Goal: Task Accomplishment & Management: Use online tool/utility

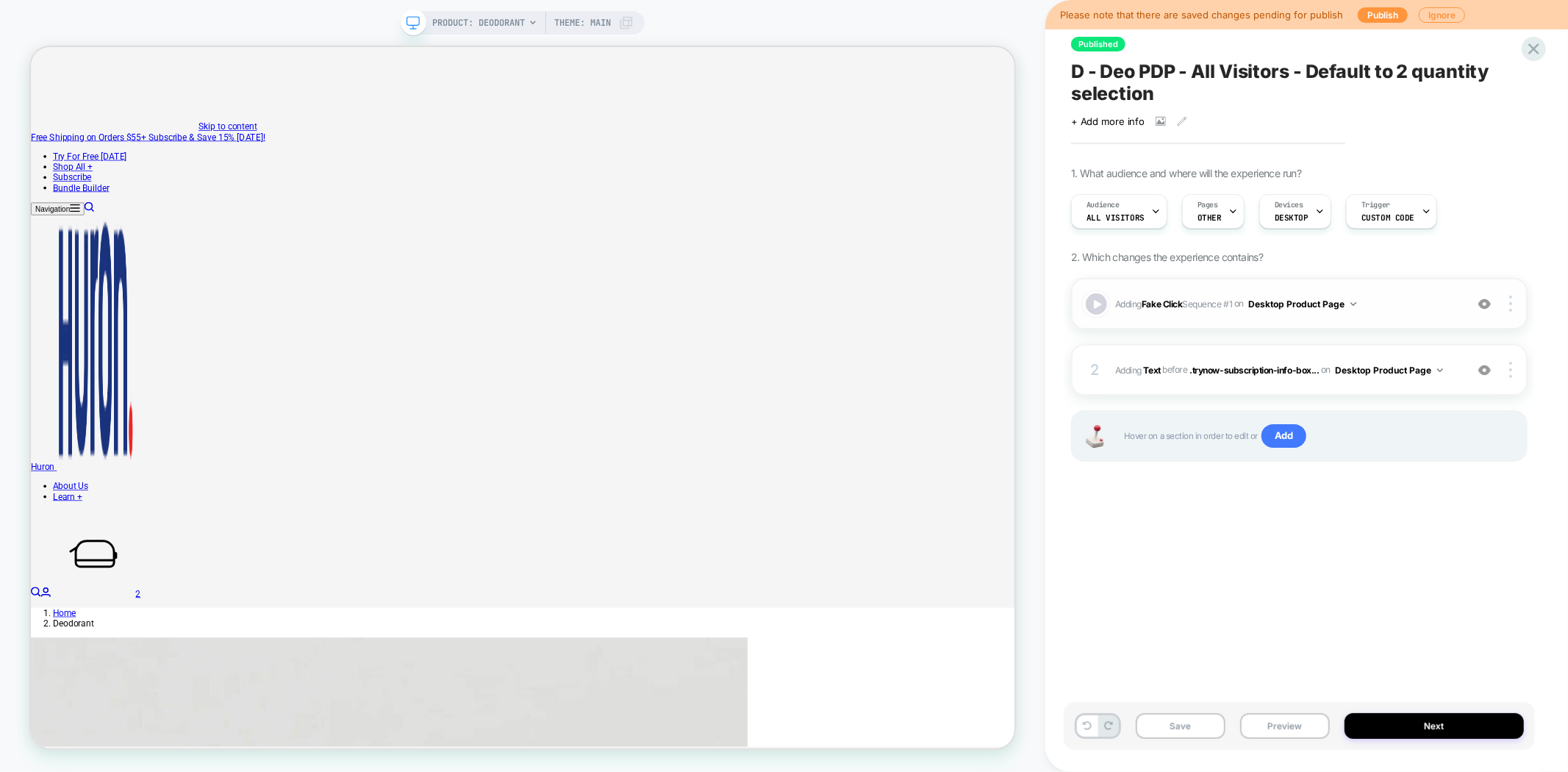
click at [1092, 302] on div at bounding box center [1096, 304] width 22 height 22
click at [1101, 306] on div at bounding box center [1096, 304] width 22 height 22
click at [1207, 534] on div "Published D - Deo PDP - All Visitors - Default to 2 quantity selection Click to…" at bounding box center [1299, 386] width 471 height 743
click at [1149, 370] on b "Text" at bounding box center [1152, 370] width 17 height 11
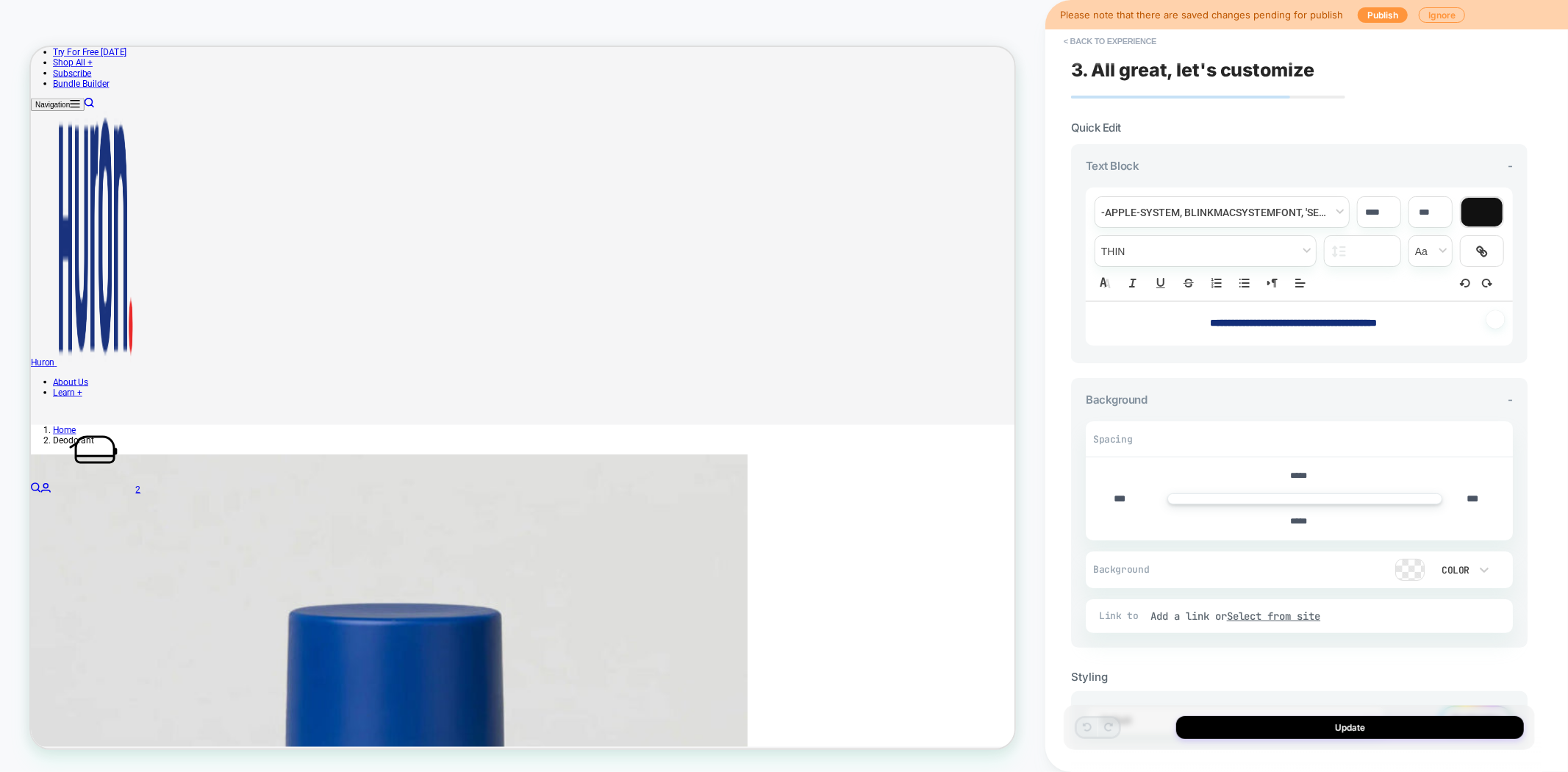
scroll to position [0, 1]
click at [1091, 39] on button "< Back to experience" at bounding box center [1110, 41] width 108 height 23
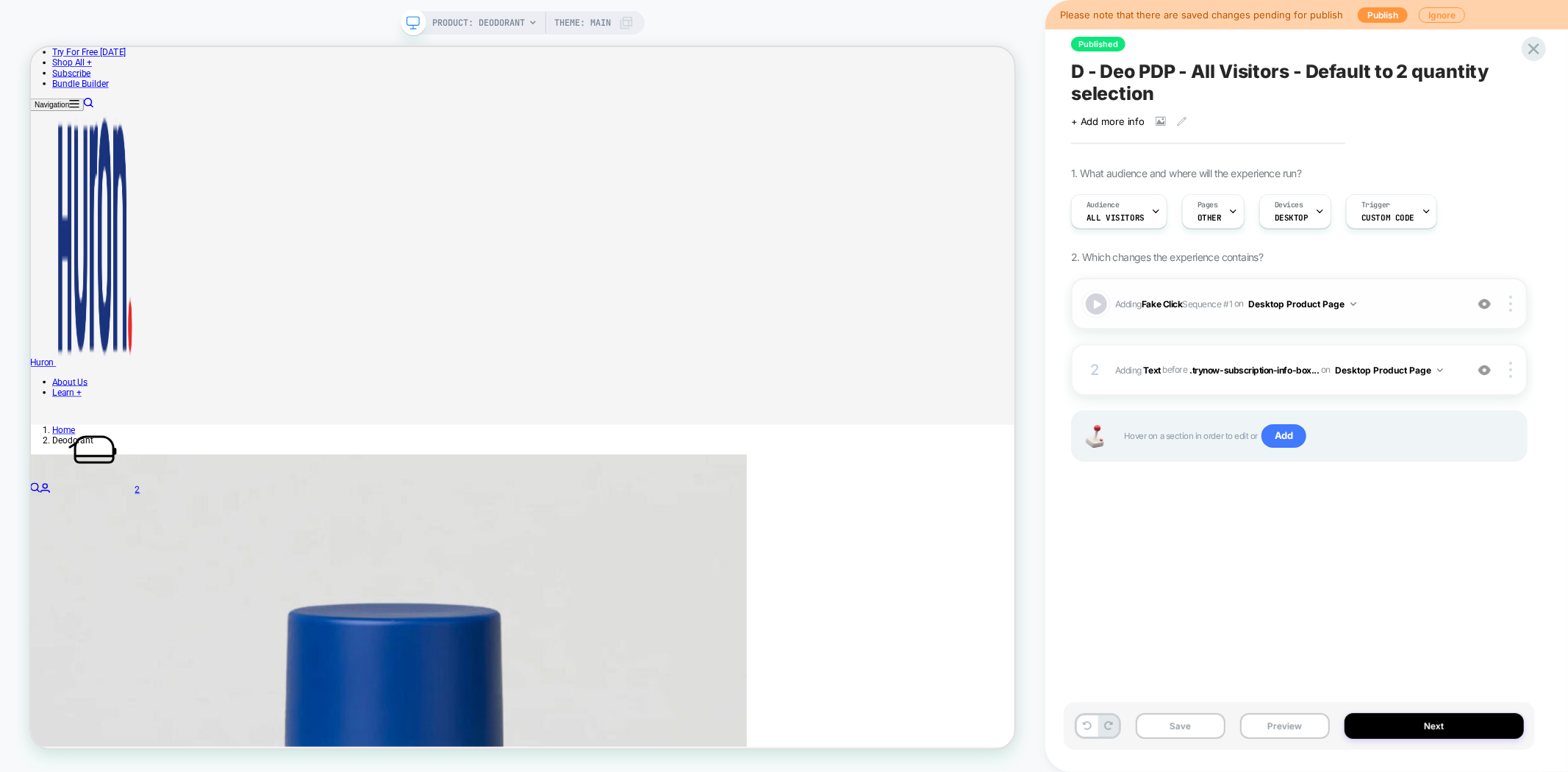
click at [1098, 302] on div at bounding box center [1096, 304] width 22 height 22
click at [1279, 731] on button "Preview" at bounding box center [1285, 726] width 90 height 26
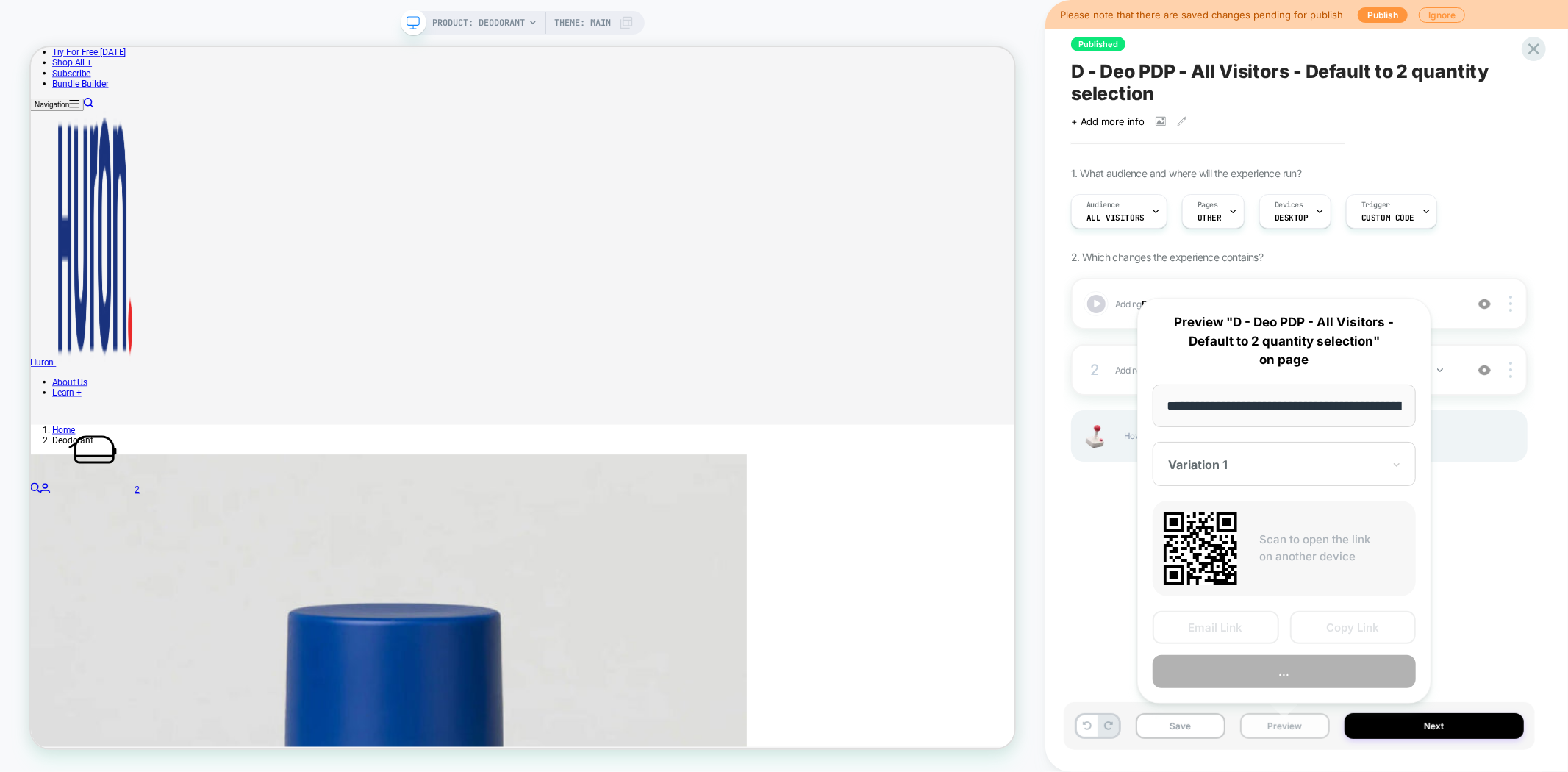
scroll to position [0, 128]
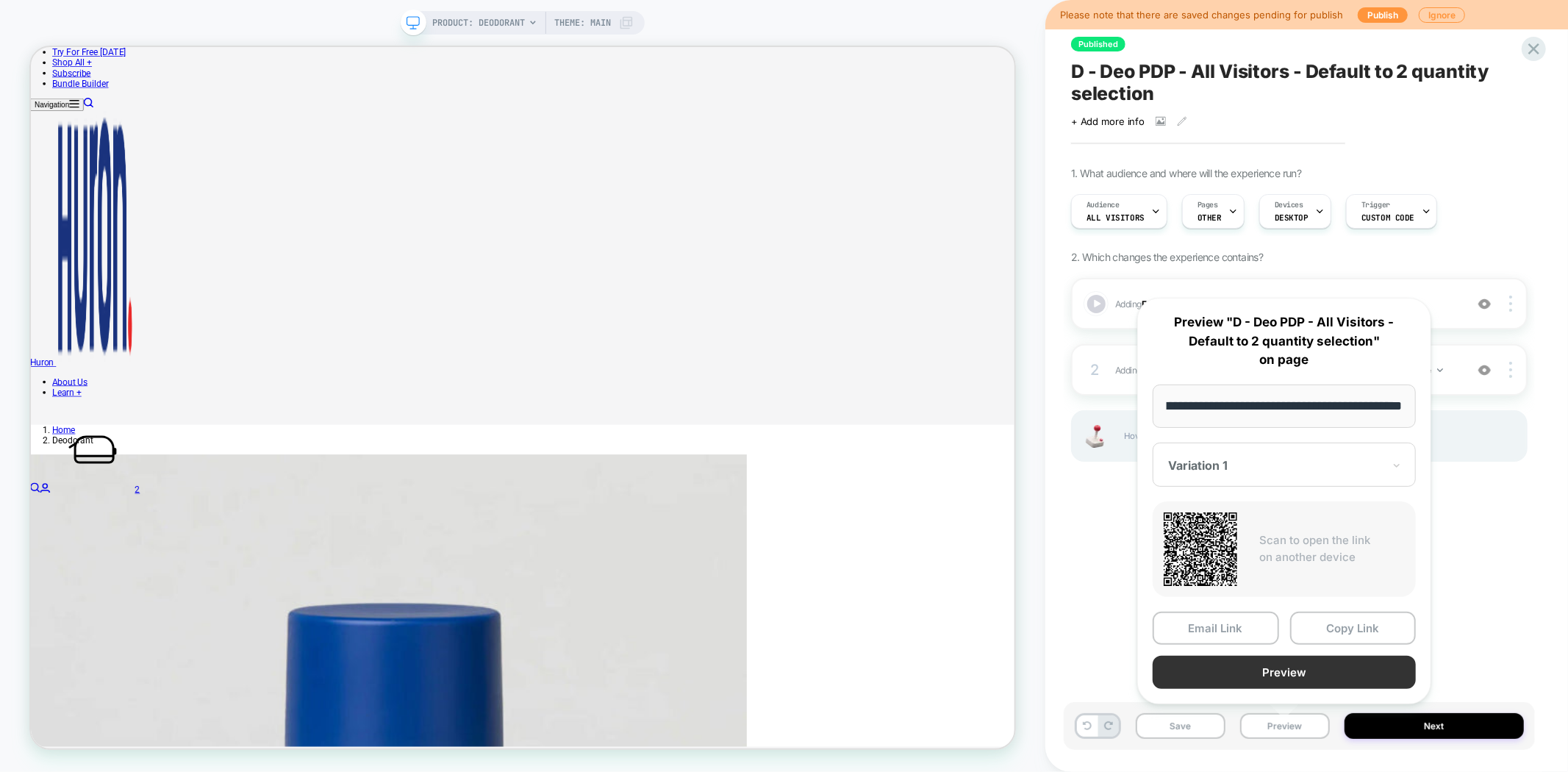
click at [1296, 669] on button "Preview" at bounding box center [1283, 672] width 263 height 33
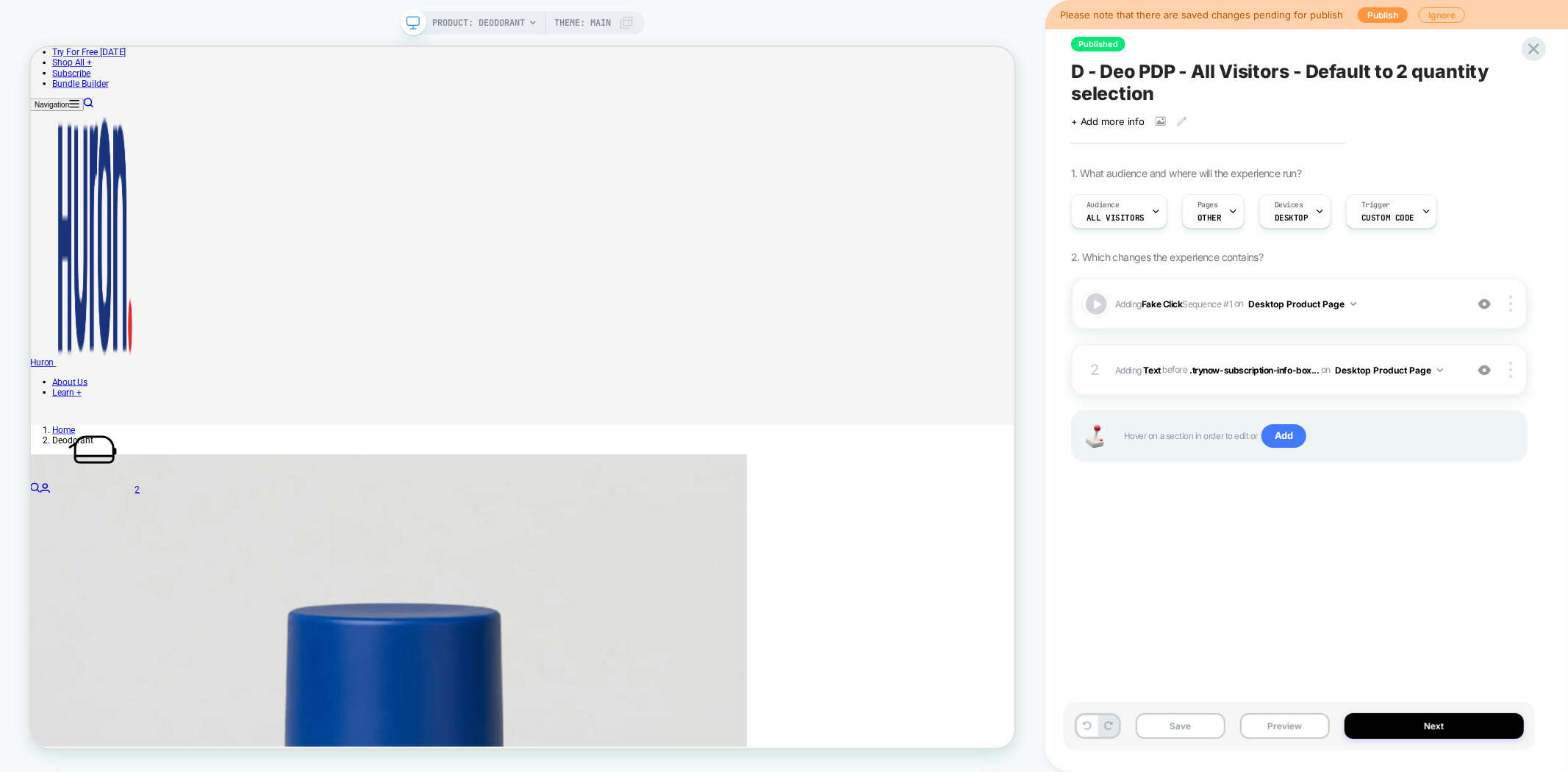
click at [1099, 302] on div at bounding box center [1096, 304] width 22 height 22
type input "*"
click at [1157, 124] on icon at bounding box center [1161, 121] width 8 height 5
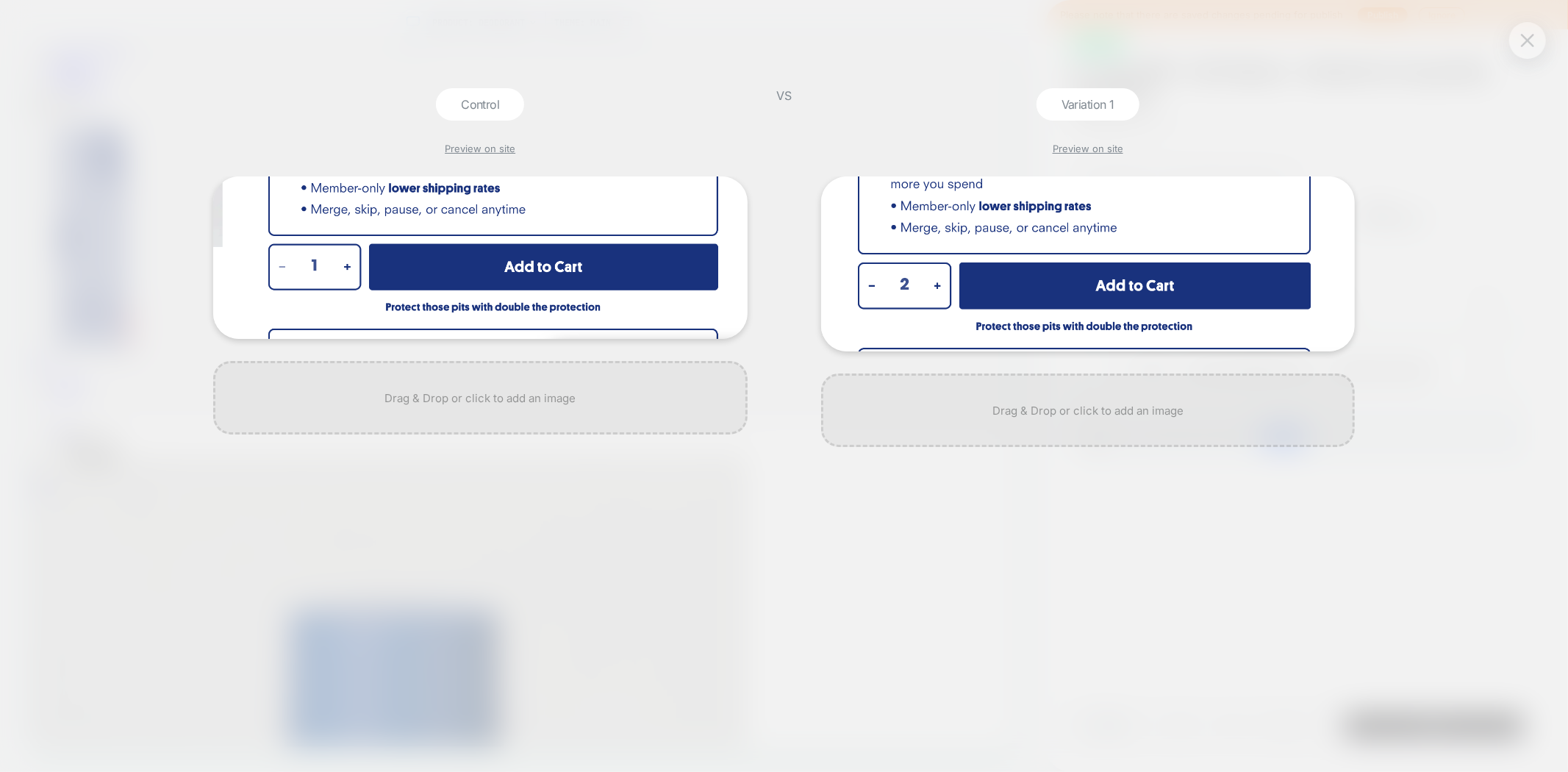
click at [1529, 34] on img at bounding box center [1527, 40] width 13 height 13
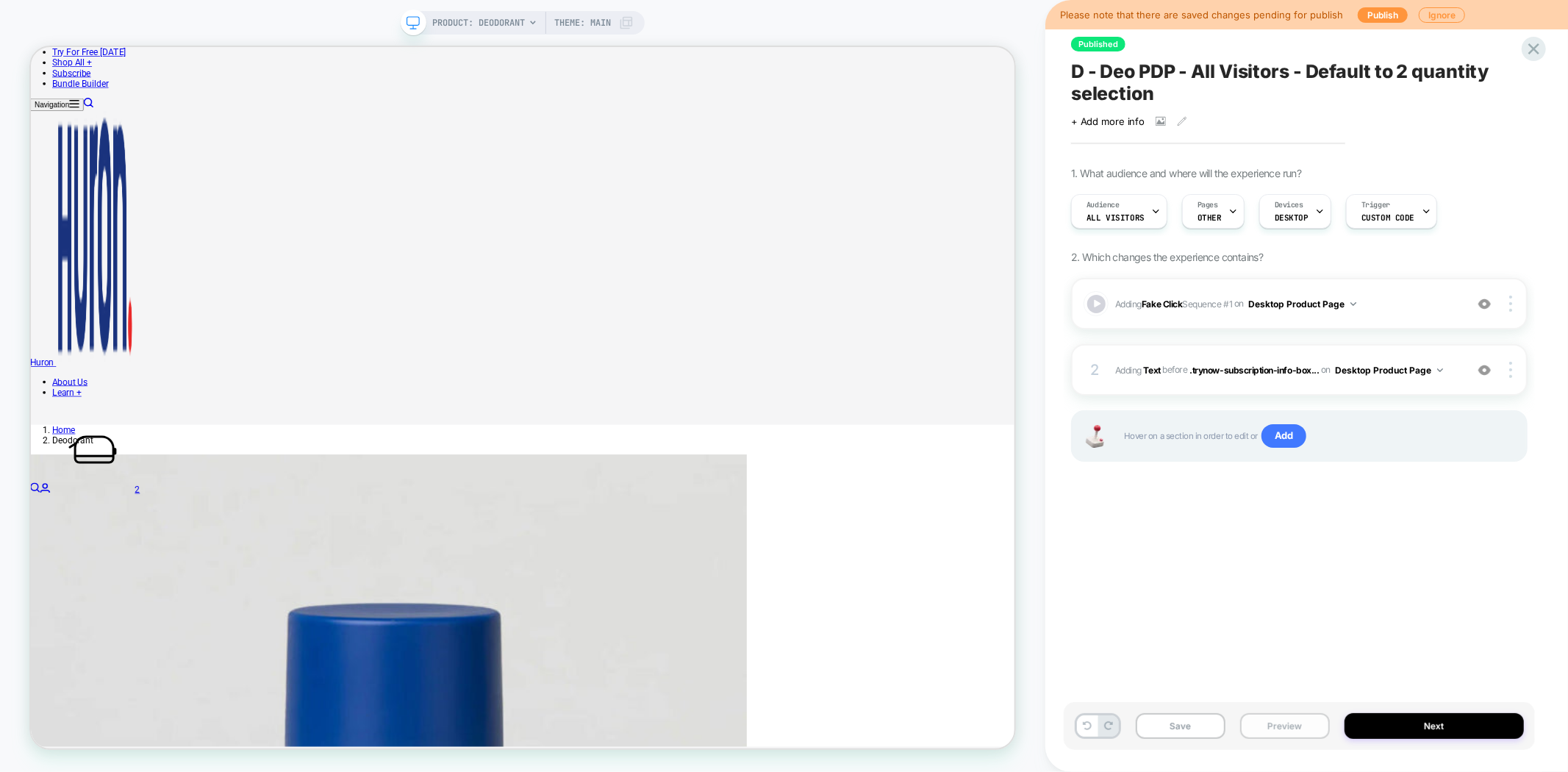
click at [1259, 719] on button "Preview" at bounding box center [1285, 726] width 90 height 26
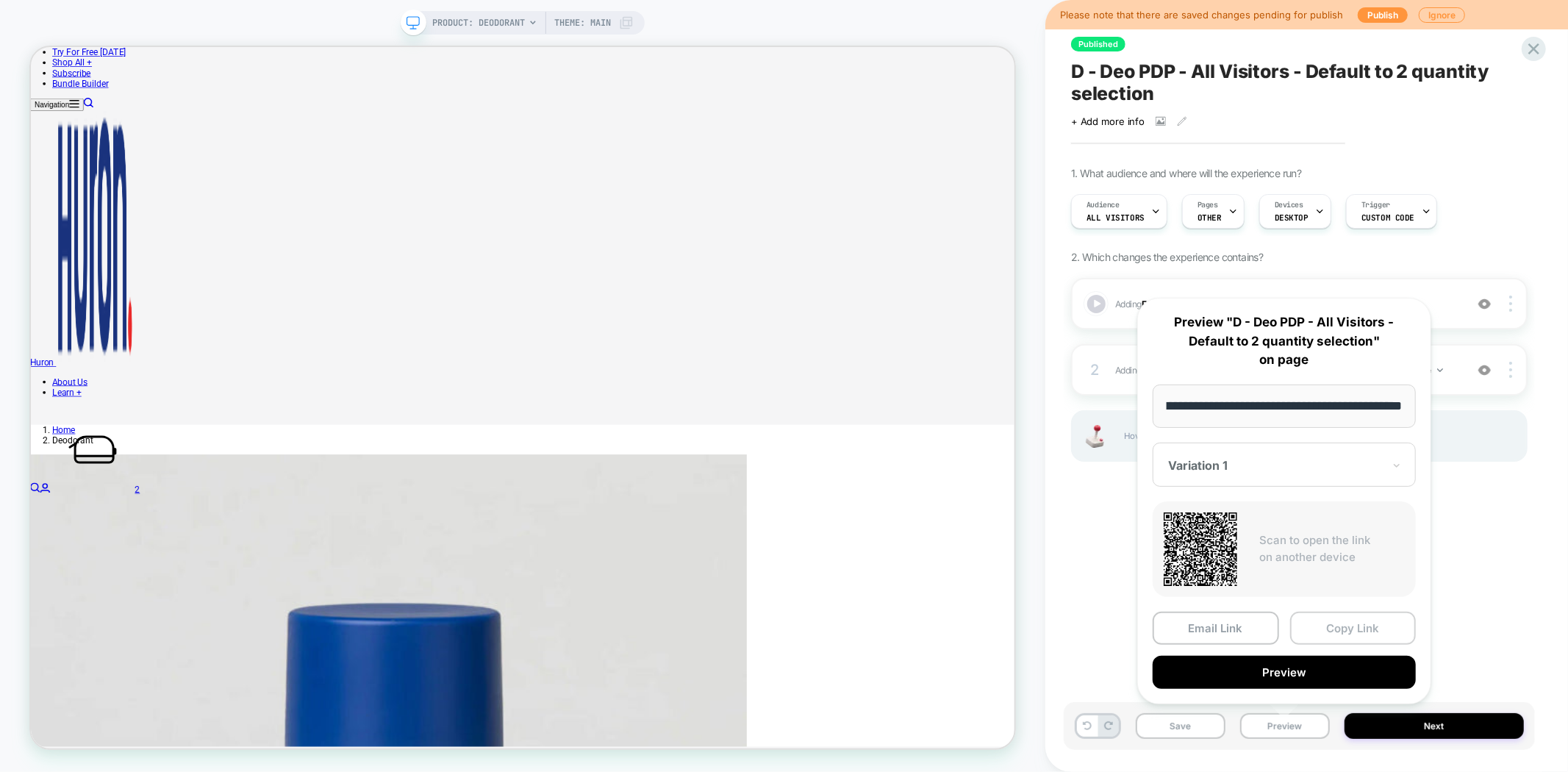
click at [1341, 622] on button "Copy Link" at bounding box center [1353, 628] width 126 height 33
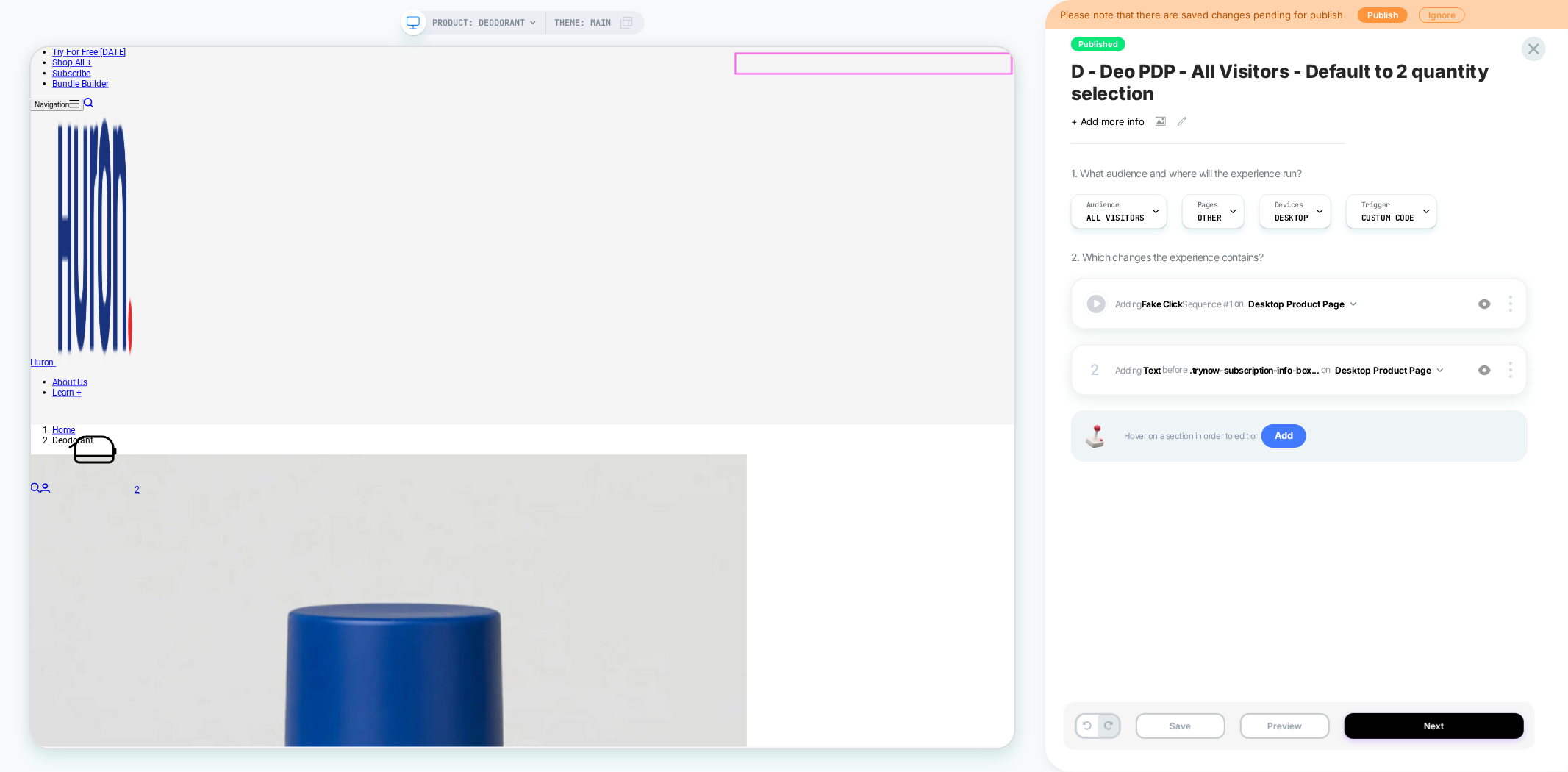
click at [1157, 120] on icon at bounding box center [1161, 121] width 10 height 10
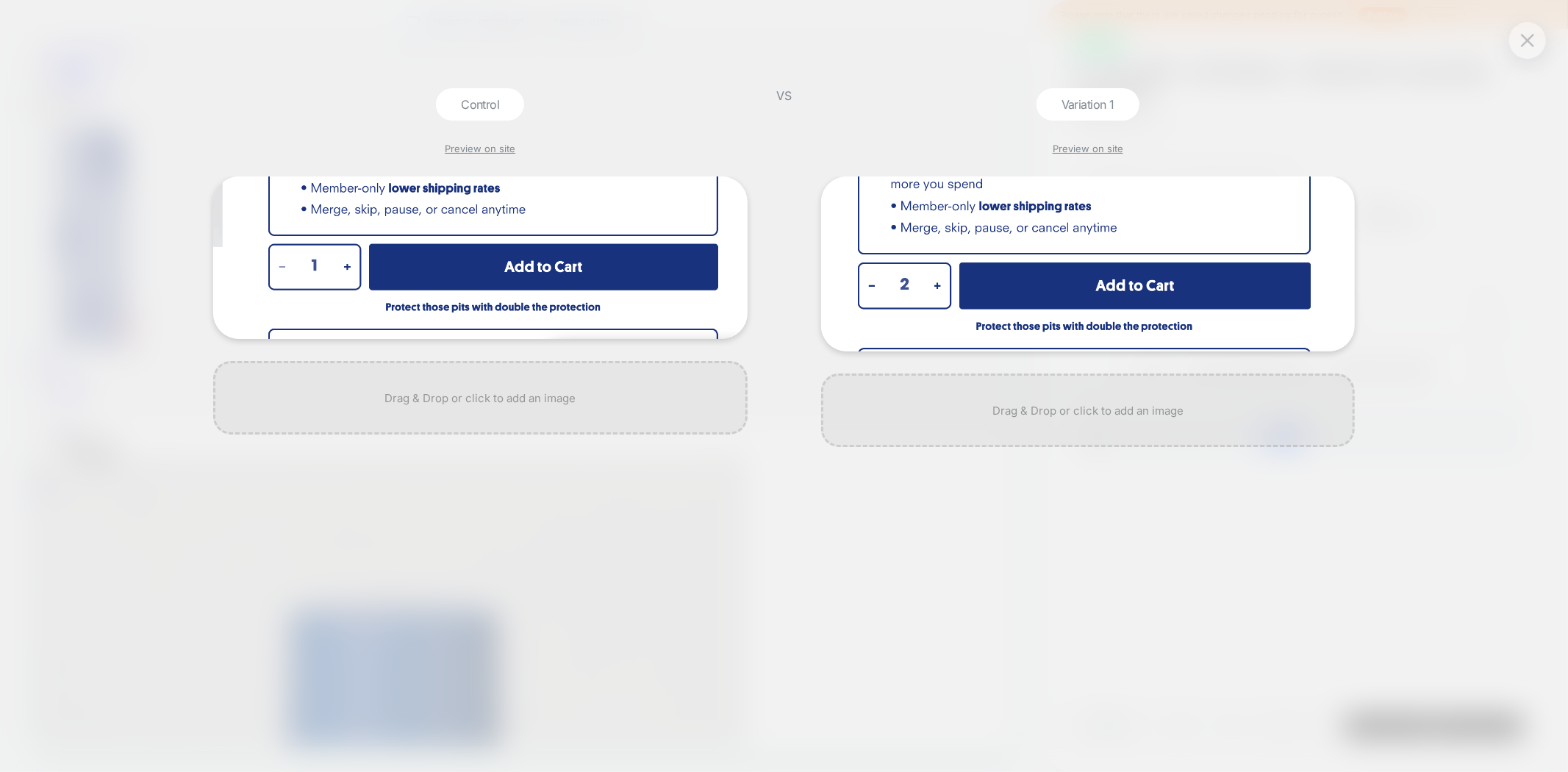
click at [1530, 39] on img at bounding box center [1527, 40] width 13 height 13
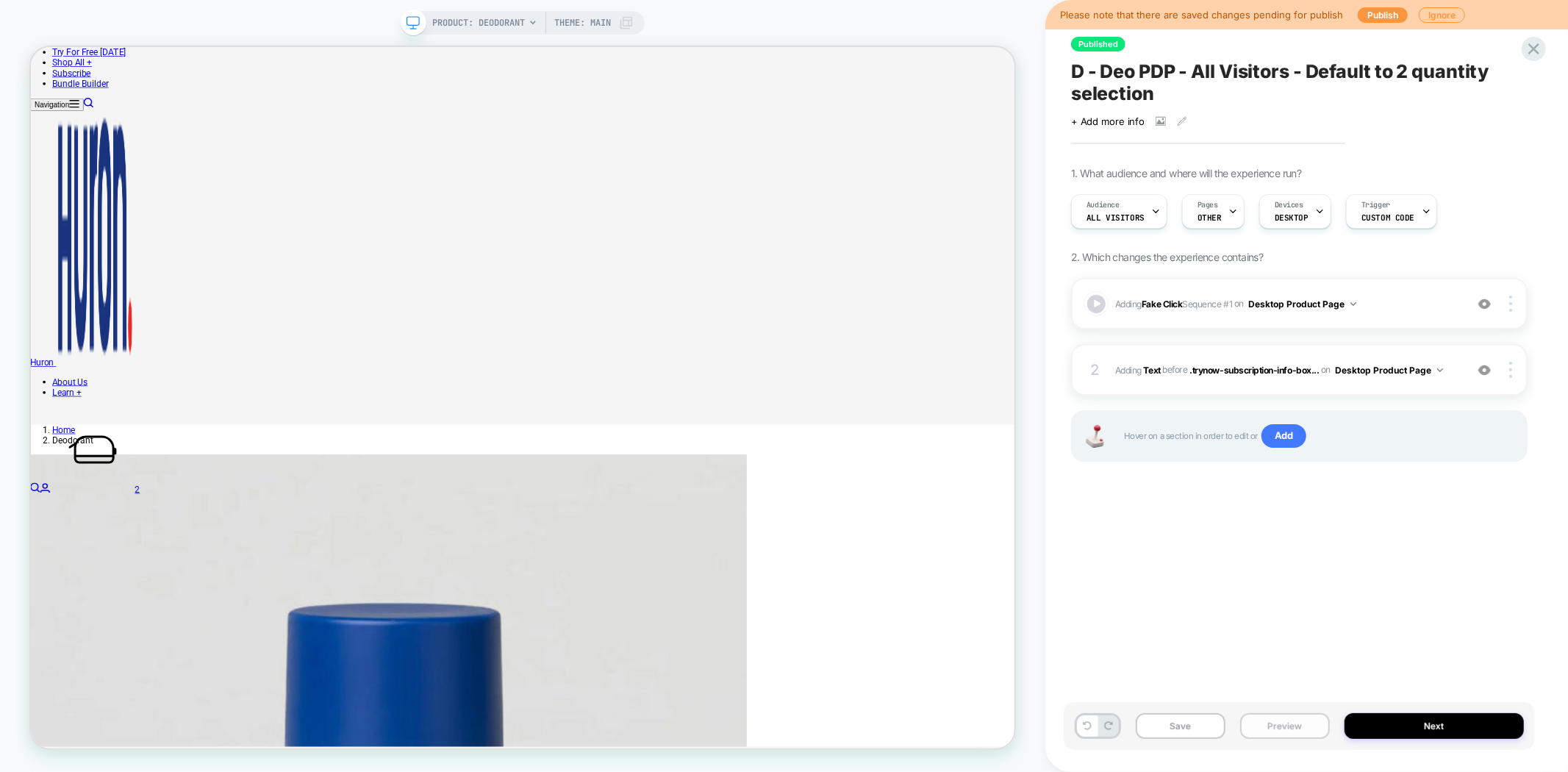
click at [1270, 726] on button "Preview" at bounding box center [1285, 726] width 90 height 26
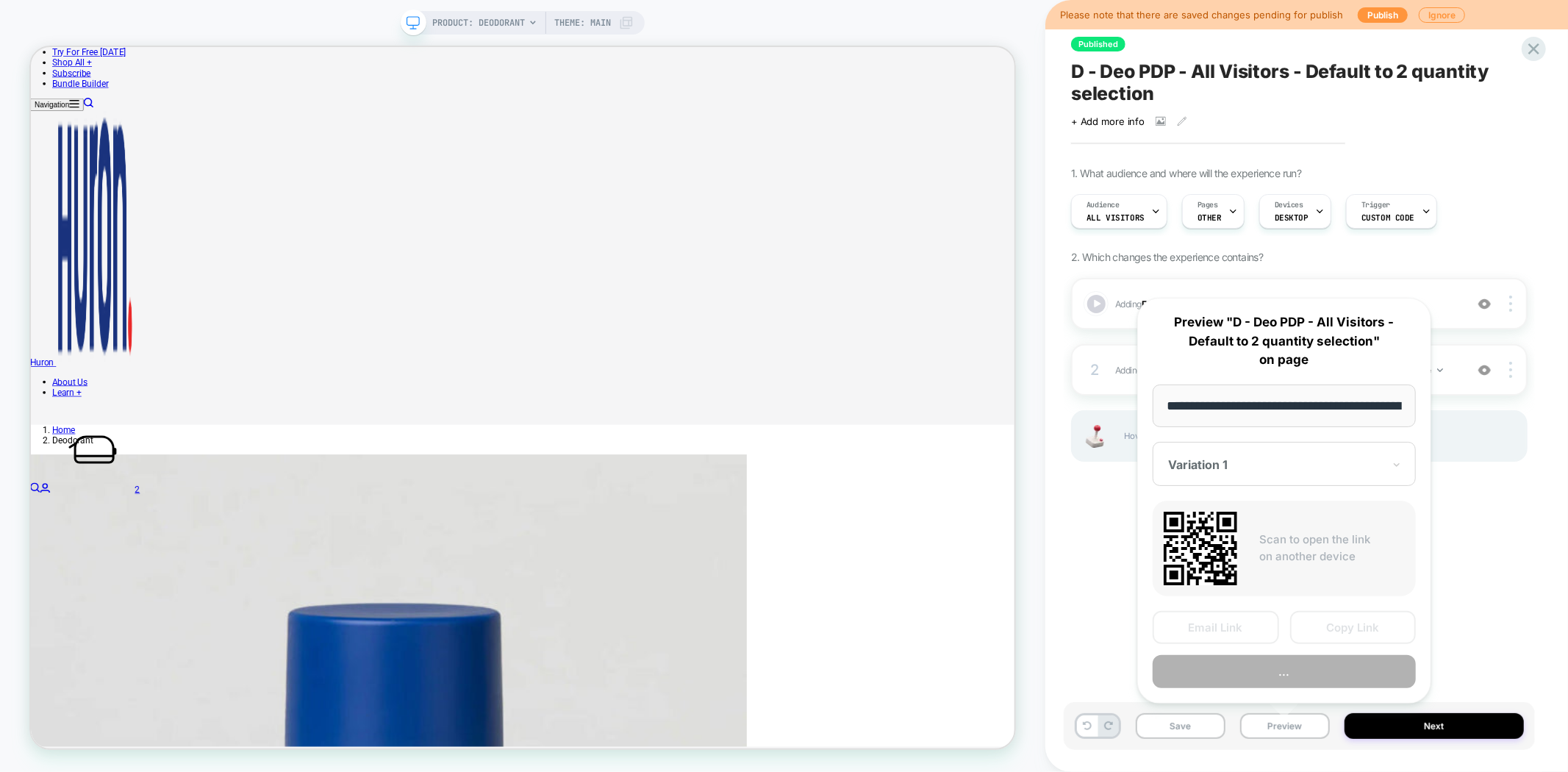
scroll to position [0, 128]
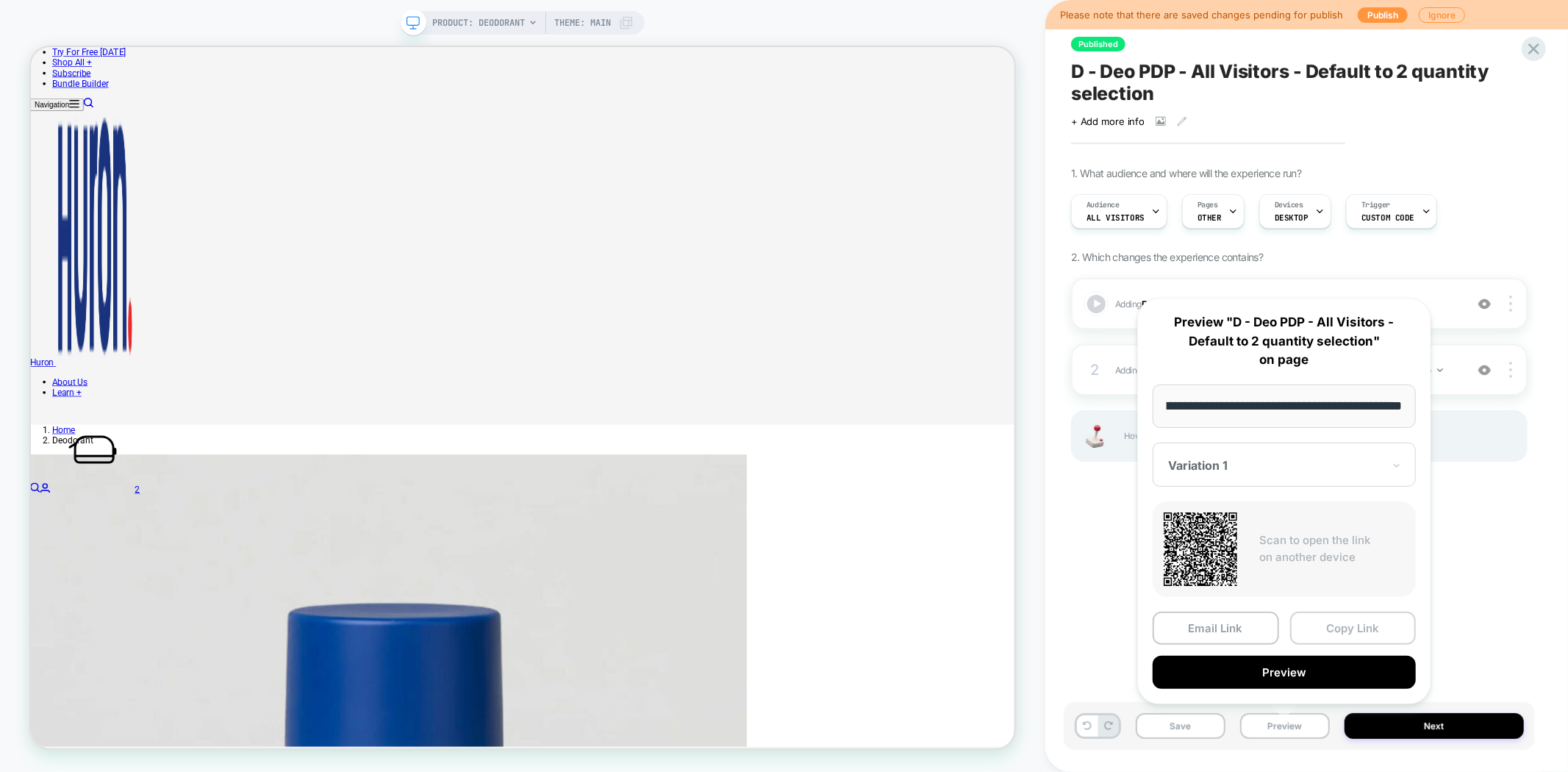
click at [1333, 630] on button "Copy Link" at bounding box center [1353, 628] width 126 height 33
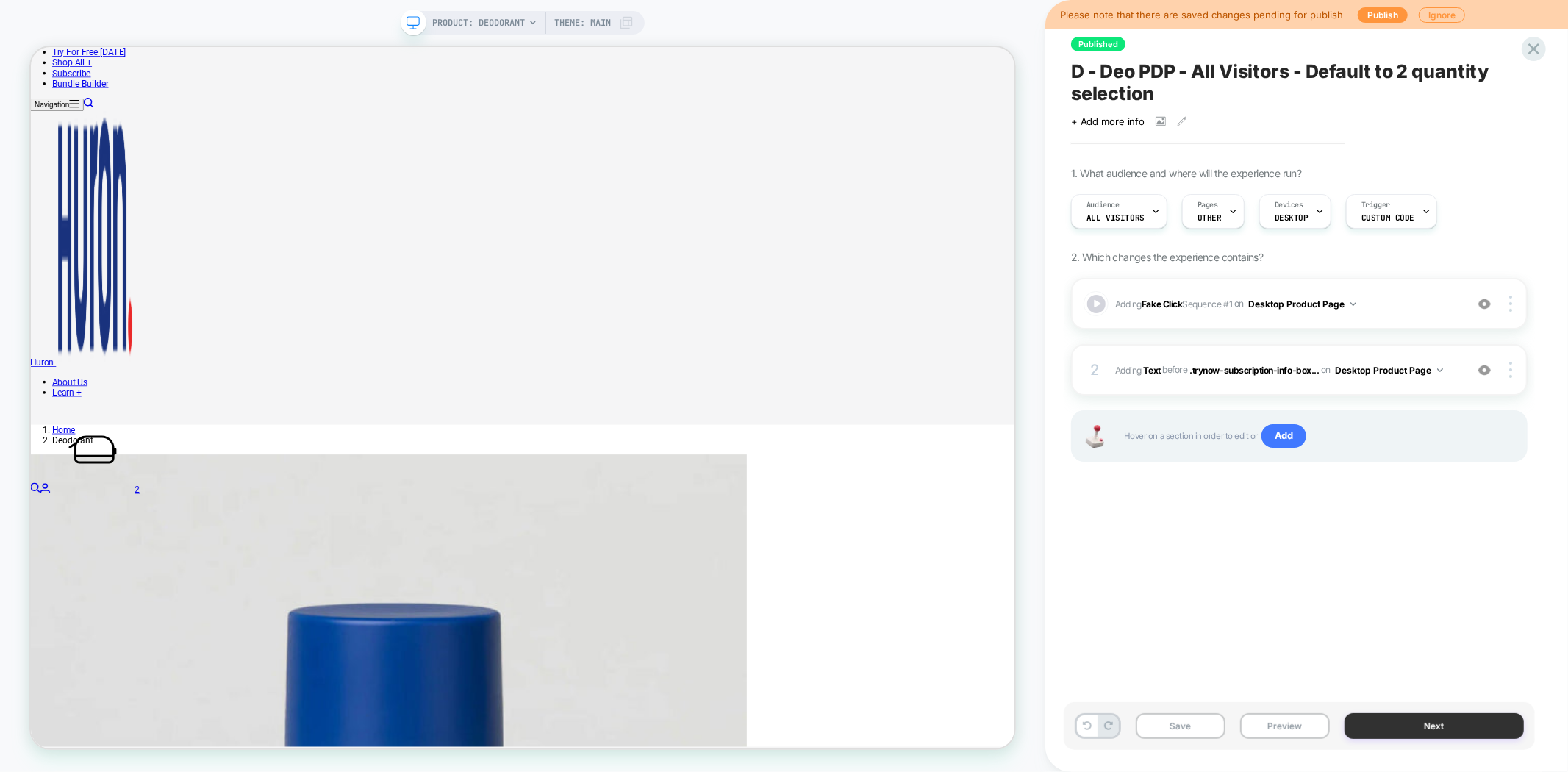
click at [1380, 731] on button "Next" at bounding box center [1434, 726] width 179 height 26
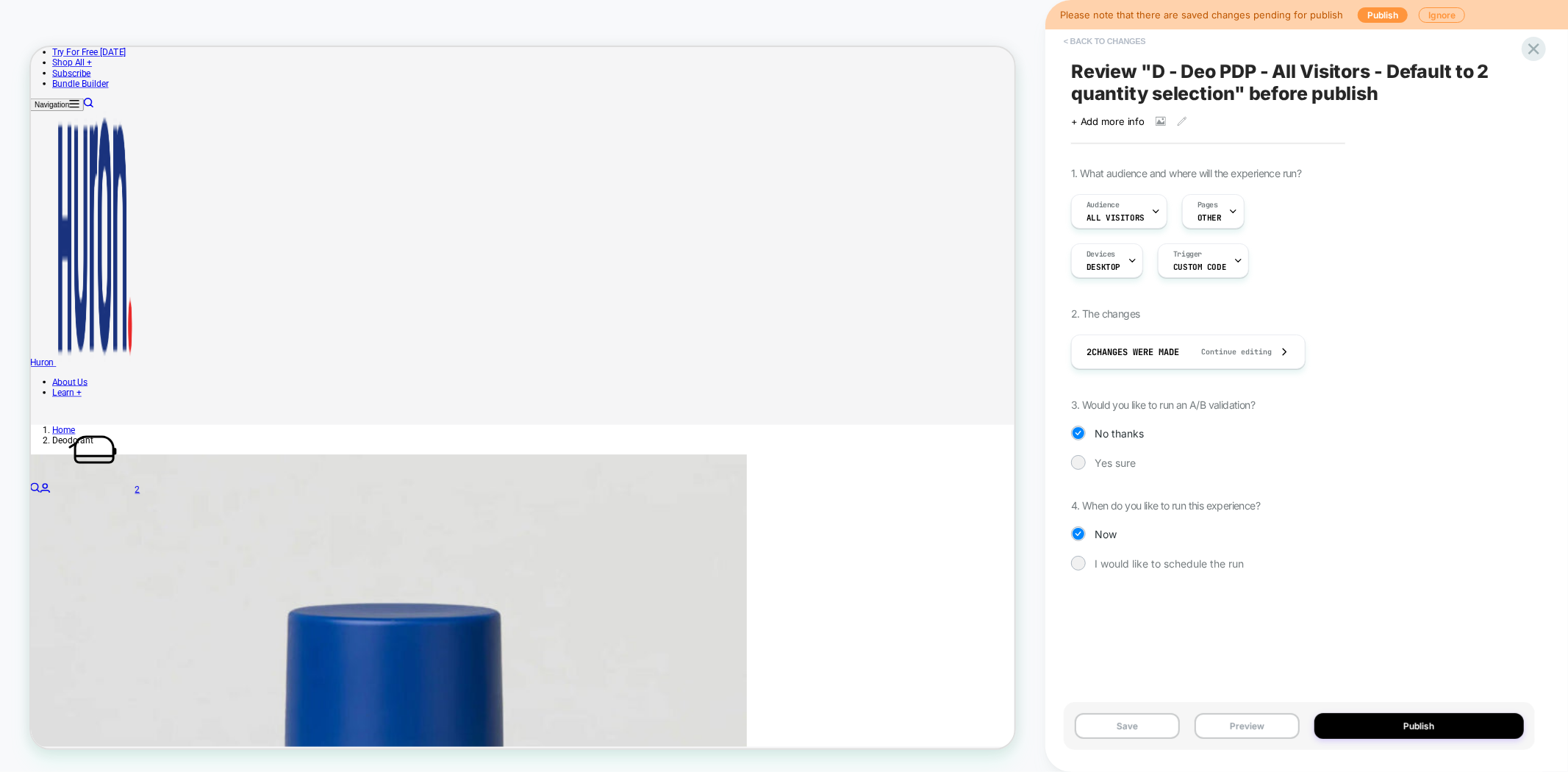
click at [1084, 40] on button "< Back to changes" at bounding box center [1104, 41] width 97 height 23
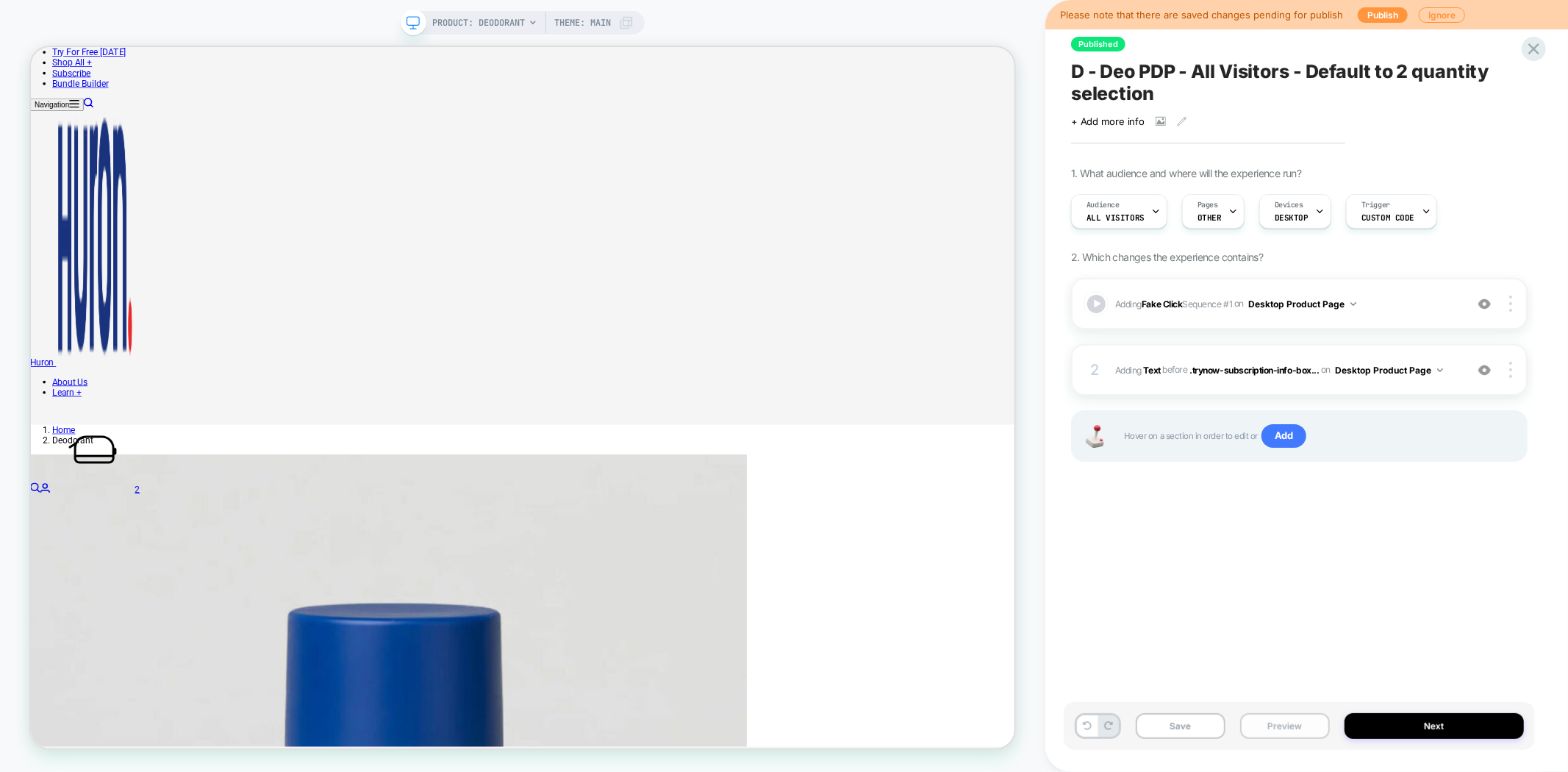
click at [1274, 717] on button "Preview" at bounding box center [1285, 726] width 90 height 26
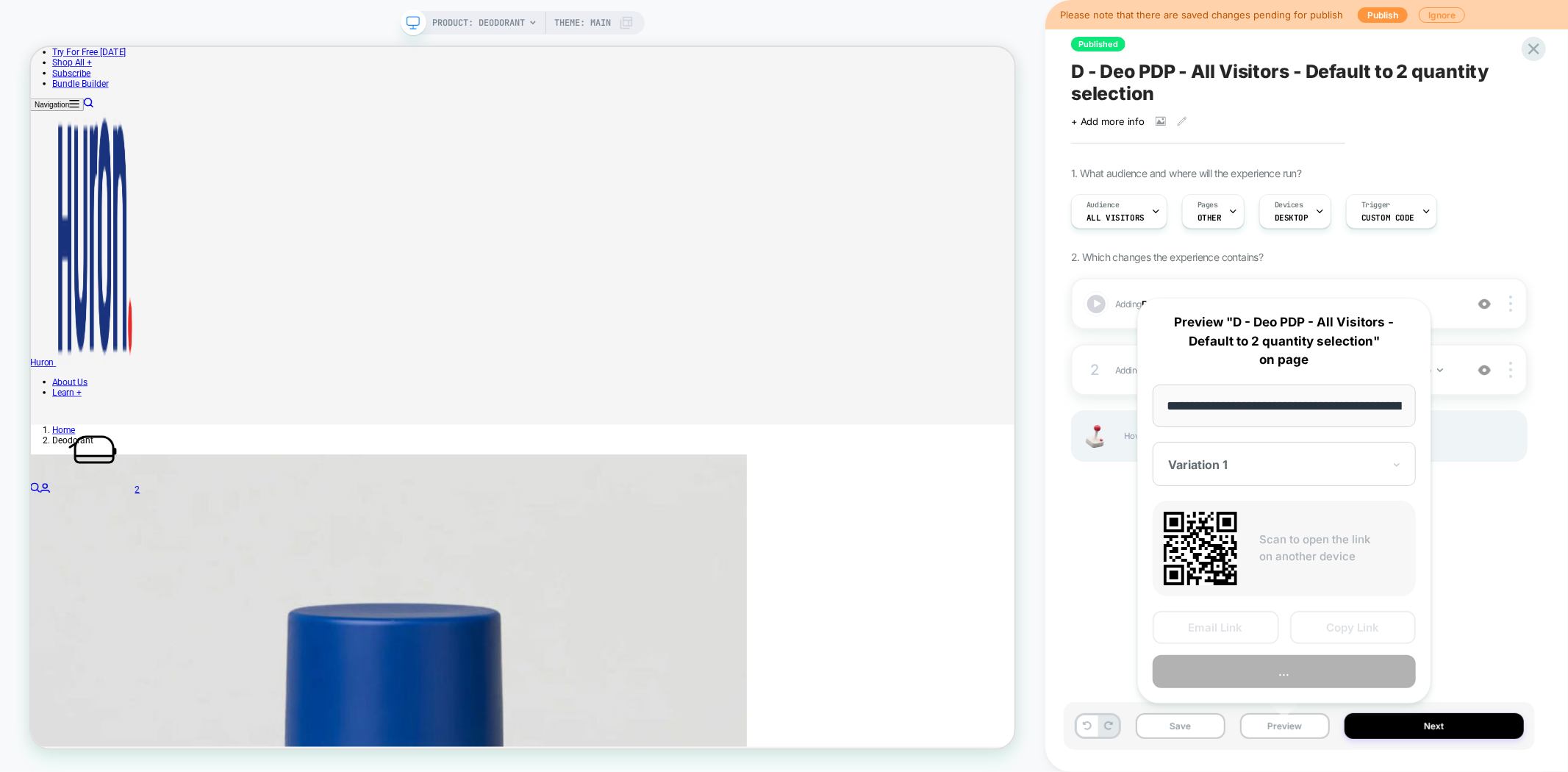
scroll to position [0, 128]
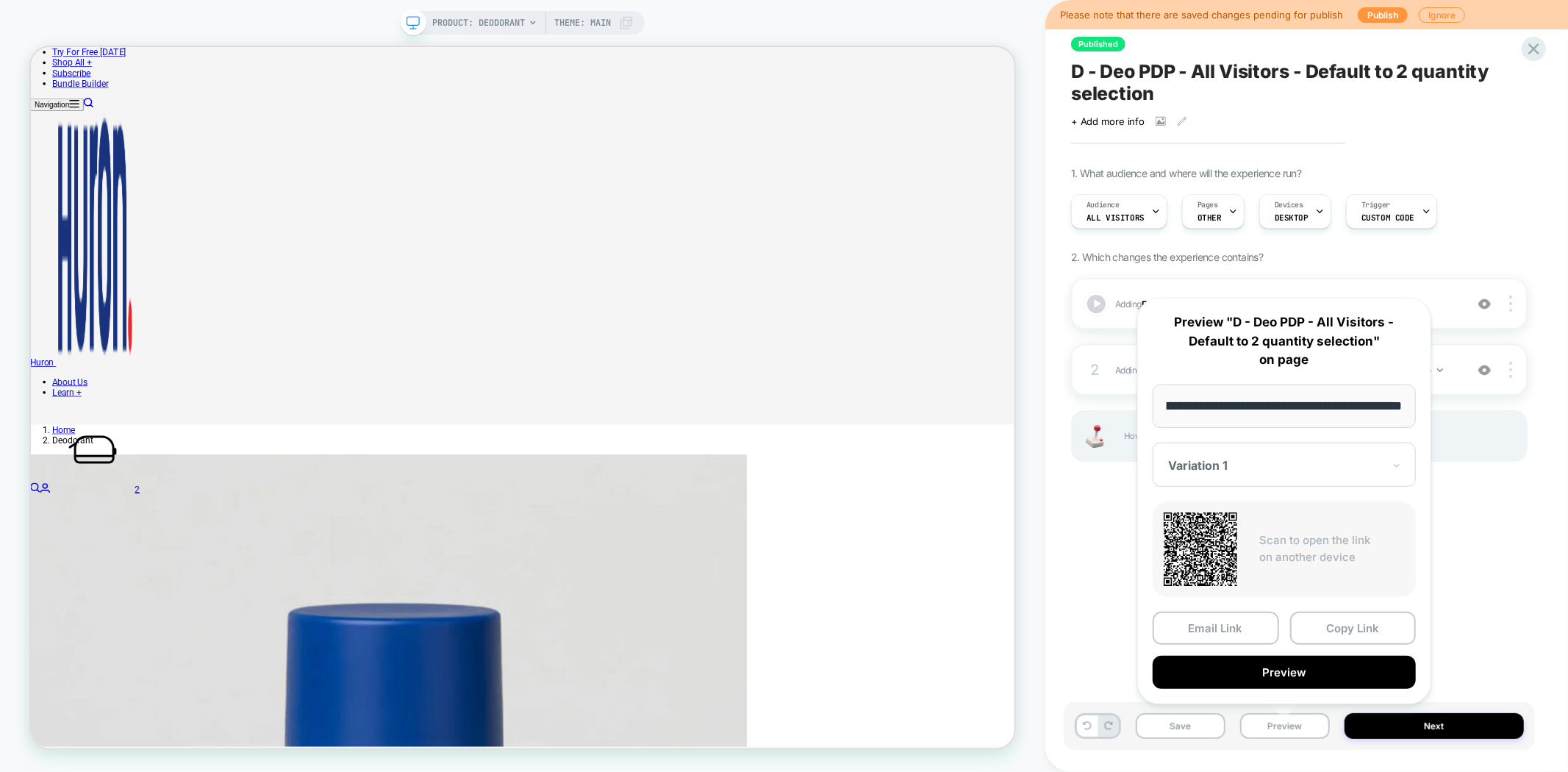
click at [1329, 630] on button "Copy Link" at bounding box center [1353, 628] width 126 height 33
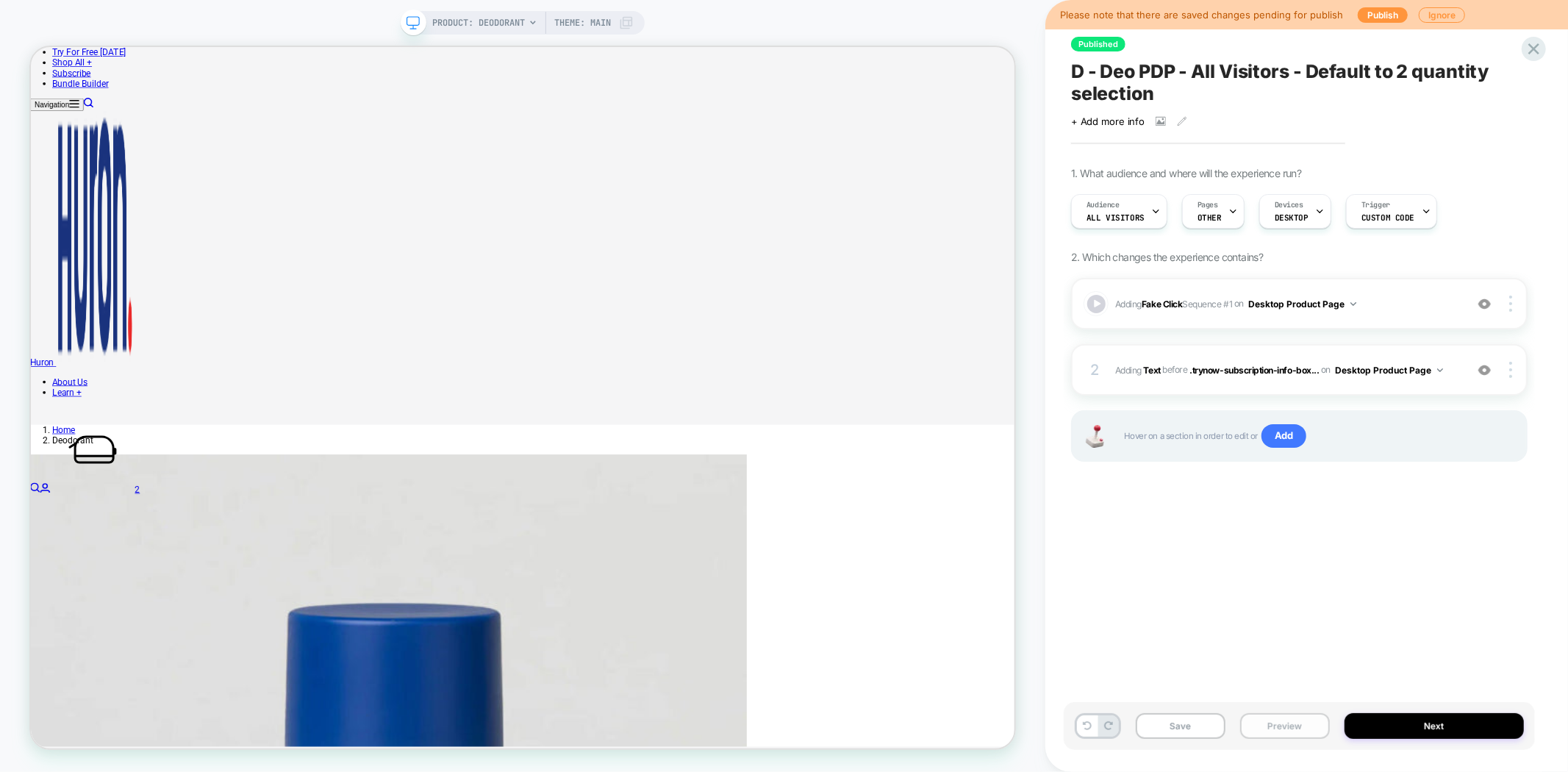
click at [1278, 717] on button "Preview" at bounding box center [1285, 726] width 90 height 26
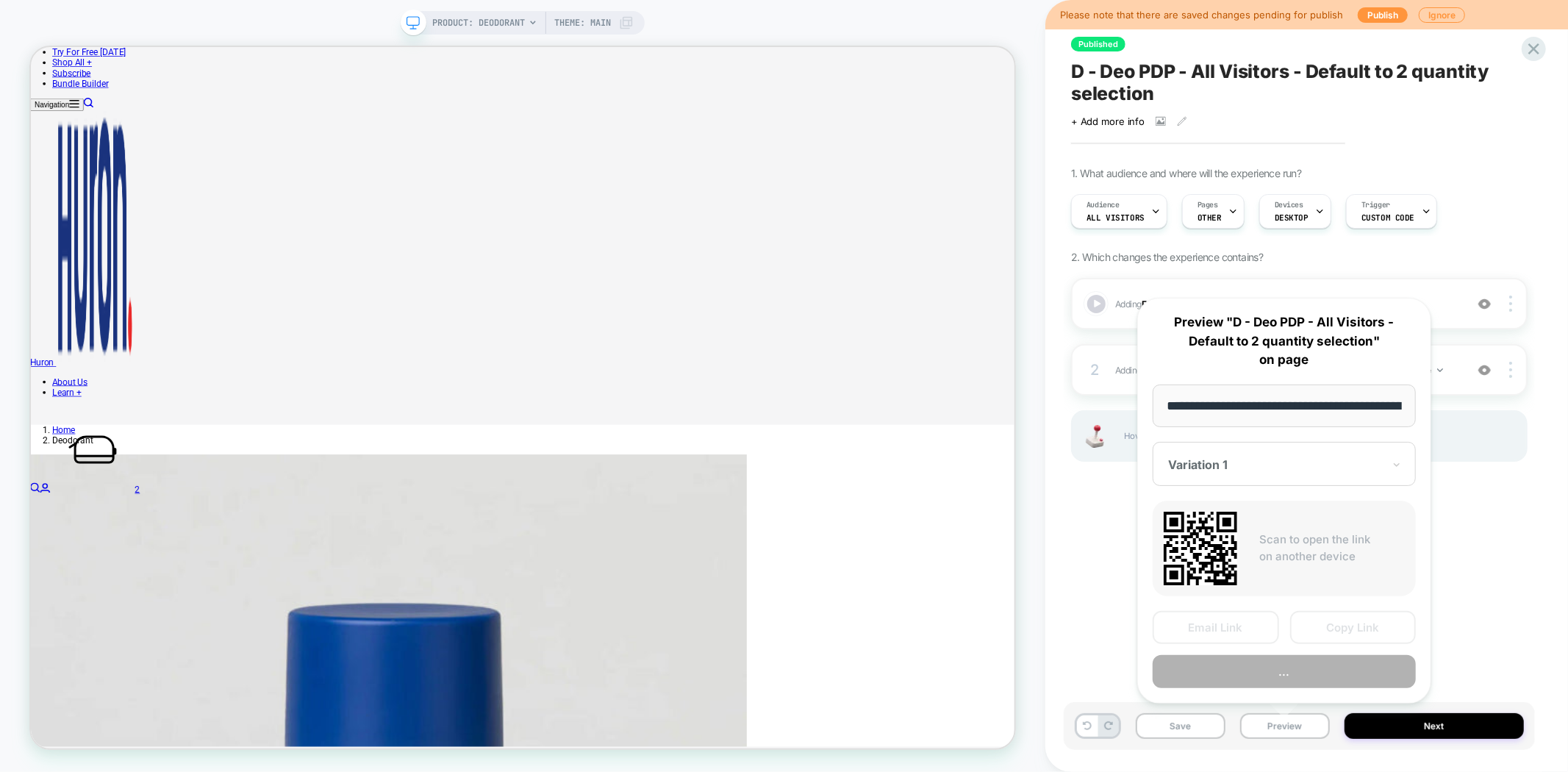
scroll to position [0, 128]
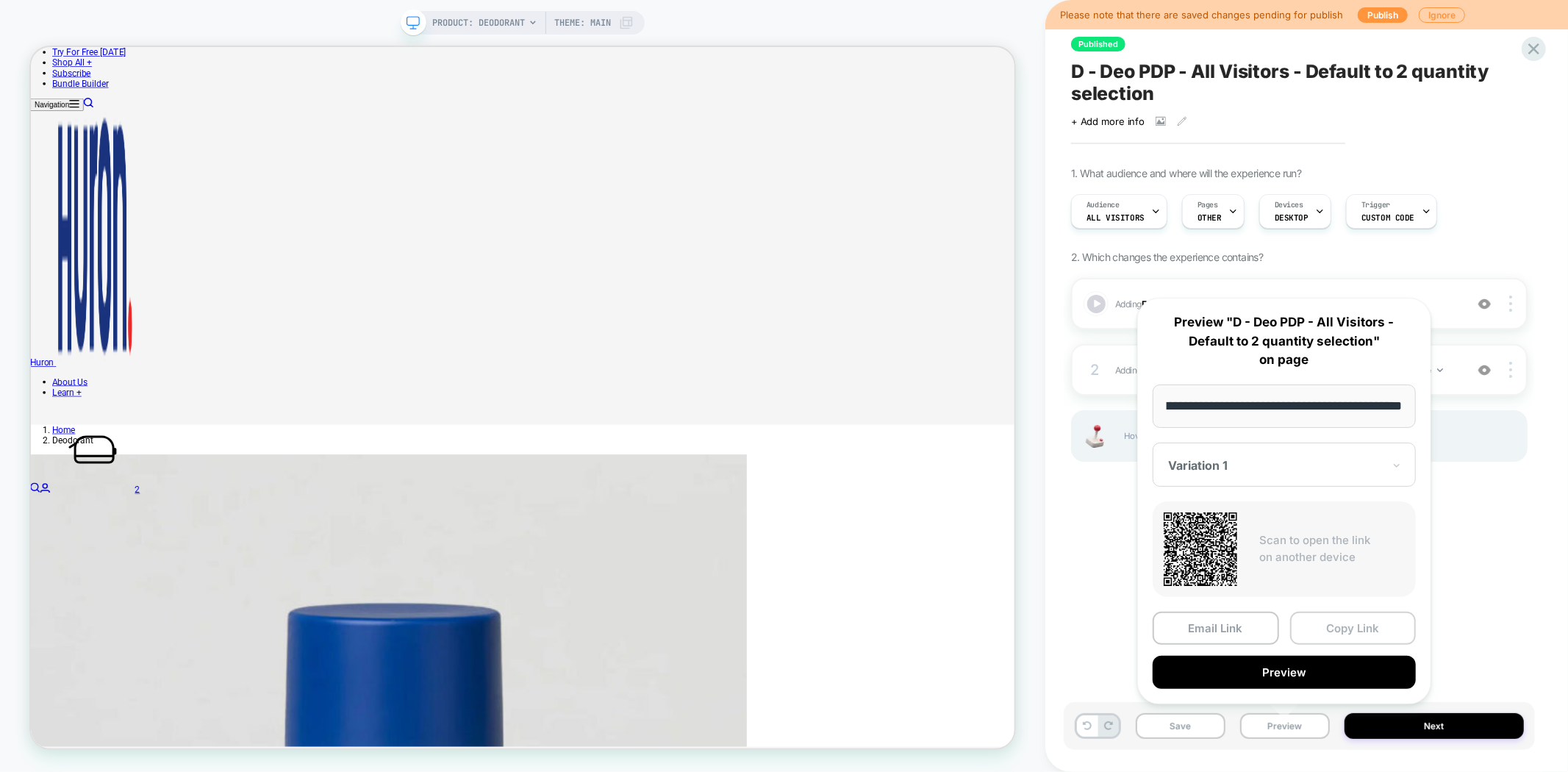
click at [1340, 630] on button "Copy Link" at bounding box center [1353, 628] width 126 height 33
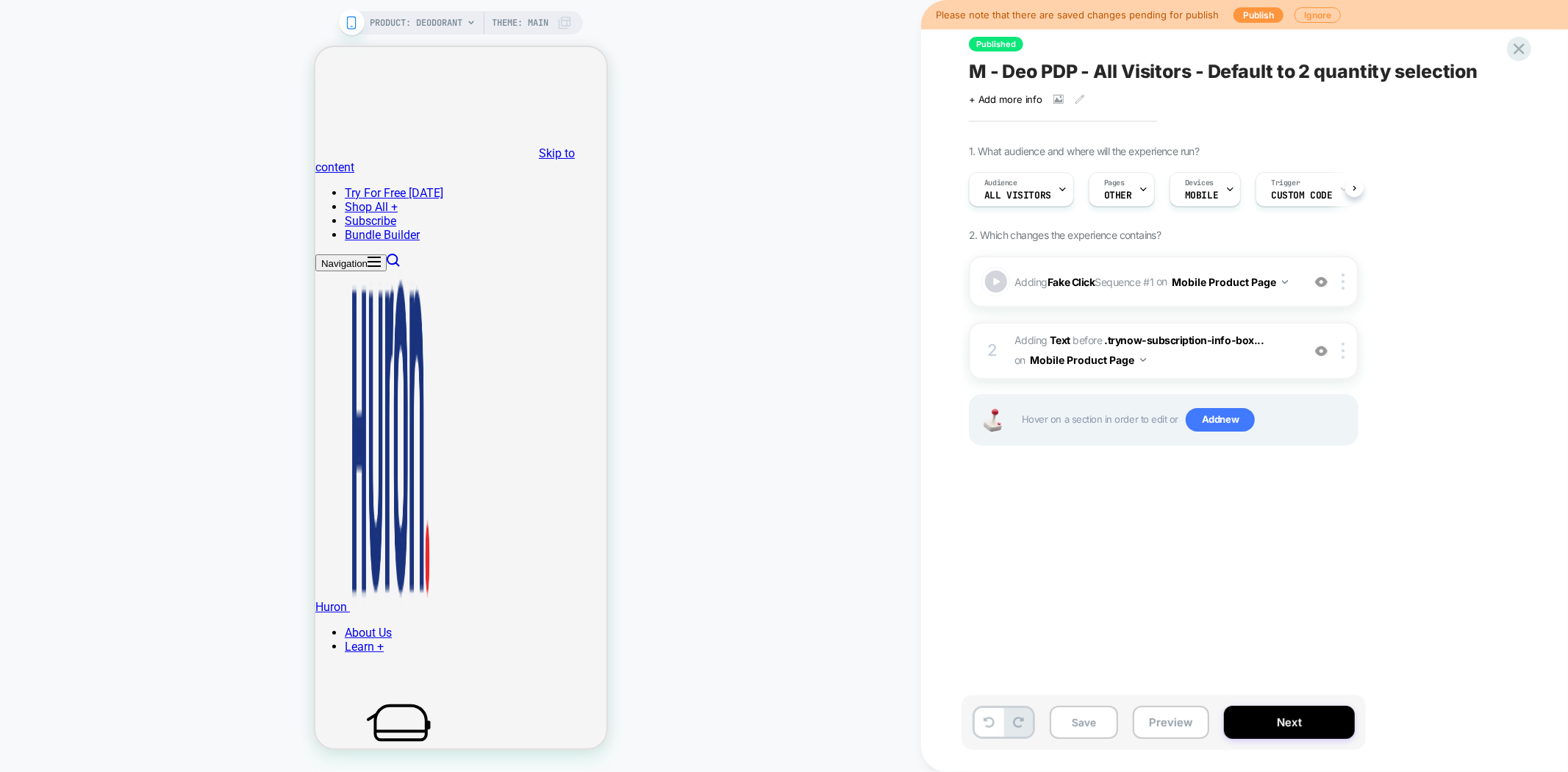
scroll to position [0, 1]
click at [1163, 721] on button "Preview" at bounding box center [1170, 722] width 76 height 33
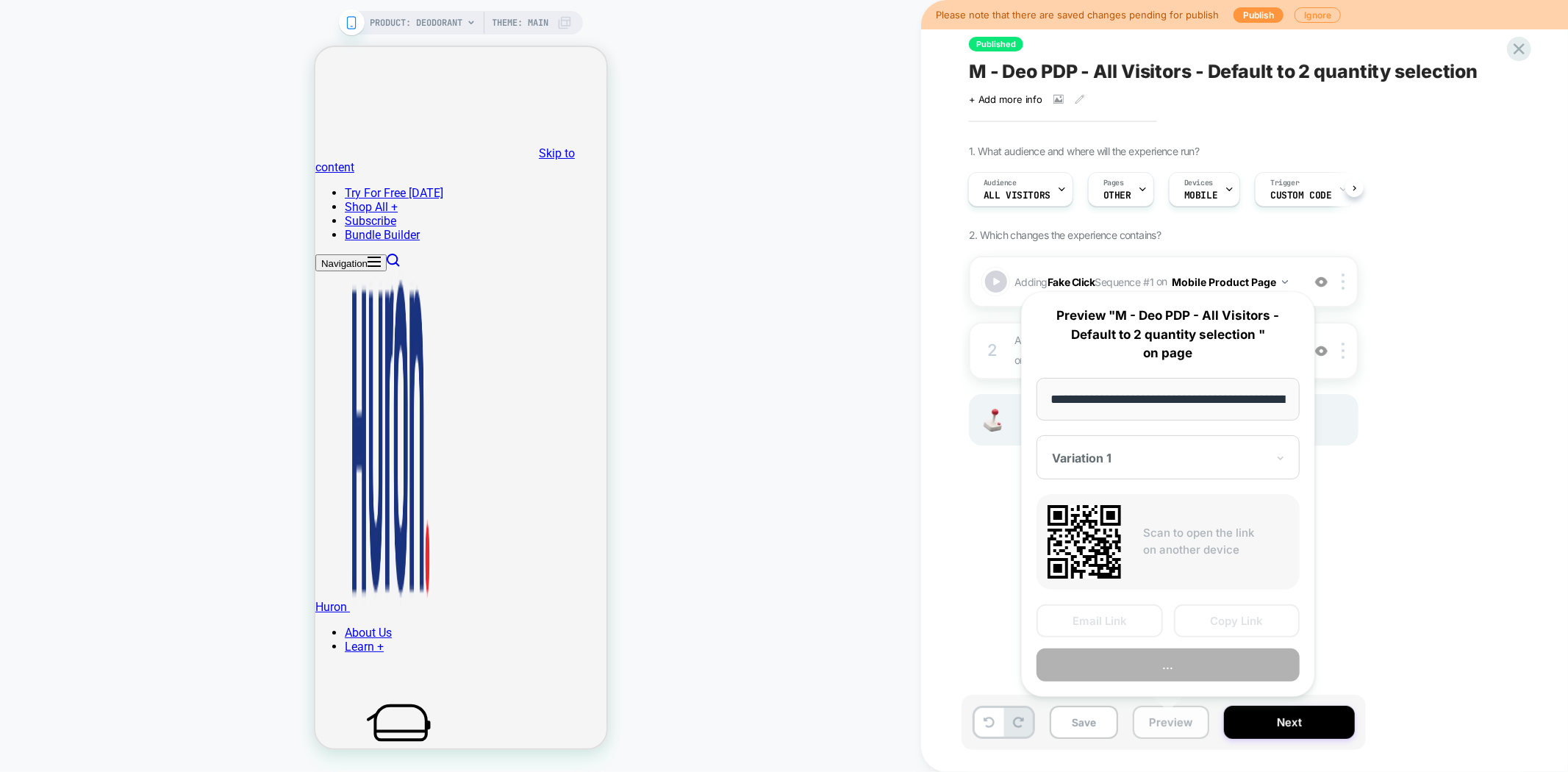
scroll to position [0, 128]
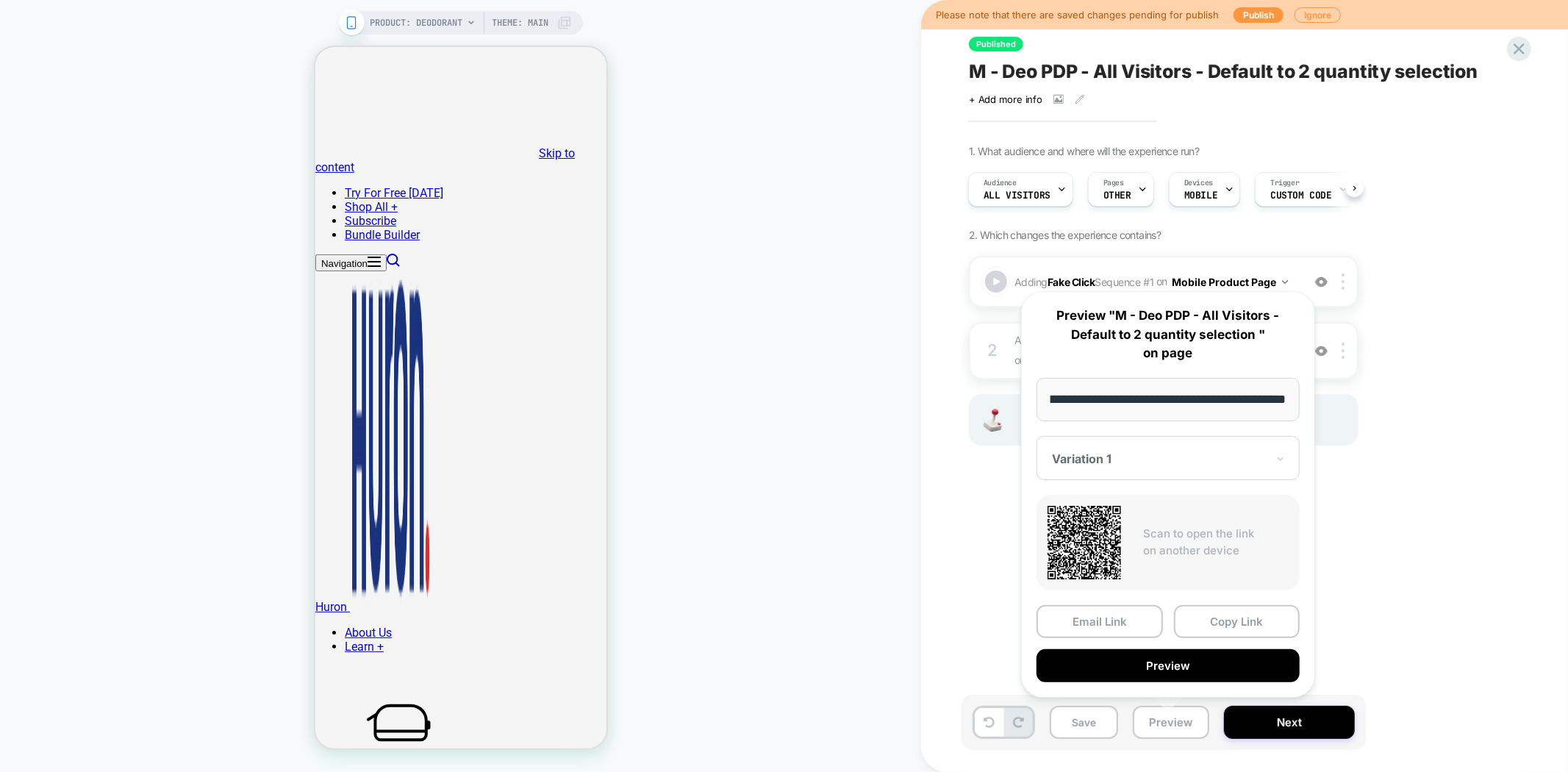
click at [1447, 472] on div "1. What audience and where will the experience run? Audience All Visitors Pages…" at bounding box center [1237, 314] width 537 height 338
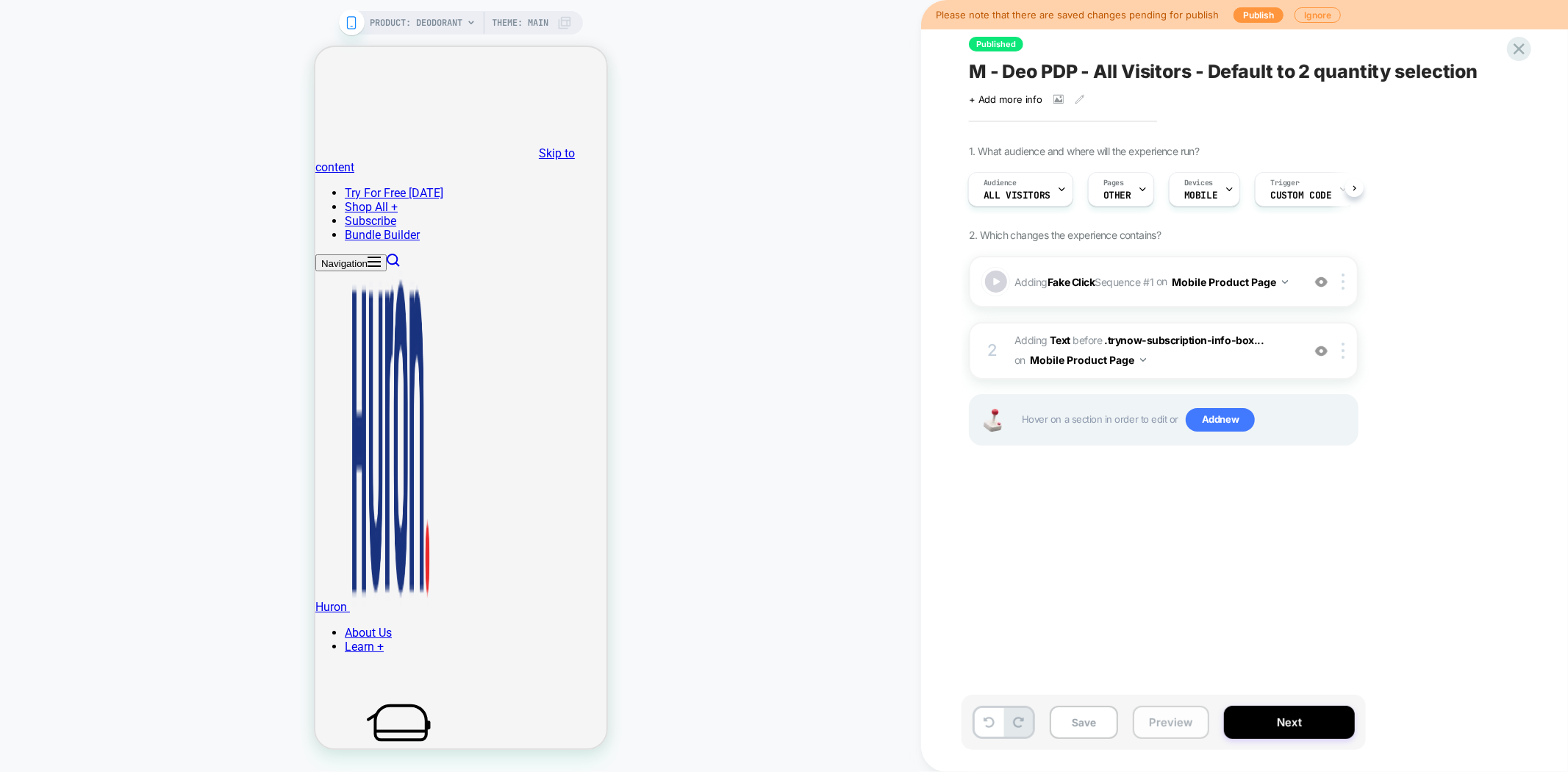
click at [1165, 727] on button "Preview" at bounding box center [1170, 722] width 76 height 33
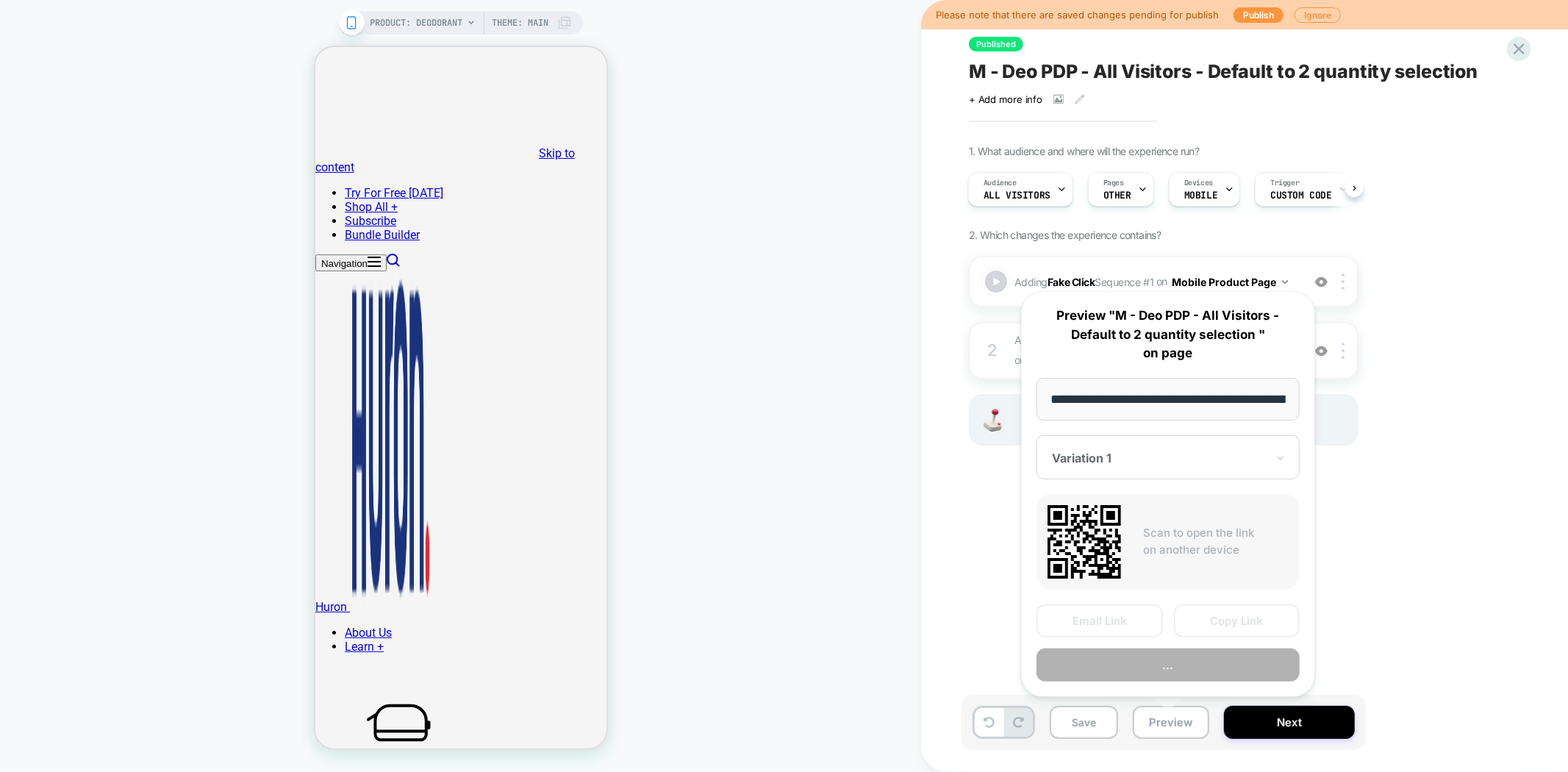
scroll to position [0, 128]
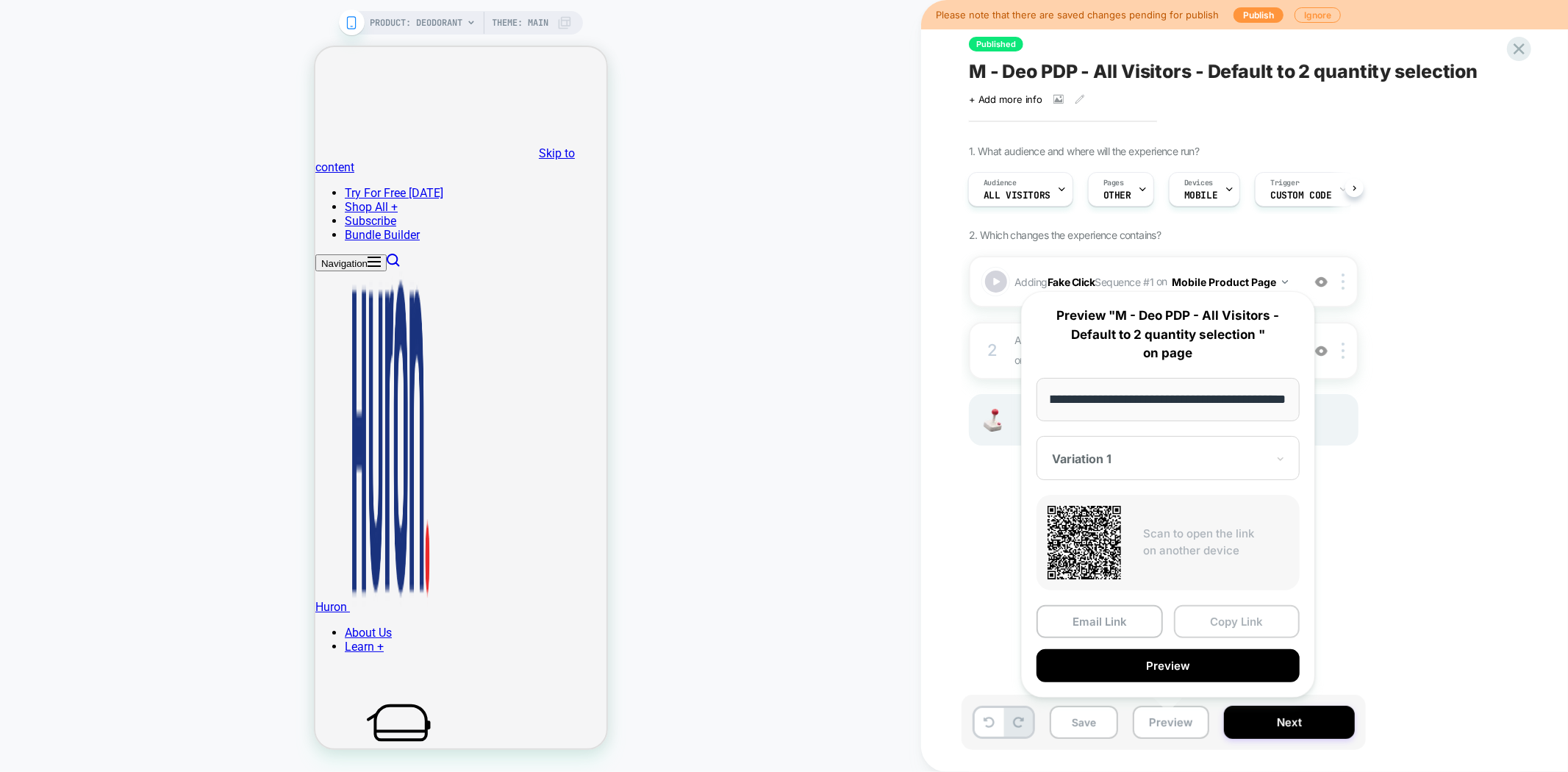
click at [1232, 616] on button "Copy Link" at bounding box center [1237, 622] width 126 height 33
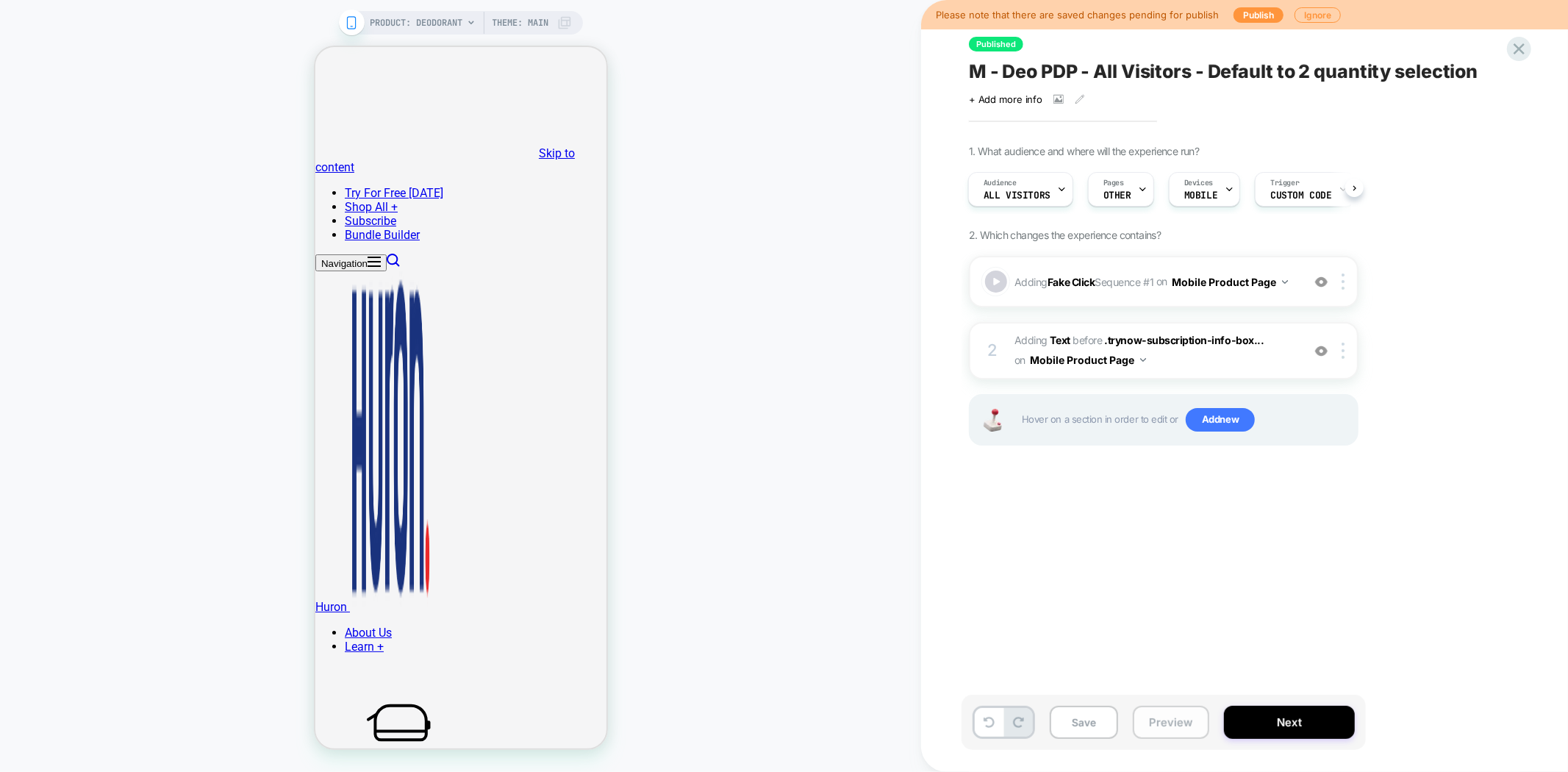
click at [1161, 725] on button "Preview" at bounding box center [1170, 722] width 76 height 33
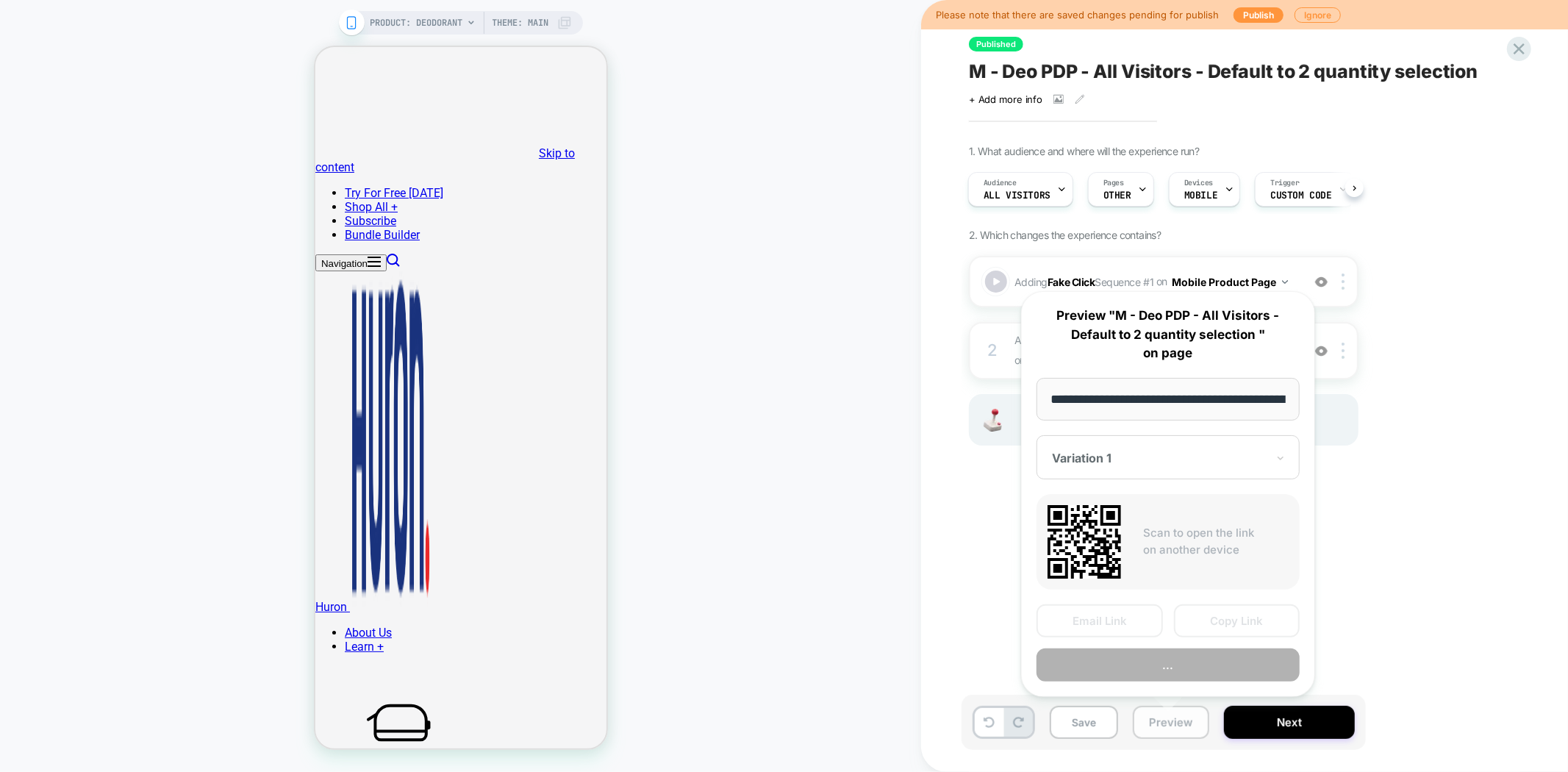
scroll to position [0, 128]
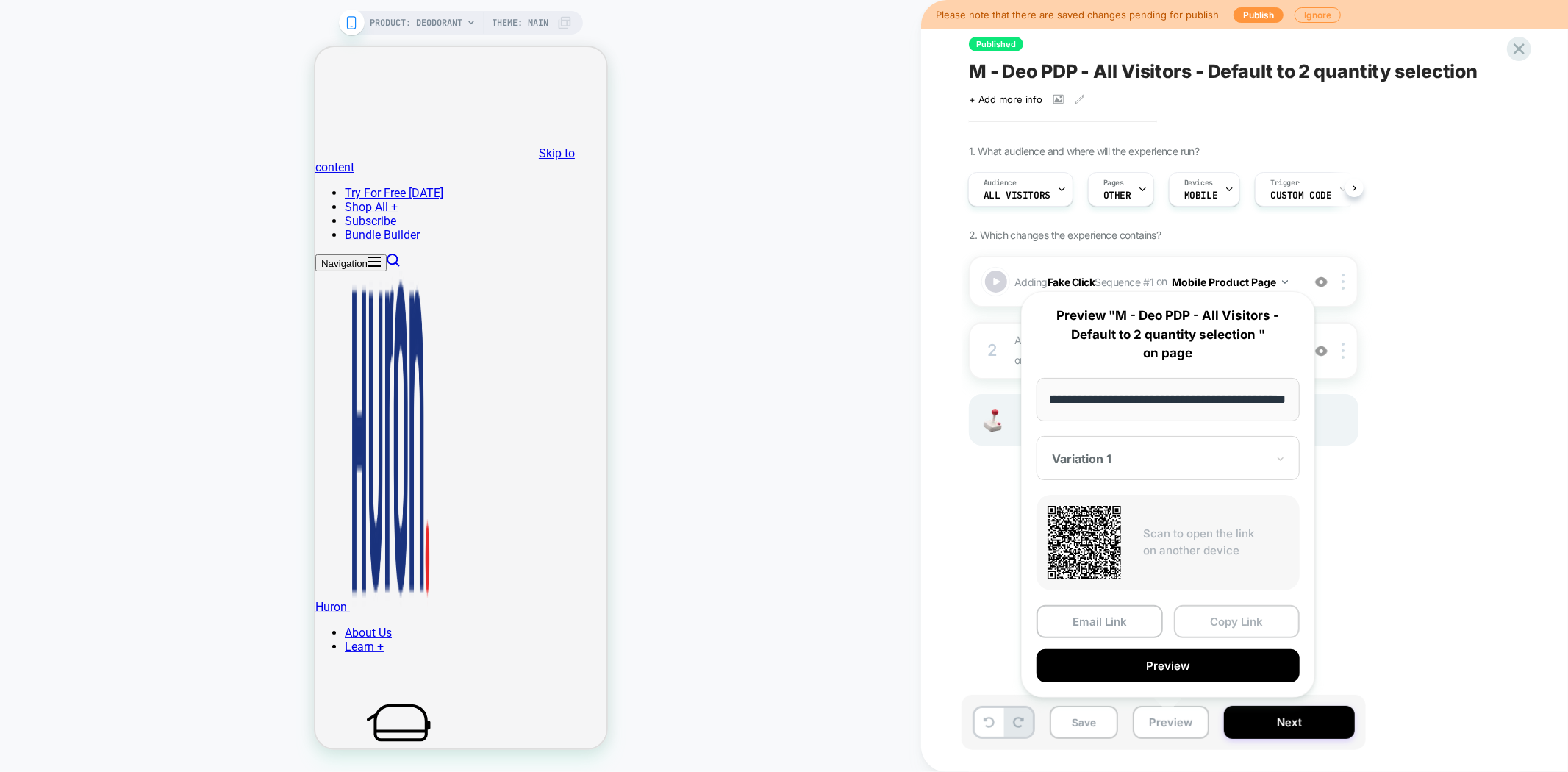
click at [1237, 620] on button "Copy Link" at bounding box center [1237, 622] width 126 height 33
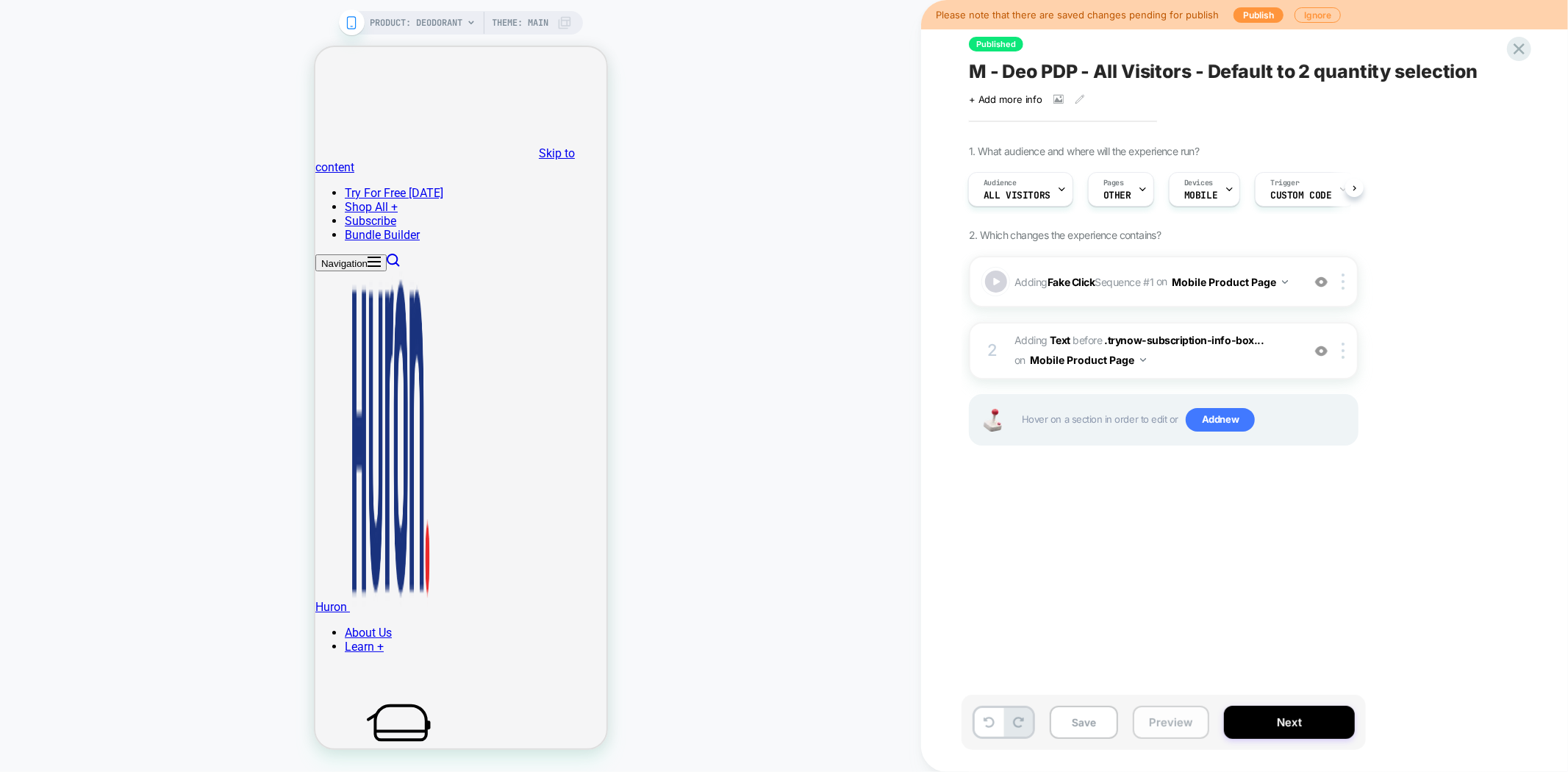
click at [1178, 717] on button "Preview" at bounding box center [1170, 722] width 76 height 33
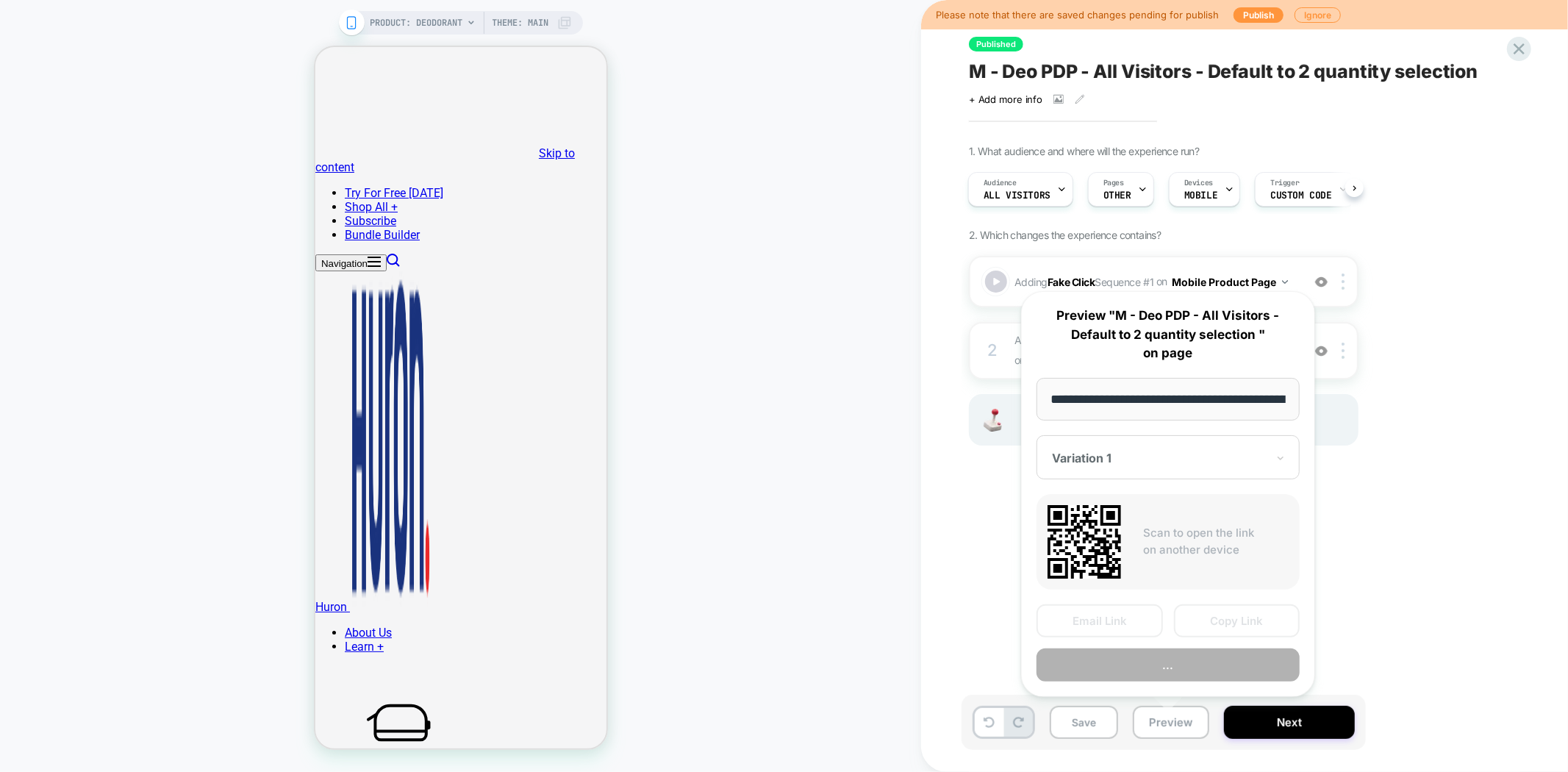
scroll to position [0, 128]
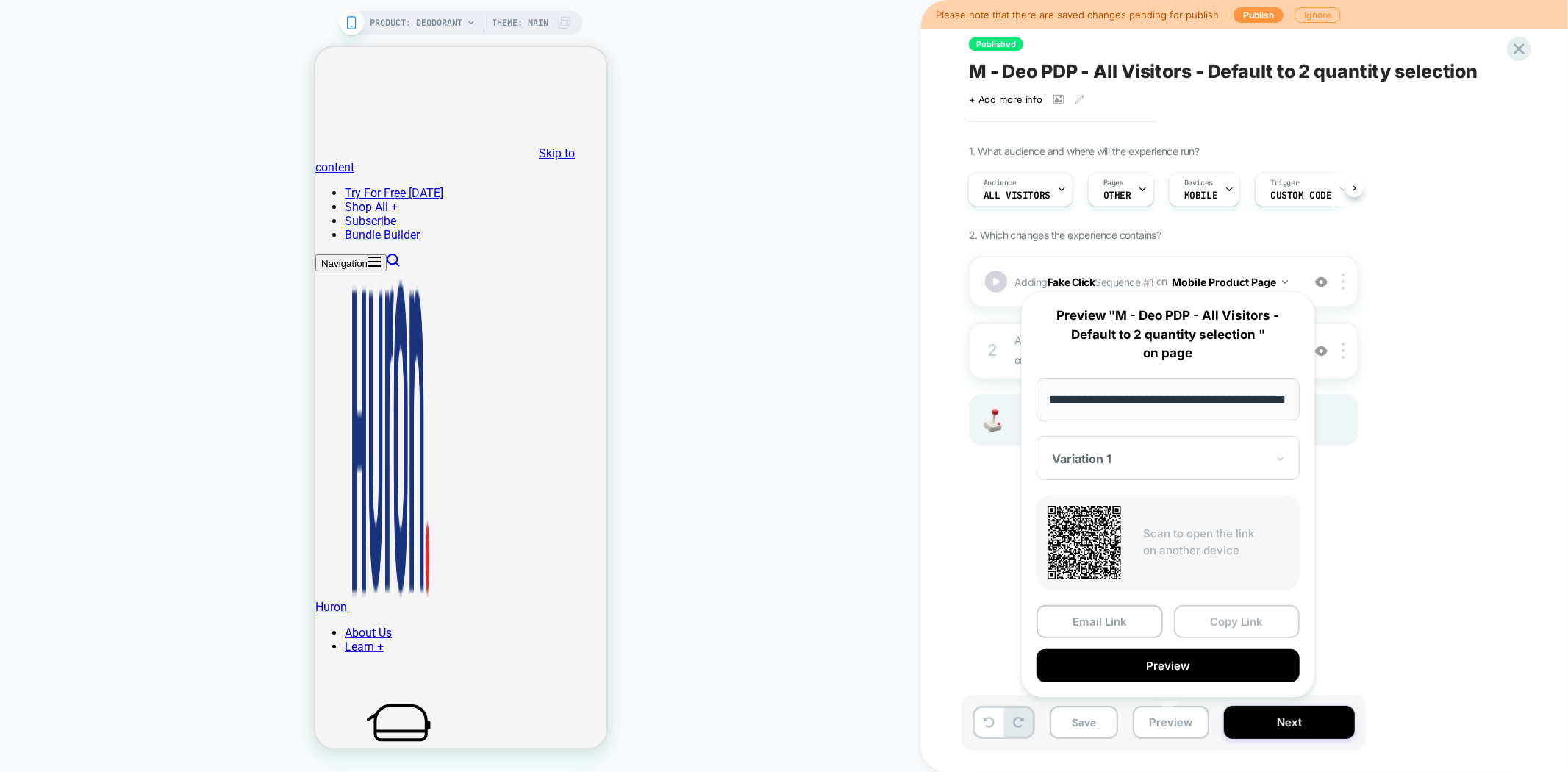
click at [1239, 613] on button "Copy Link" at bounding box center [1237, 622] width 126 height 33
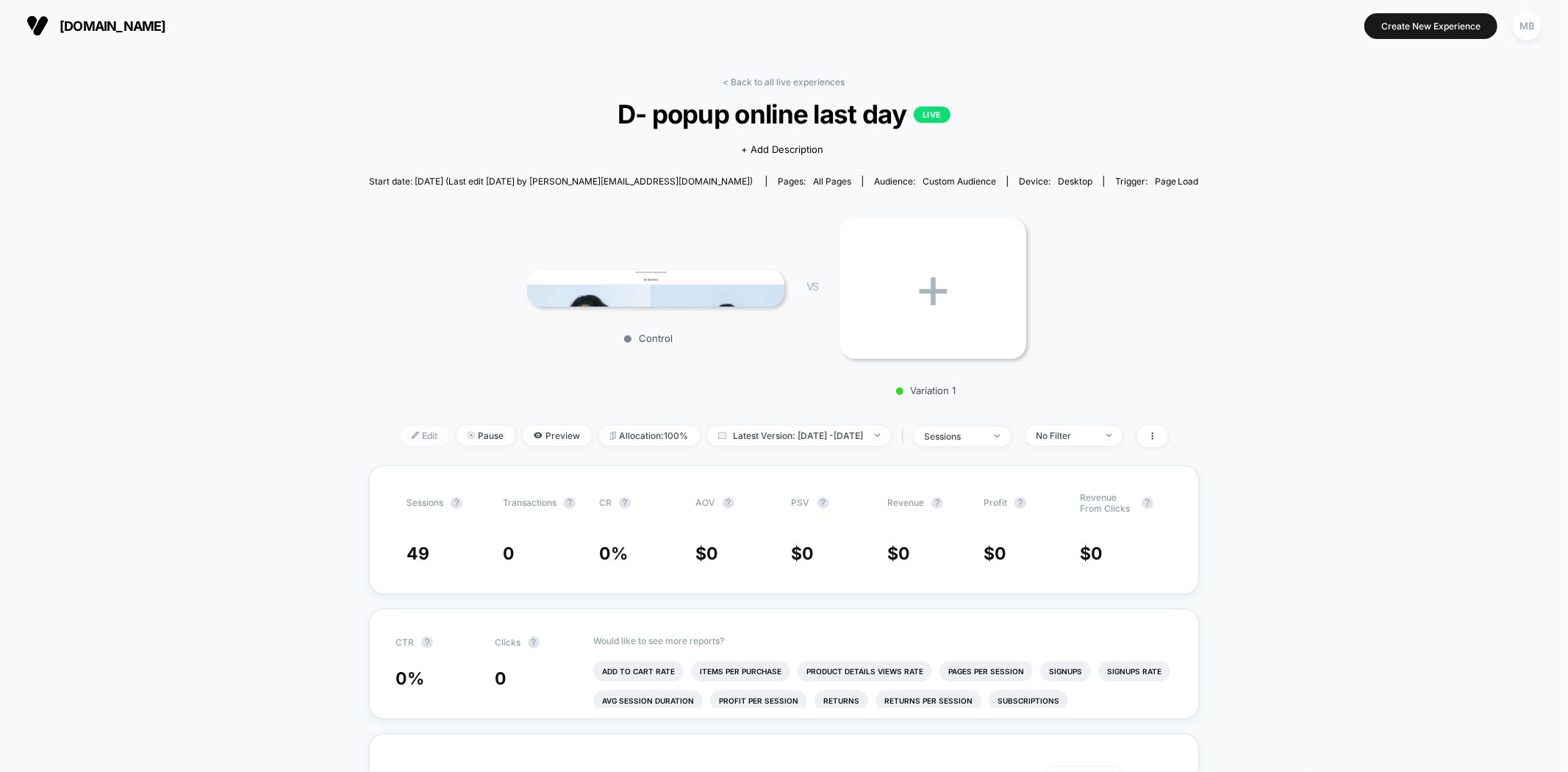
click at [400, 435] on span "Edit" at bounding box center [424, 436] width 48 height 20
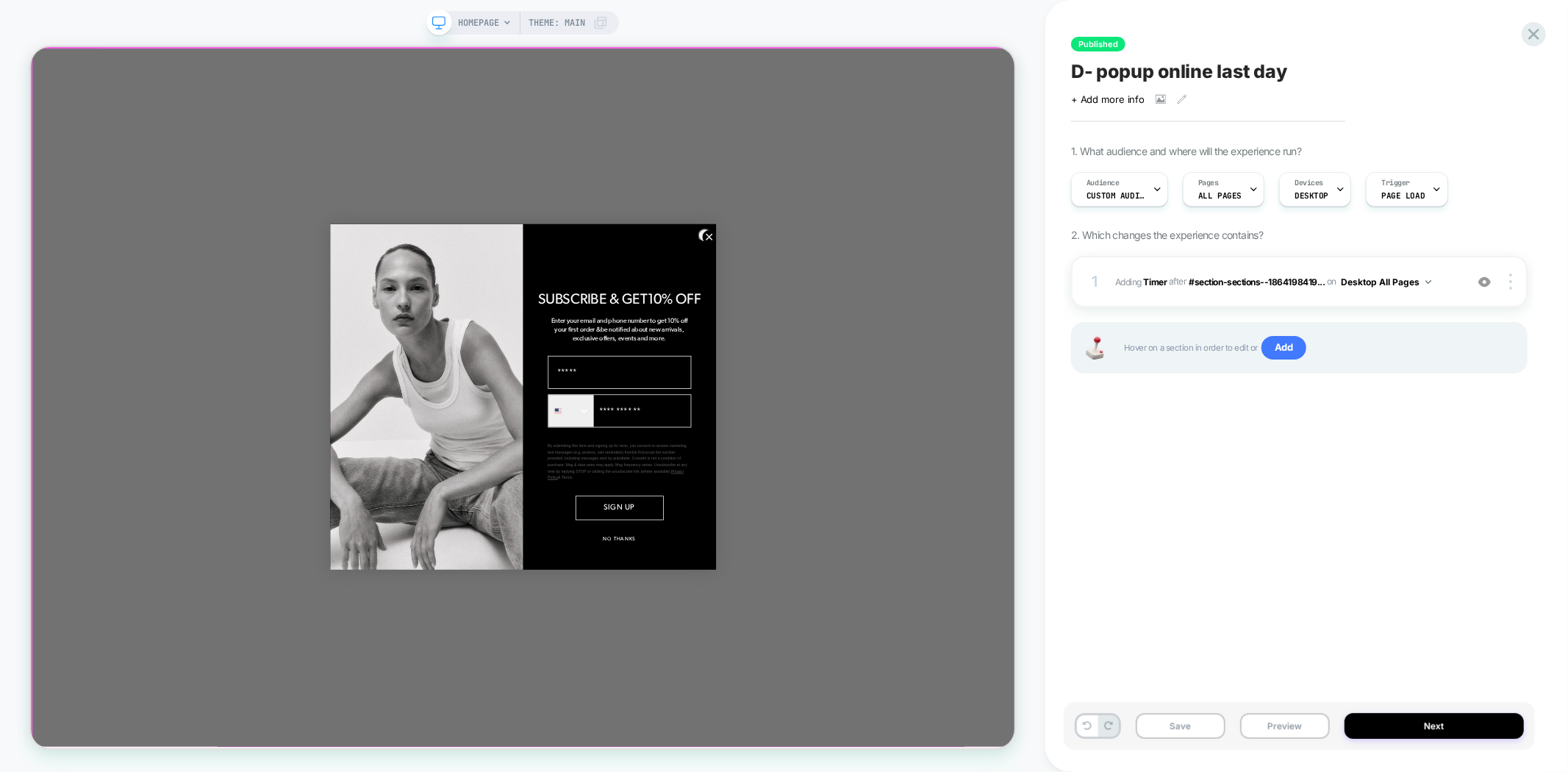
click at [1312, 73] on div "Close dialog SUBSCRIBE & GET 10% OFF Enter your email and phone number to get 1…" at bounding box center [686, 513] width 1312 height 934
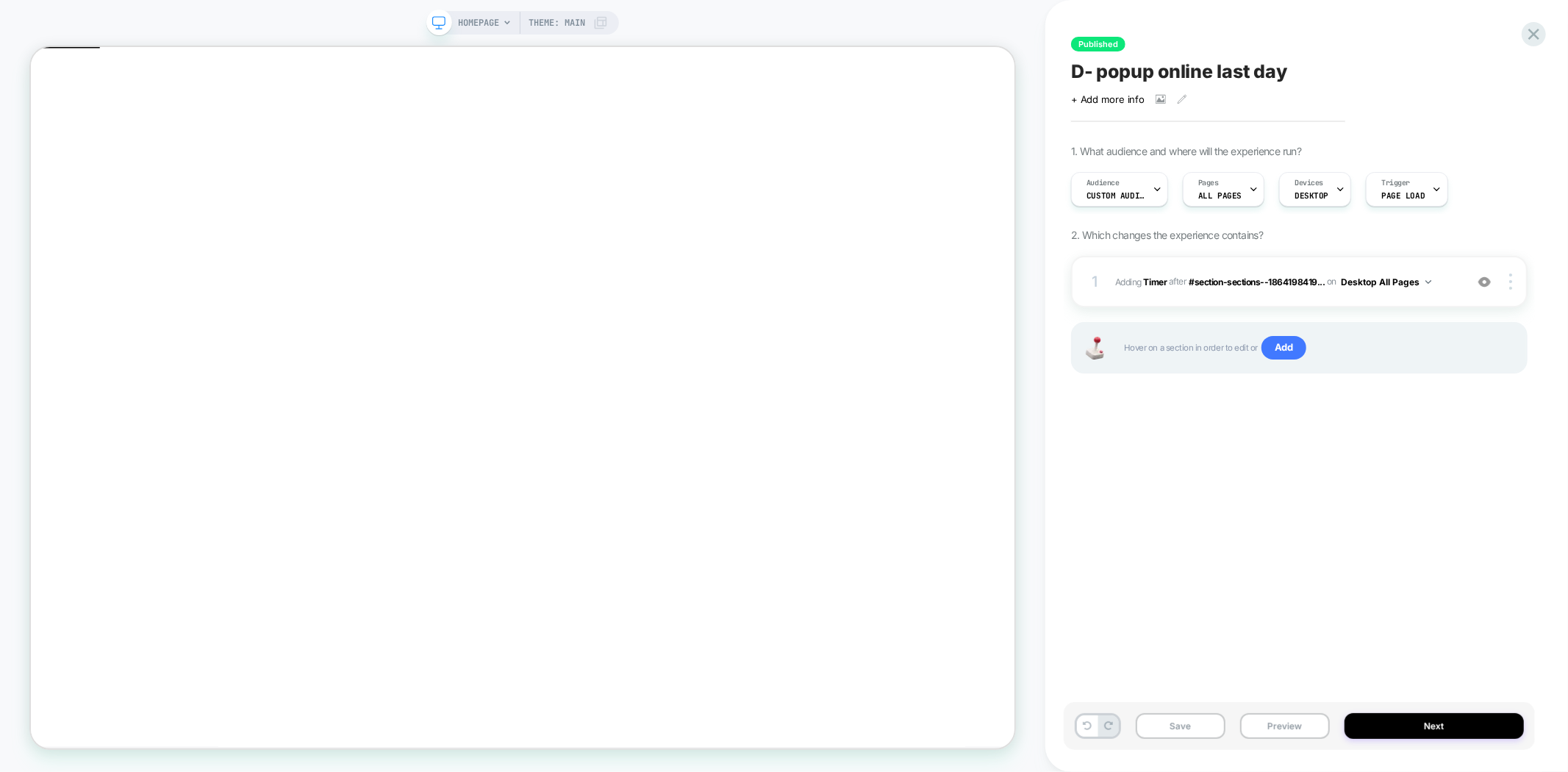
click at [1280, 713] on div "Save Preview Next" at bounding box center [1299, 725] width 471 height 47
click at [1280, 719] on button "Preview" at bounding box center [1285, 726] width 90 height 26
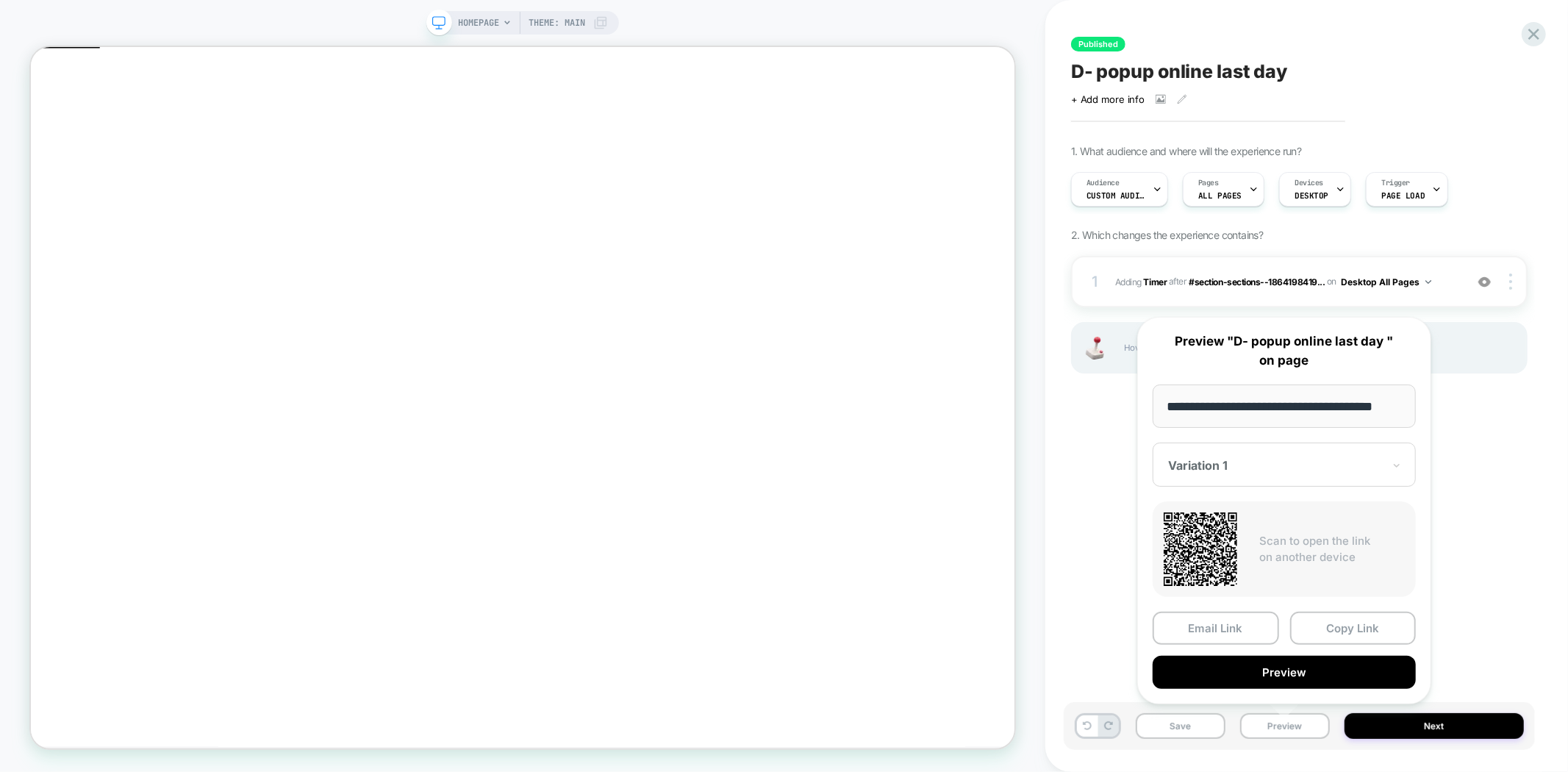
drag, startPoint x: 1278, startPoint y: 402, endPoint x: 1166, endPoint y: 401, distance: 112.0
click at [1166, 401] on input "**********" at bounding box center [1283, 406] width 263 height 43
click at [1382, 82] on div "Click to view images Click to edit experience details + Add more info" at bounding box center [1300, 93] width 456 height 23
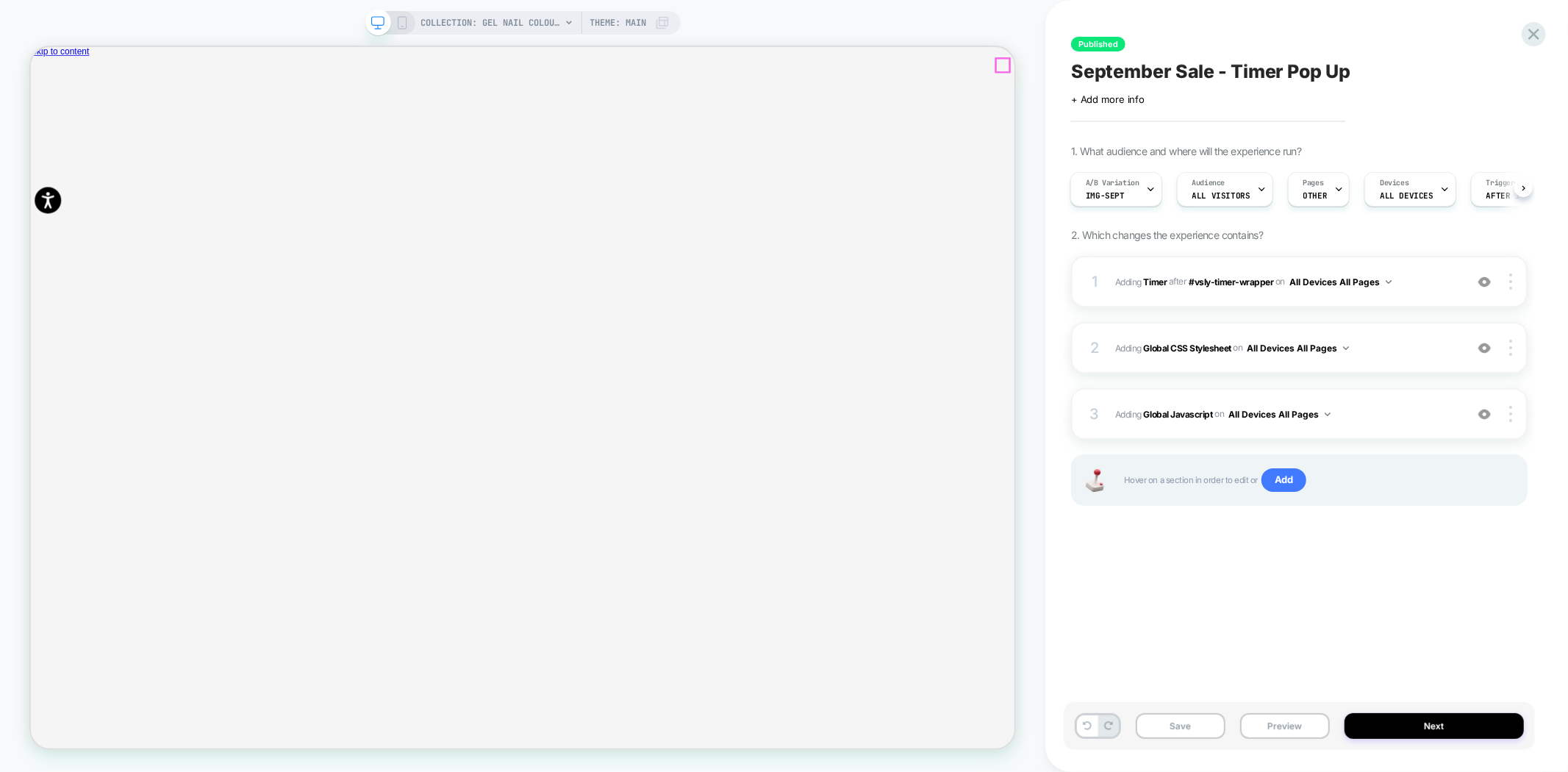
click at [37, 121] on icon "Close" at bounding box center [37, 121] width 0 height 0
click at [1278, 724] on button "Preview" at bounding box center [1285, 726] width 90 height 26
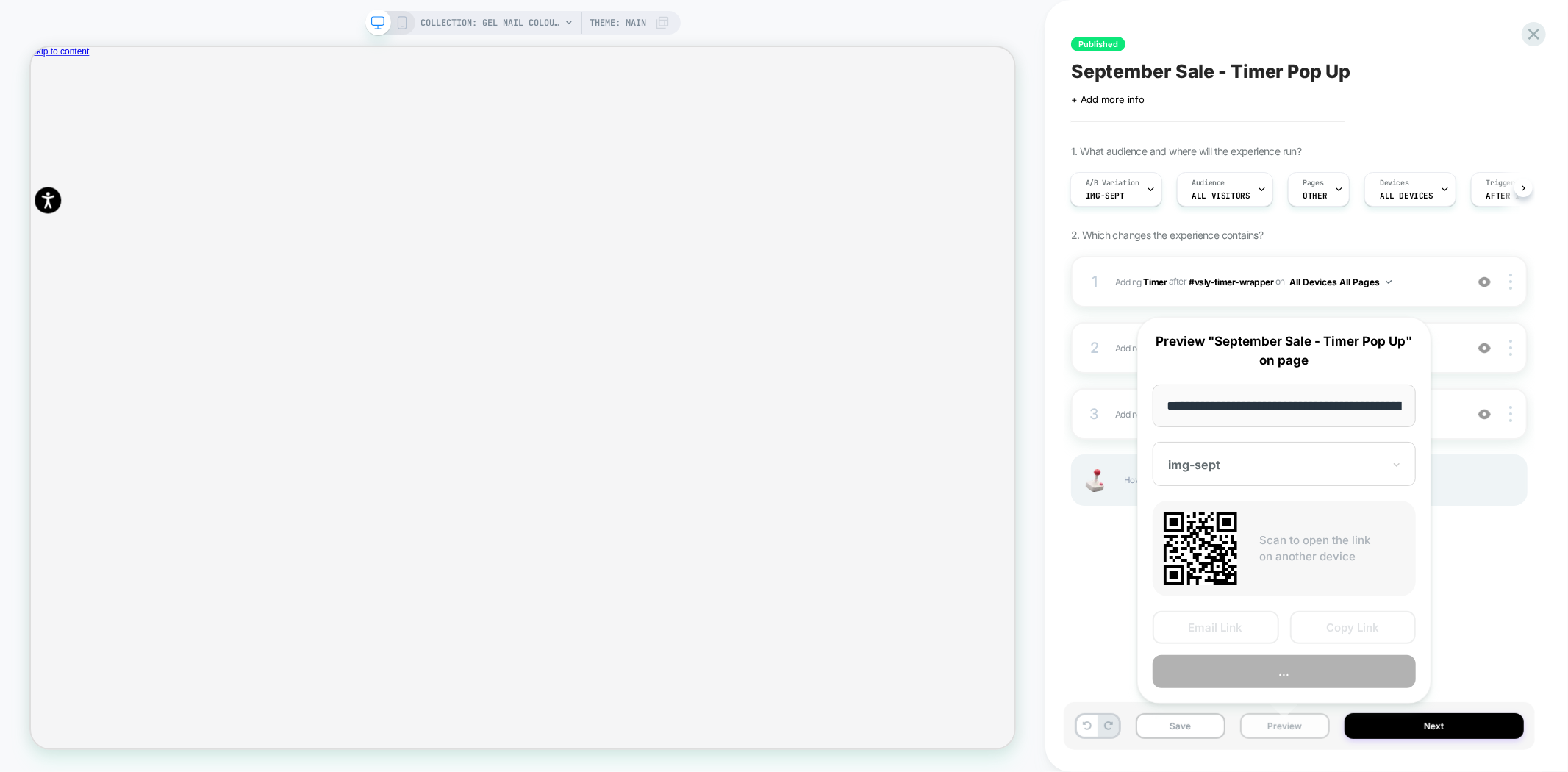
scroll to position [0, 156]
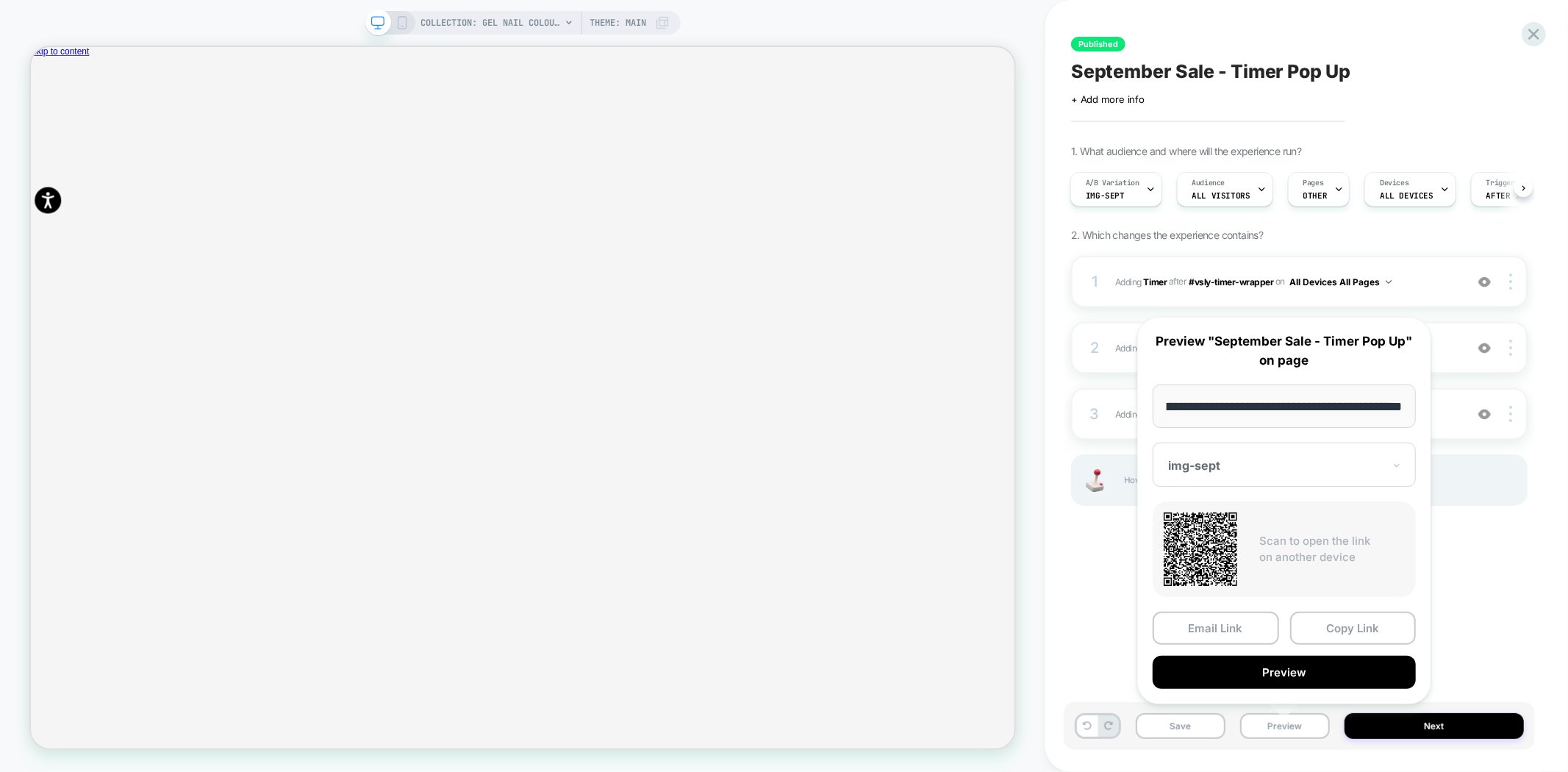
click at [1502, 556] on div "Published September Sale - Timer Pop Up Click to edit experience details + Add …" at bounding box center [1299, 386] width 471 height 743
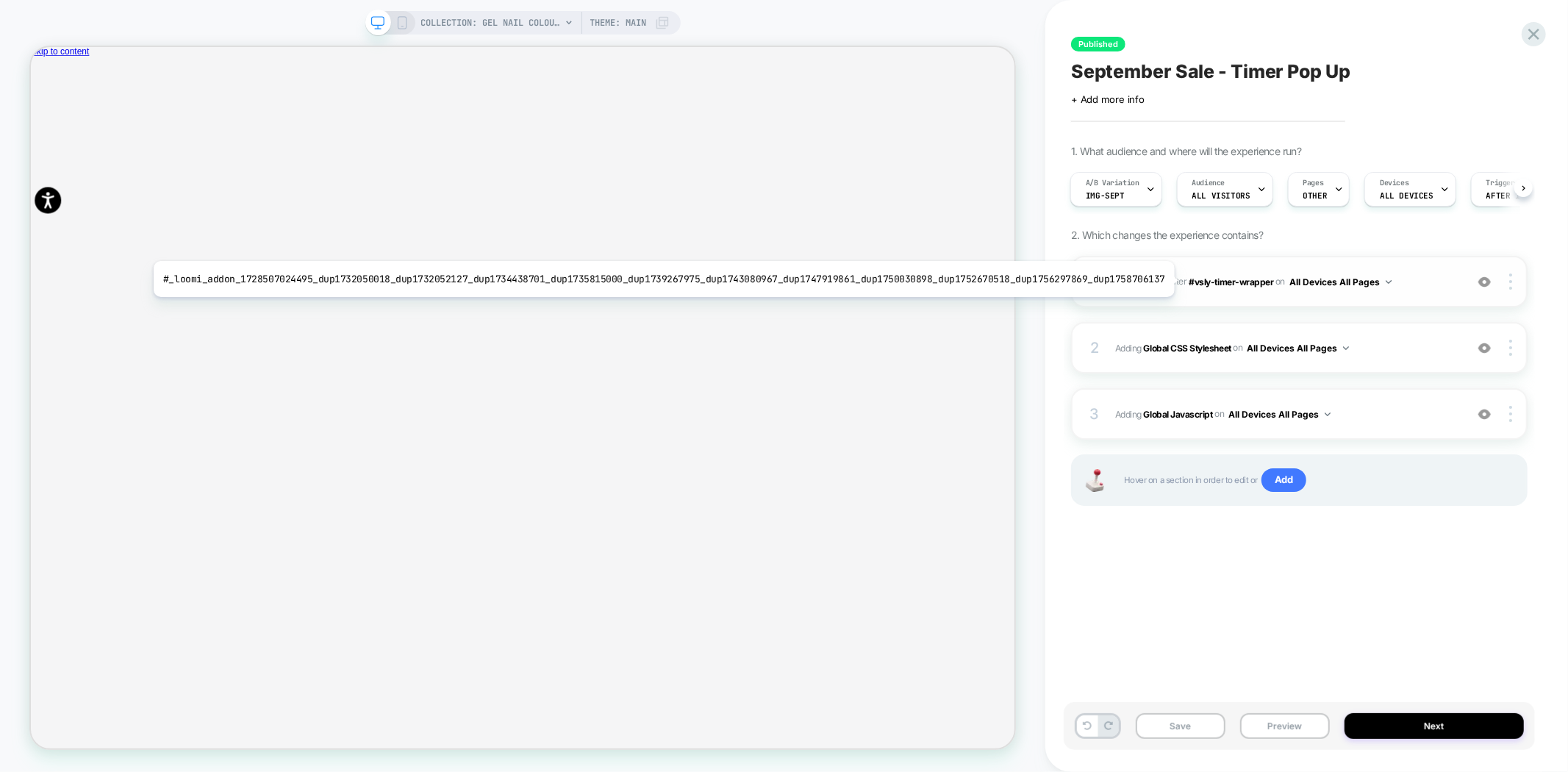
click at [1158, 280] on b "Timer" at bounding box center [1155, 281] width 23 height 11
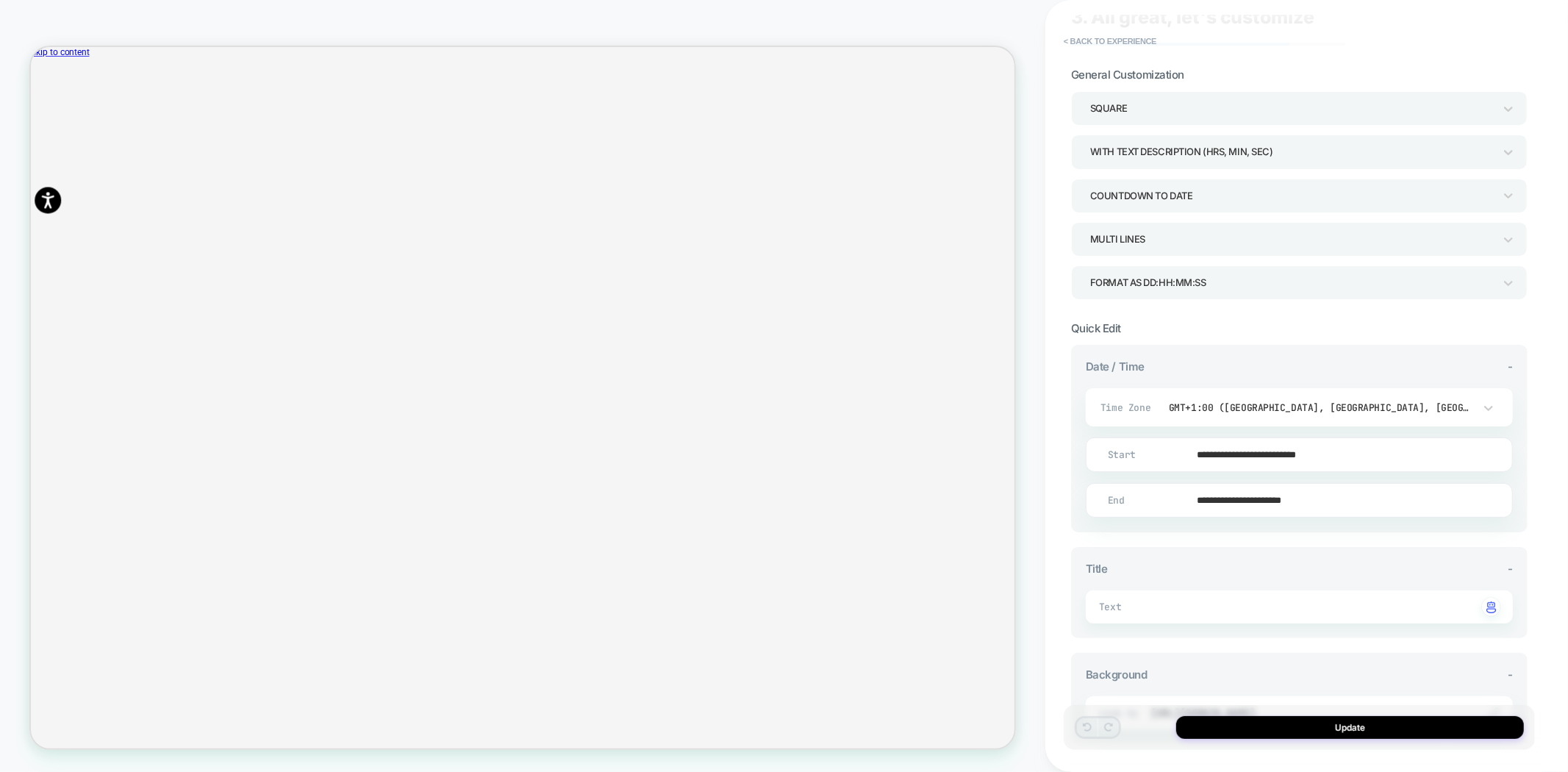
scroll to position [82, 0]
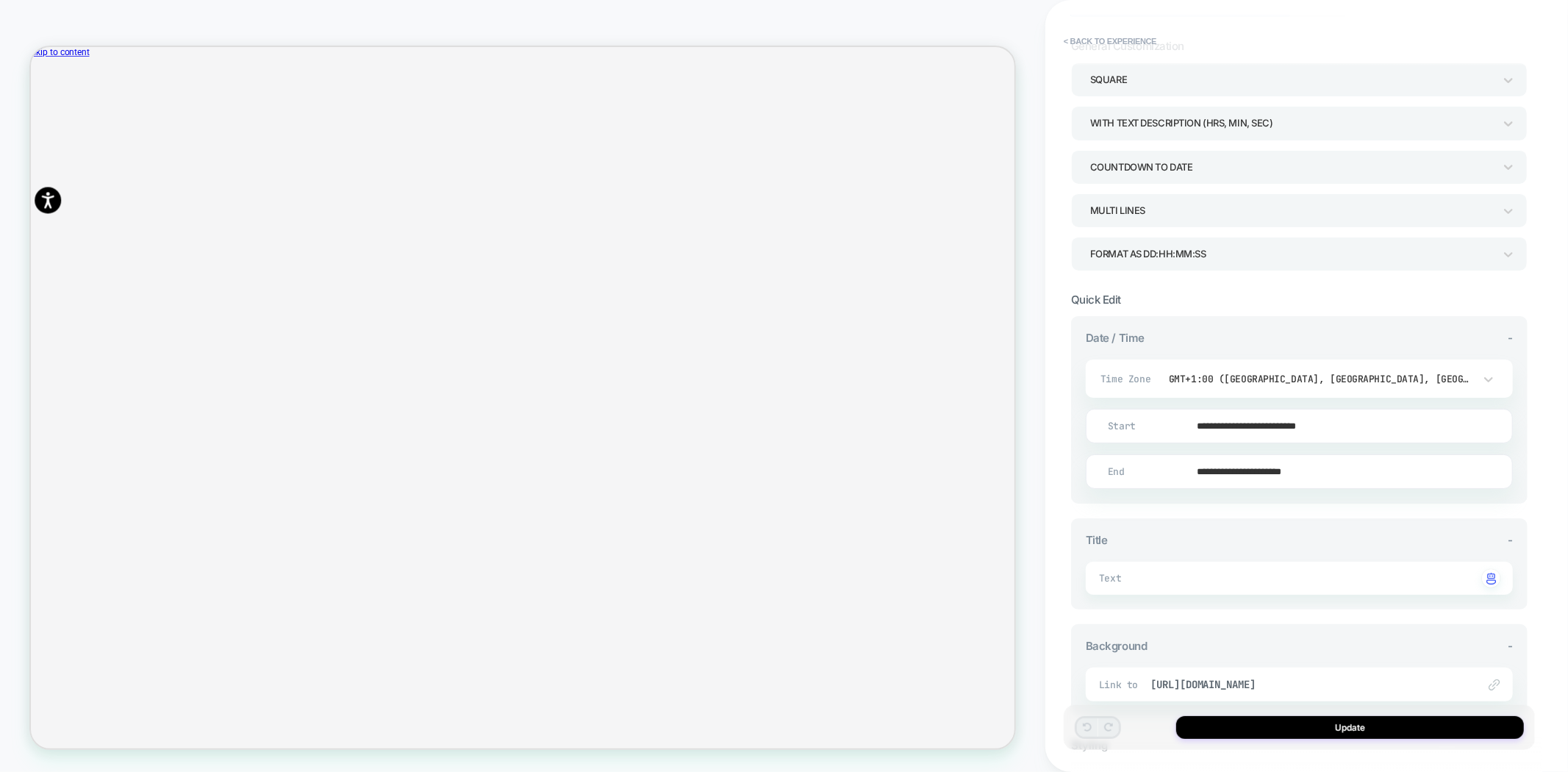
click at [1271, 421] on input "**********" at bounding box center [1296, 426] width 426 height 35
click at [1281, 463] on input "**********" at bounding box center [1296, 471] width 426 height 35
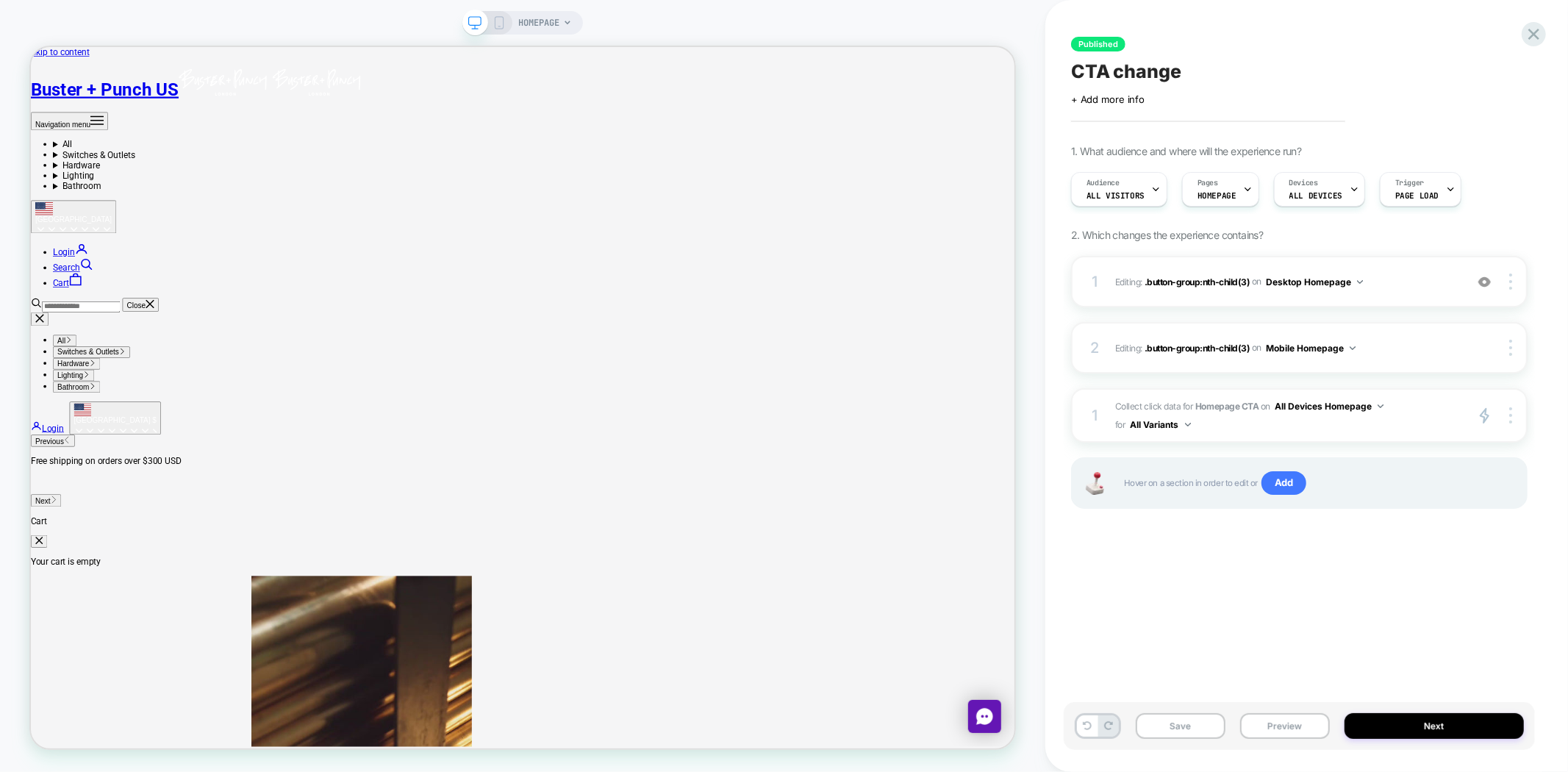
scroll to position [817, 0]
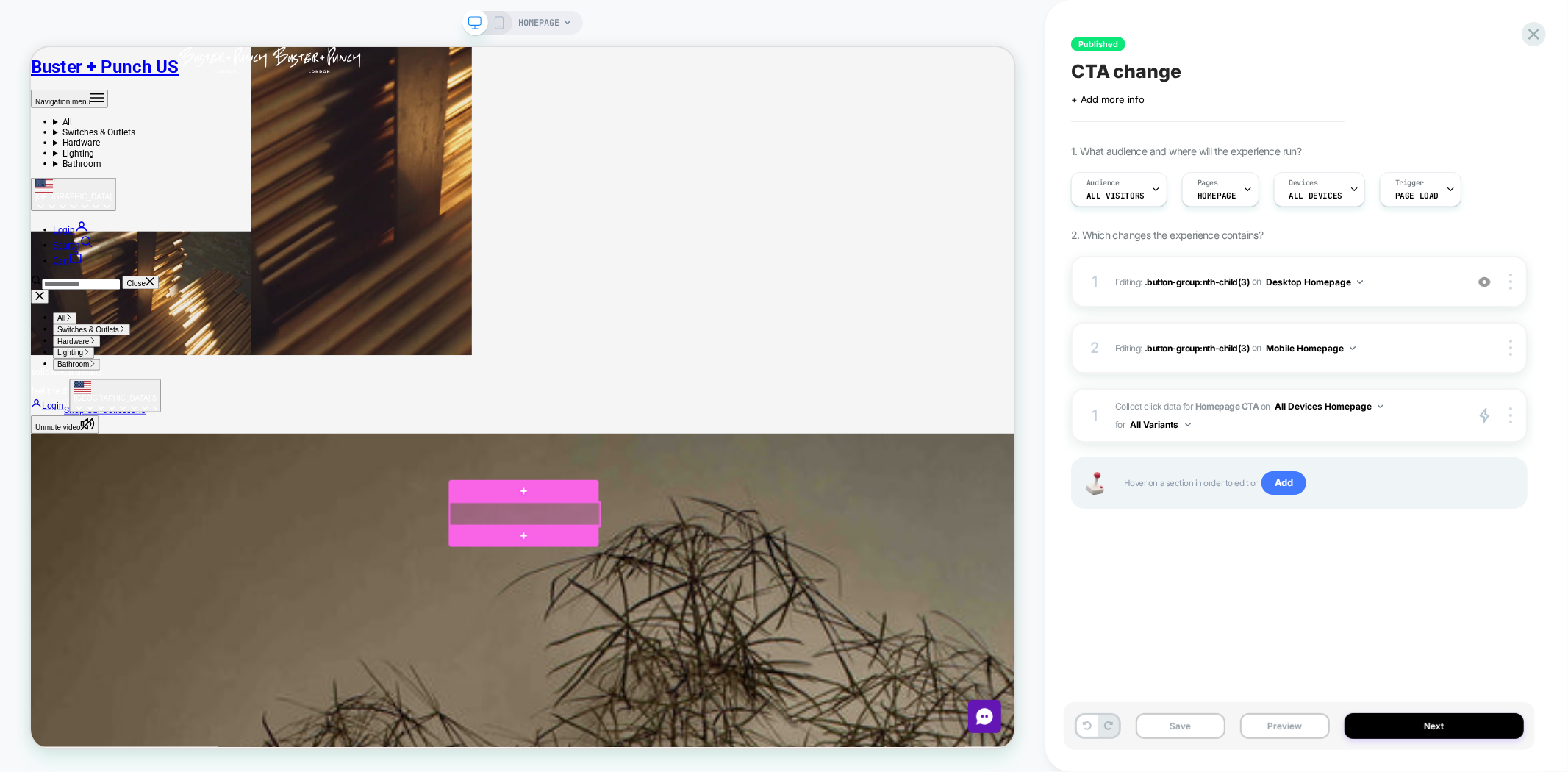
drag, startPoint x: 740, startPoint y: 326, endPoint x: 423, endPoint y: 666, distance: 464.9
click at [714, 667] on div at bounding box center [690, 669] width 200 height 31
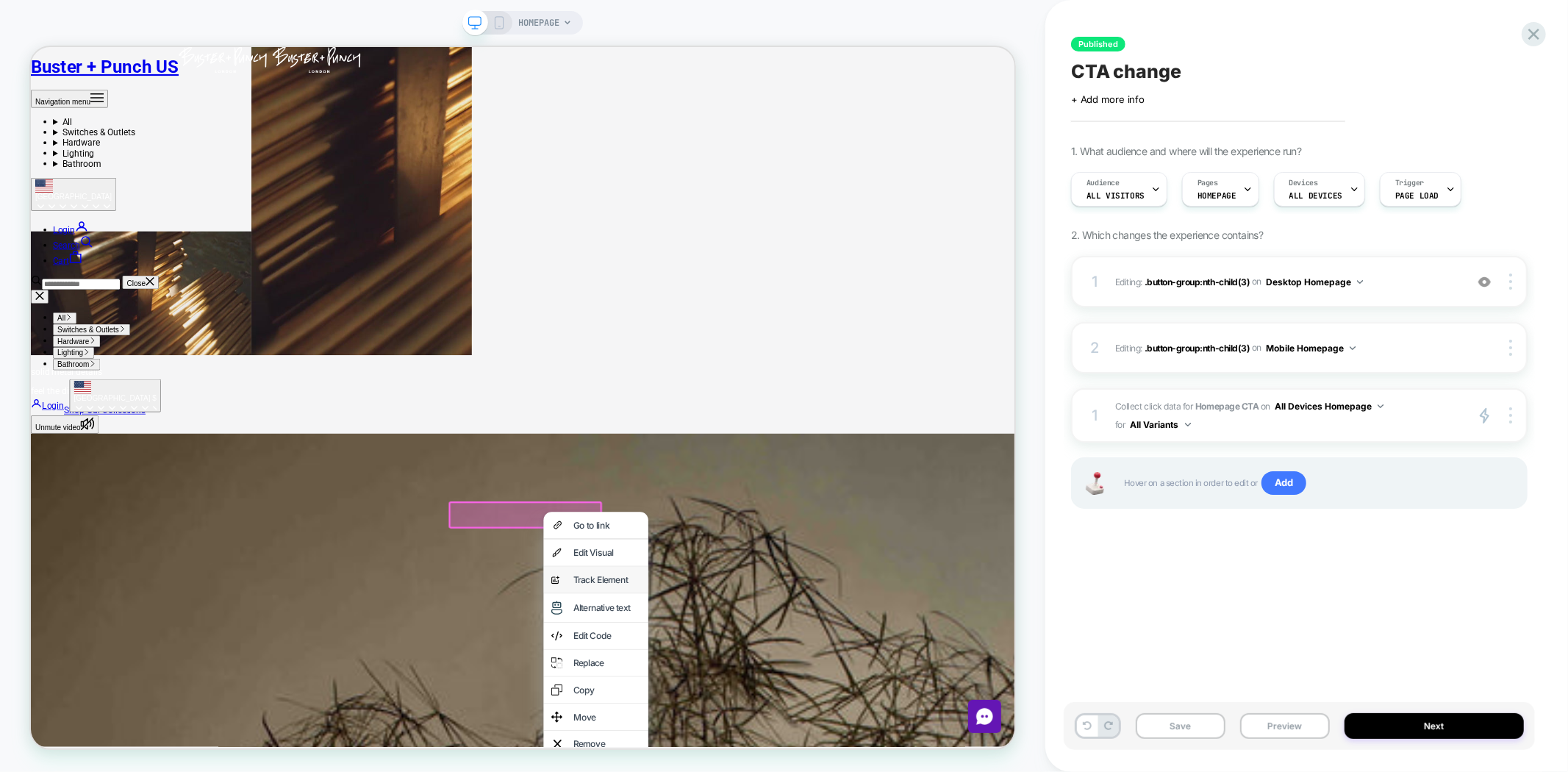
click at [794, 764] on div "Track Element" at bounding box center [799, 757] width 90 height 14
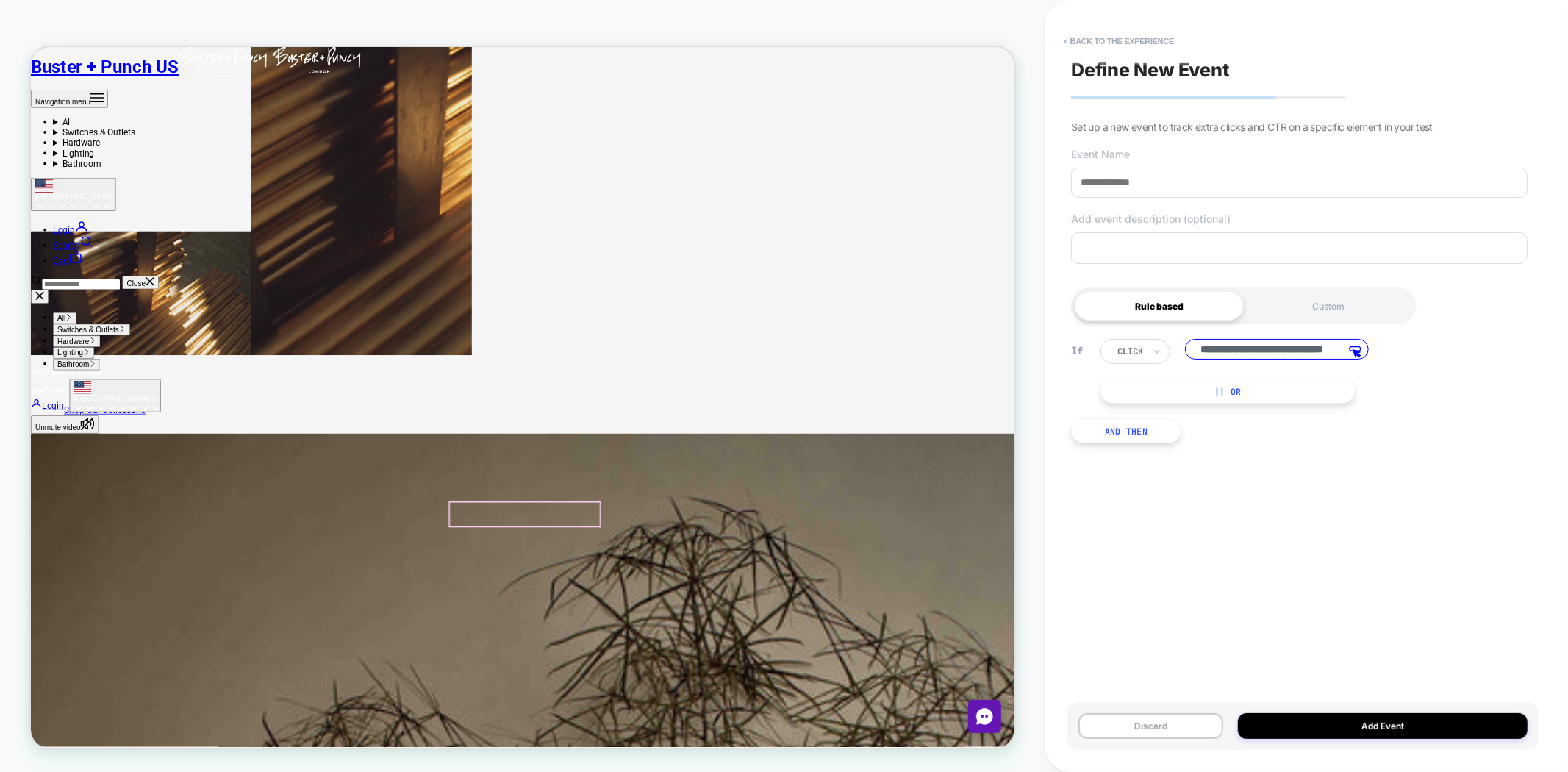
scroll to position [0, 57]
click at [1124, 183] on input at bounding box center [1300, 183] width 456 height 30
click at [1117, 35] on button "< back to the experience" at bounding box center [1118, 41] width 125 height 23
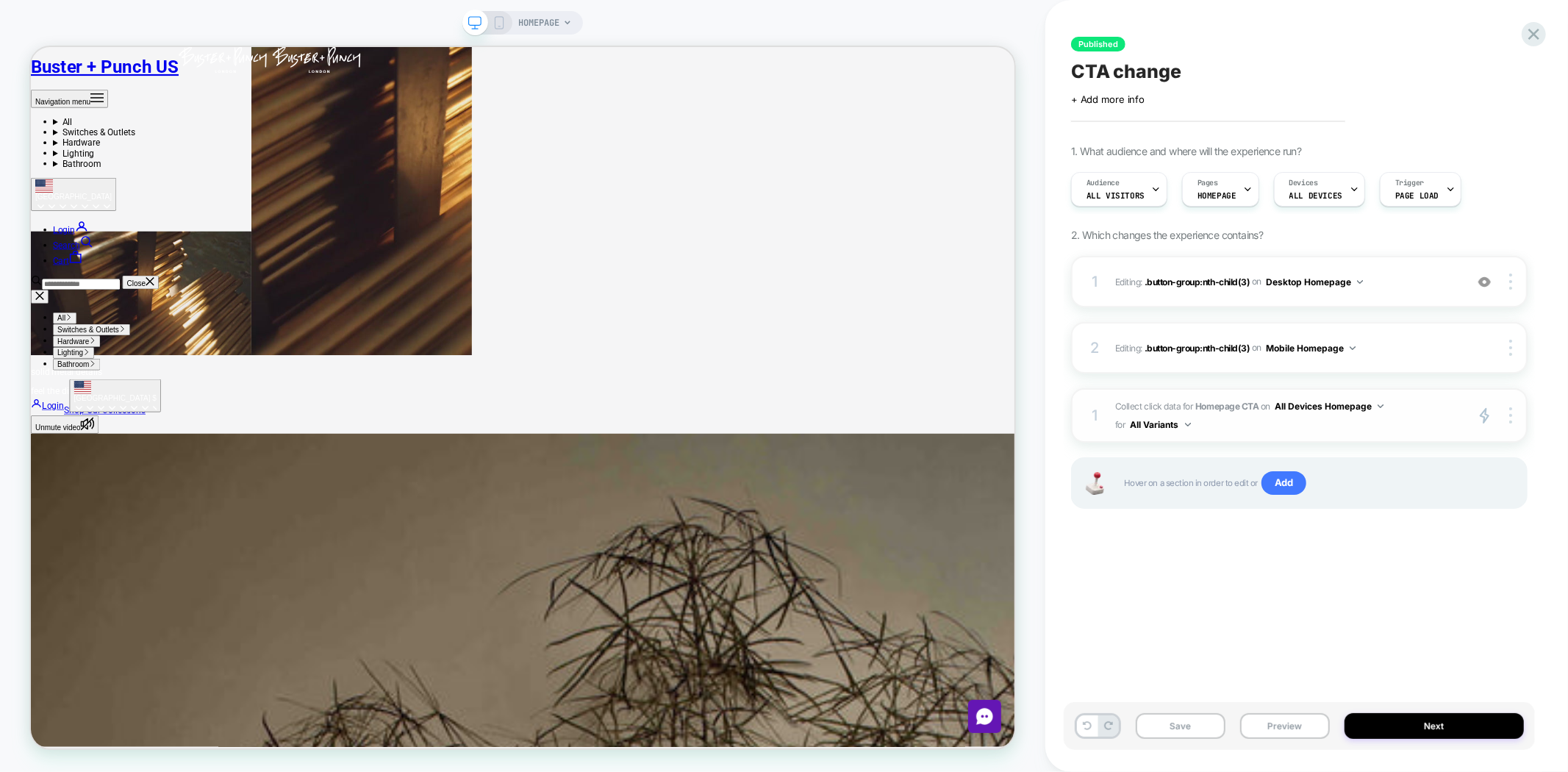
click at [1304, 400] on button "All Devices Homepage" at bounding box center [1329, 406] width 108 height 18
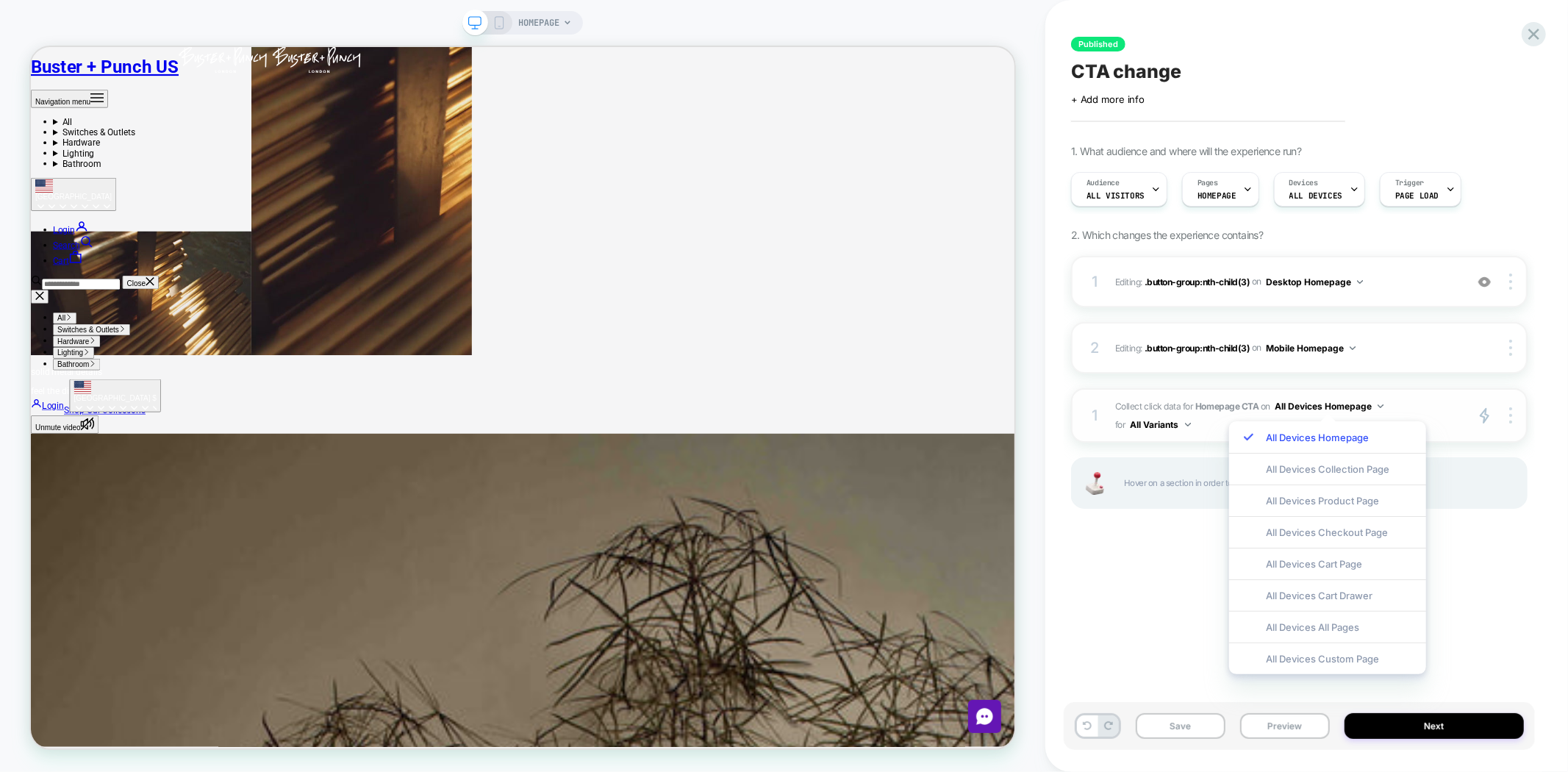
click at [1187, 402] on span "Collect click data for Homepage CTA on All Devices Homepage for All Variants" at bounding box center [1286, 416] width 342 height 37
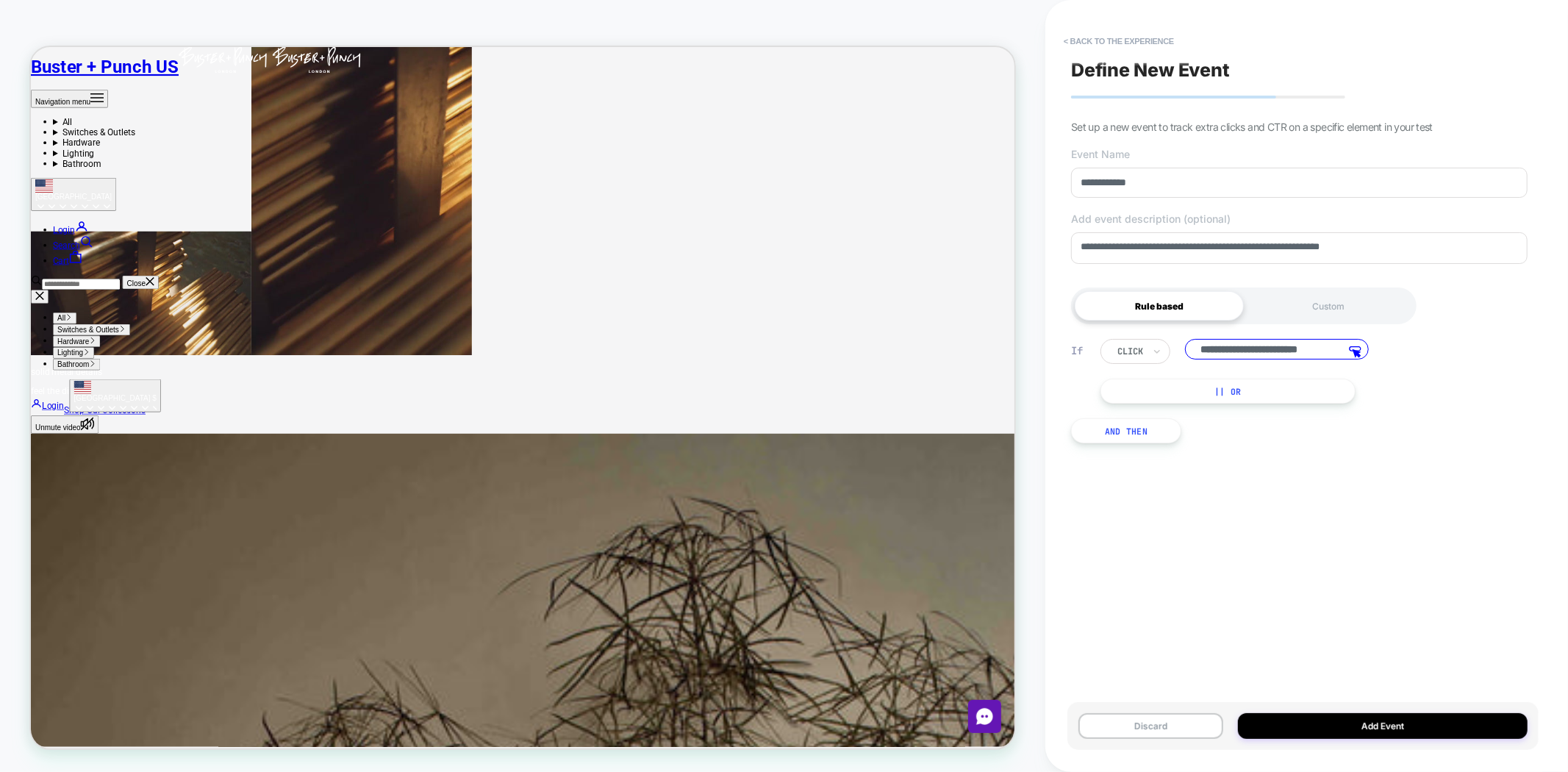
click at [1187, 402] on button "|| Or" at bounding box center [1227, 391] width 255 height 25
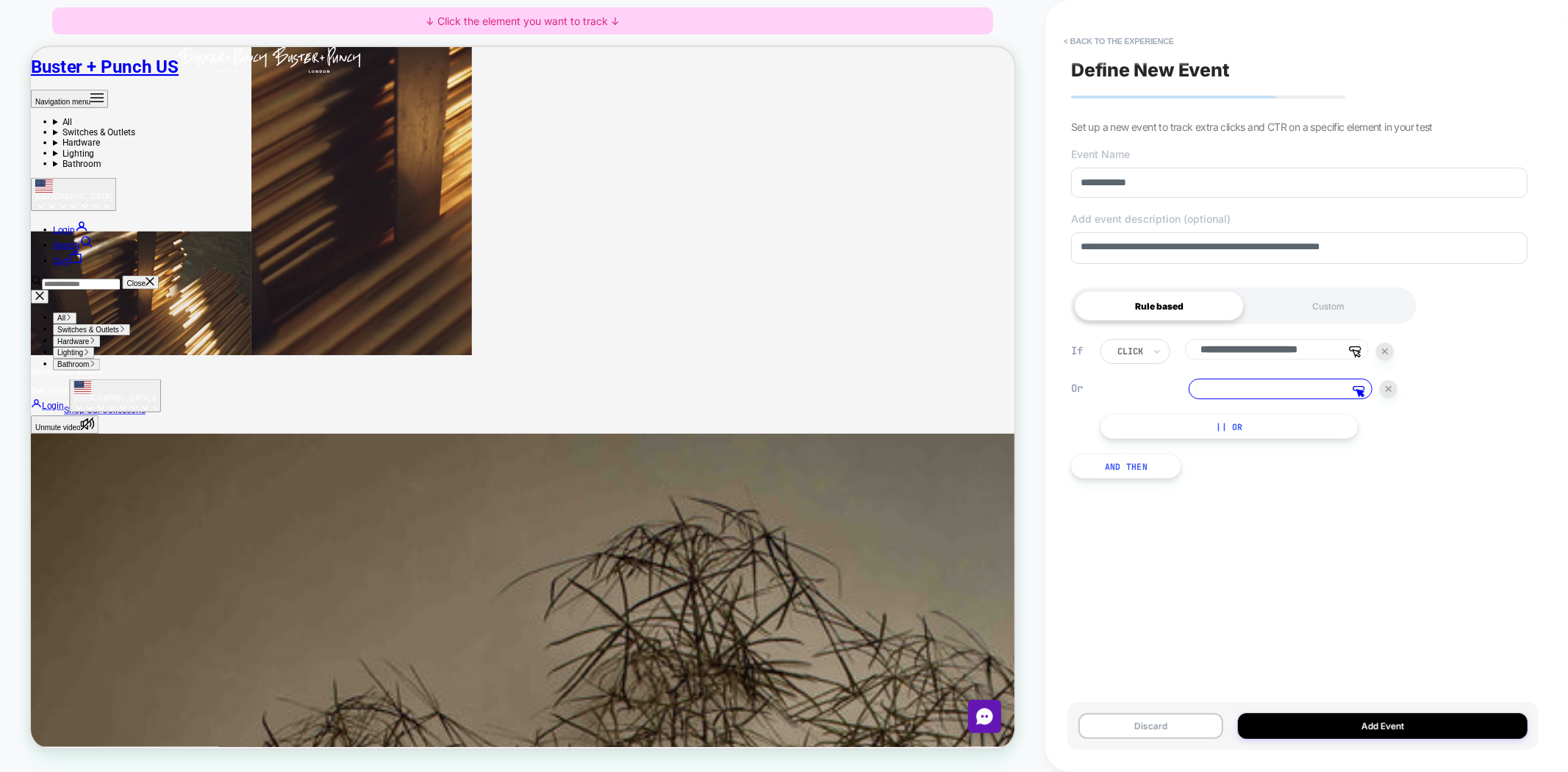
click at [1538, 556] on div "**********" at bounding box center [1307, 386] width 471 height 772
click at [1323, 337] on div "**********" at bounding box center [1299, 409] width 471 height 184
click at [1330, 314] on div "Custom" at bounding box center [1328, 306] width 169 height 30
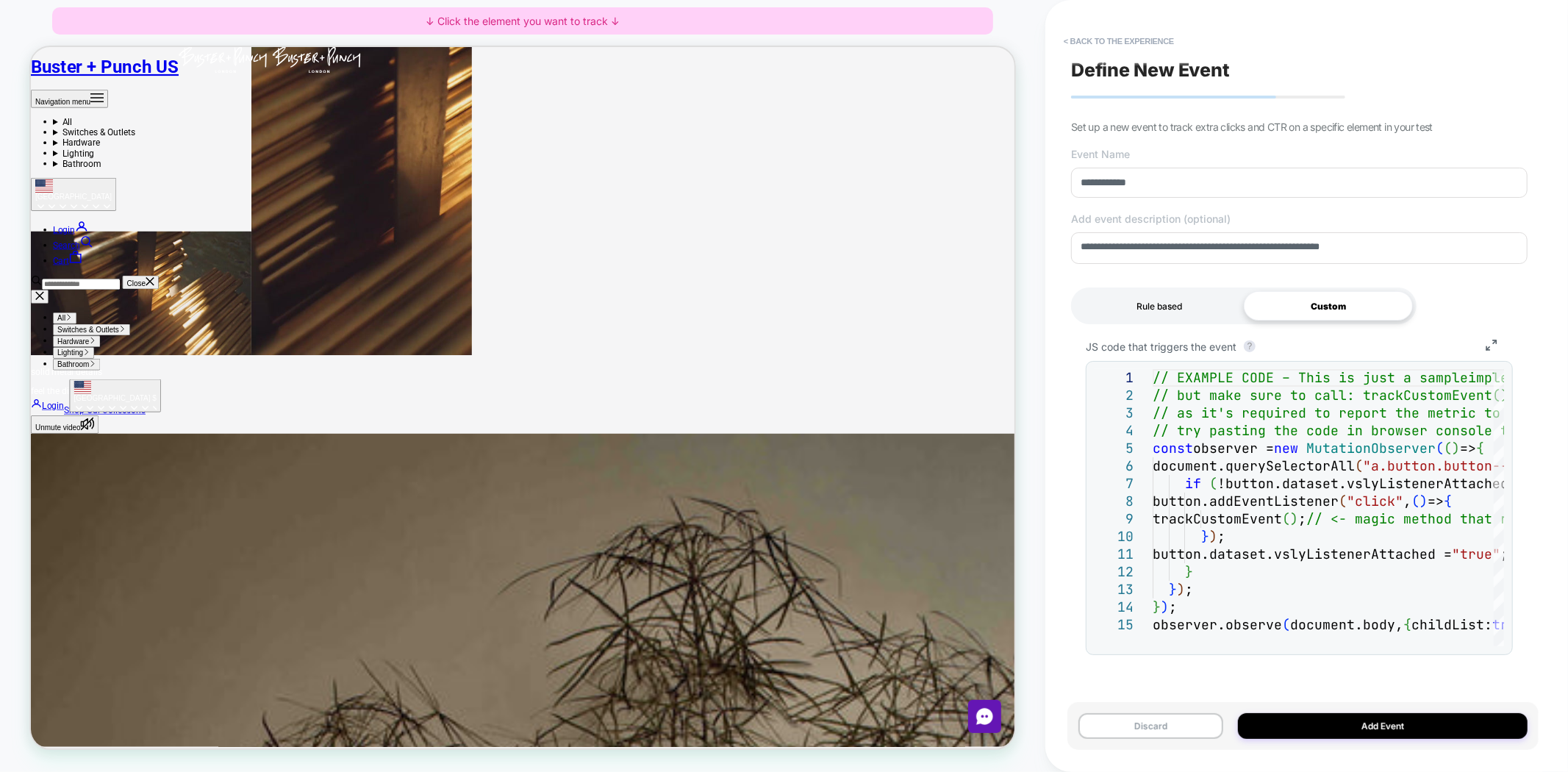
click at [1147, 302] on div "Rule based" at bounding box center [1159, 306] width 169 height 30
type textarea "*"
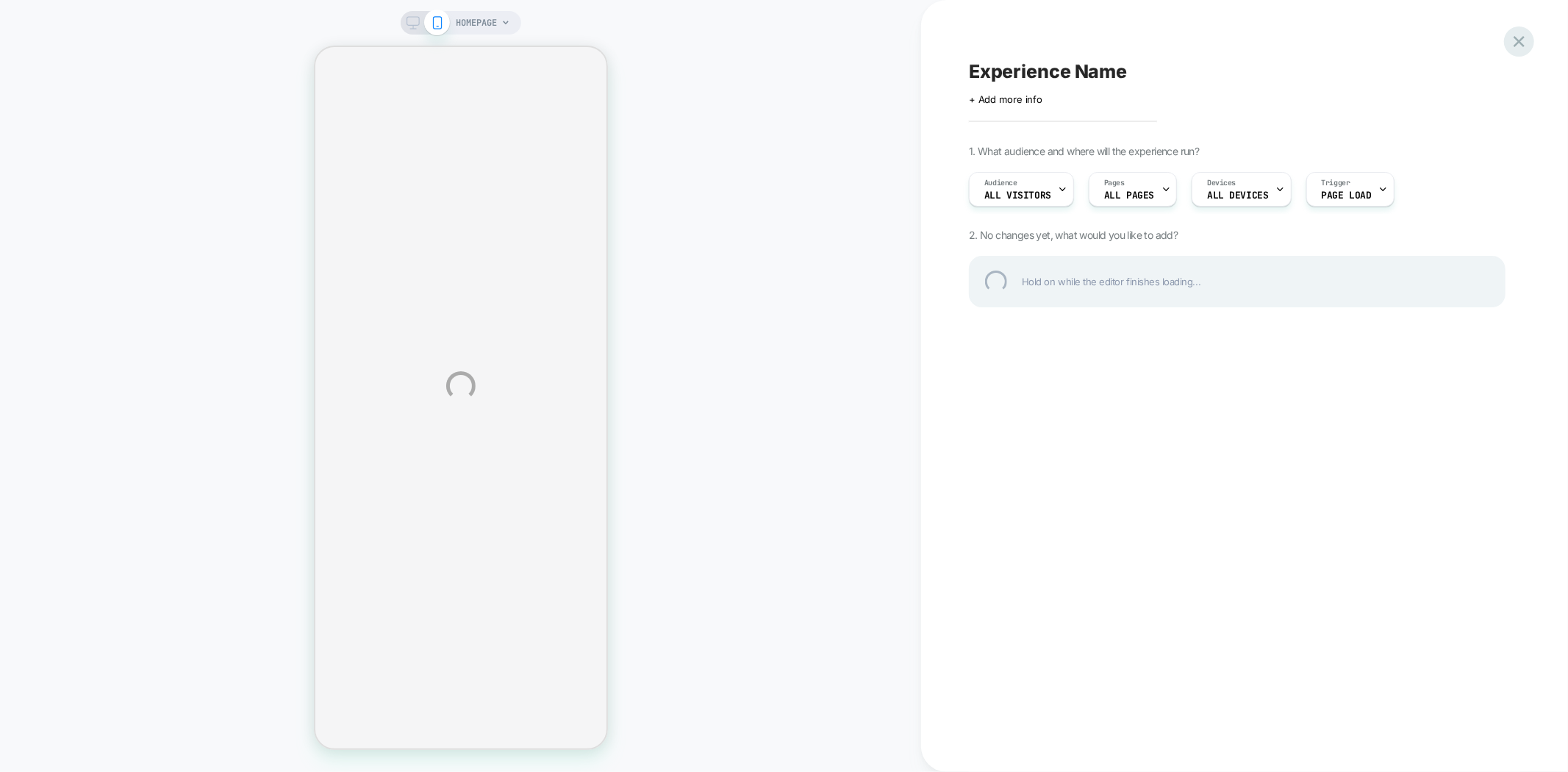
click at [1525, 47] on div at bounding box center [1518, 41] width 30 height 30
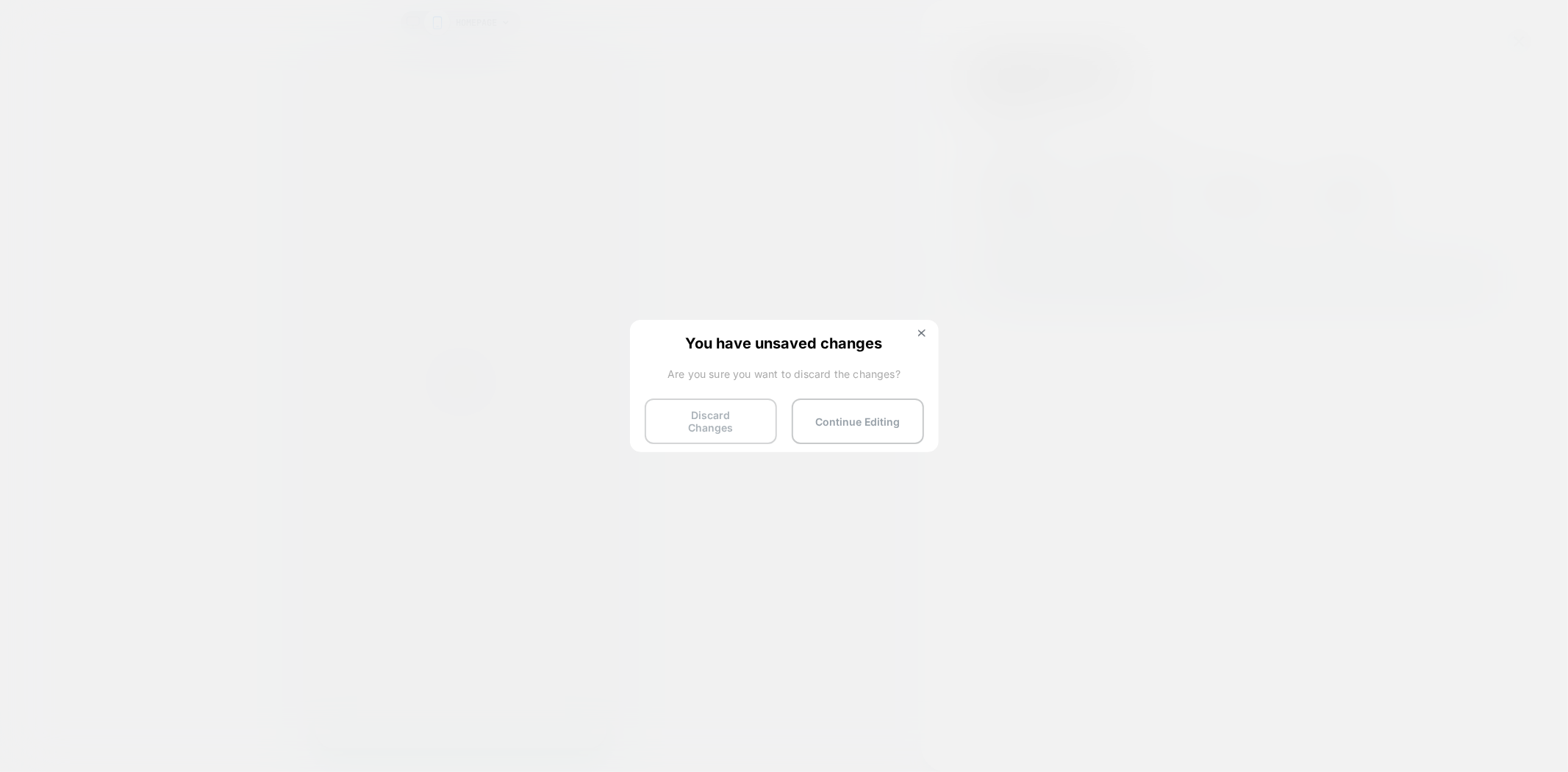
click at [727, 420] on button "Discard Changes" at bounding box center [710, 421] width 133 height 46
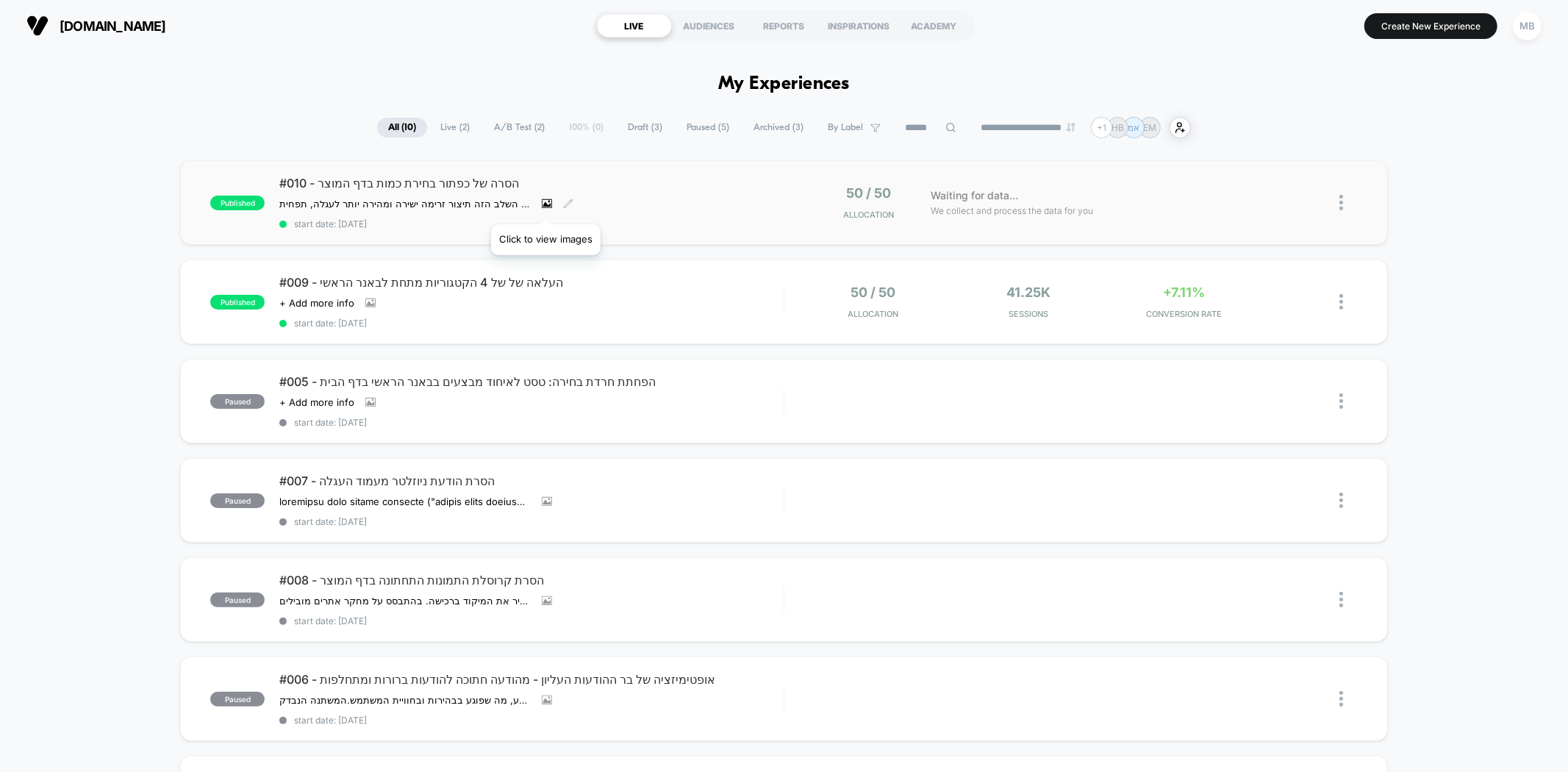
click at [546, 206] on icon at bounding box center [547, 204] width 8 height 5
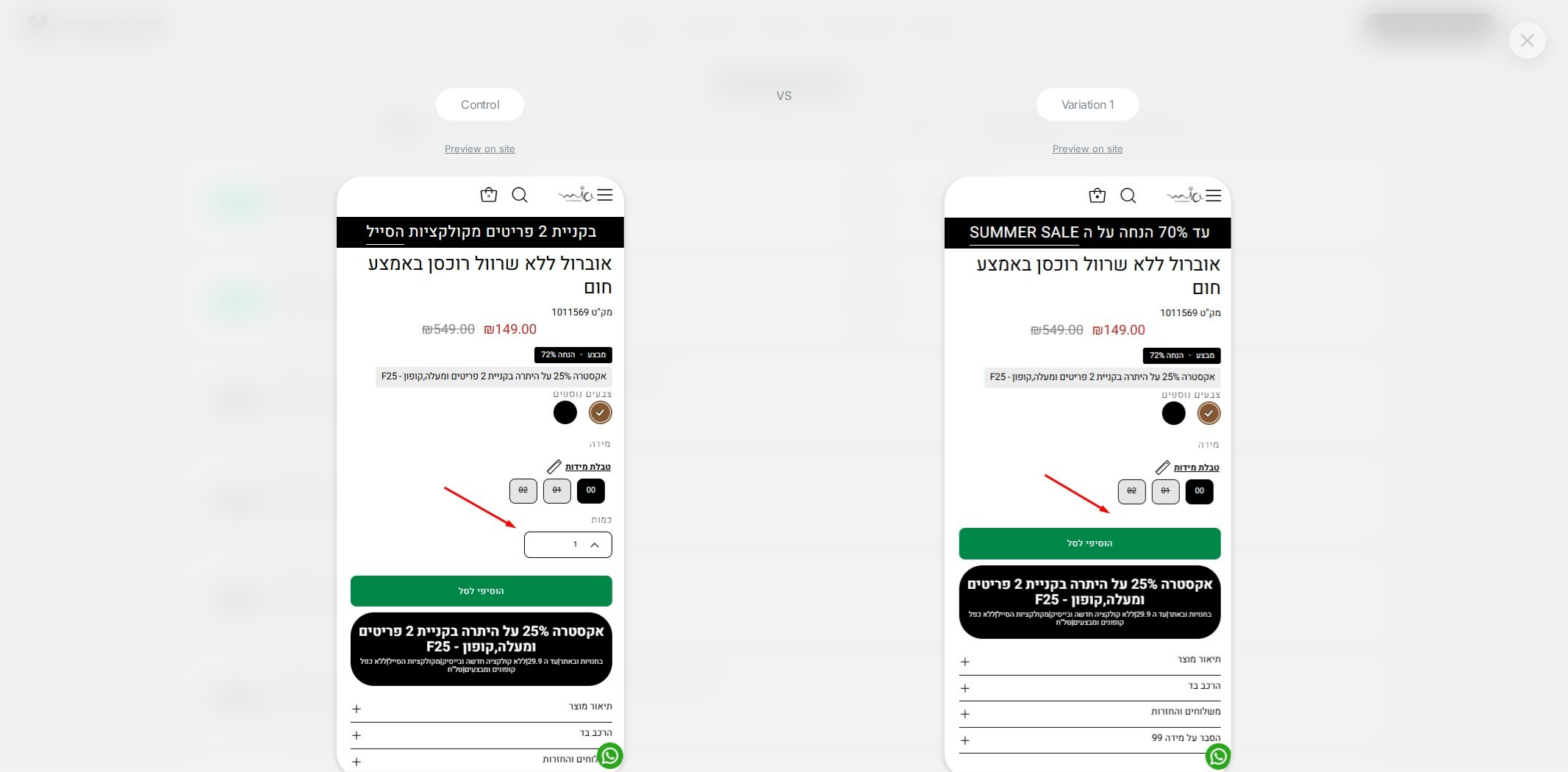
click at [1526, 45] on img at bounding box center [1527, 40] width 13 height 13
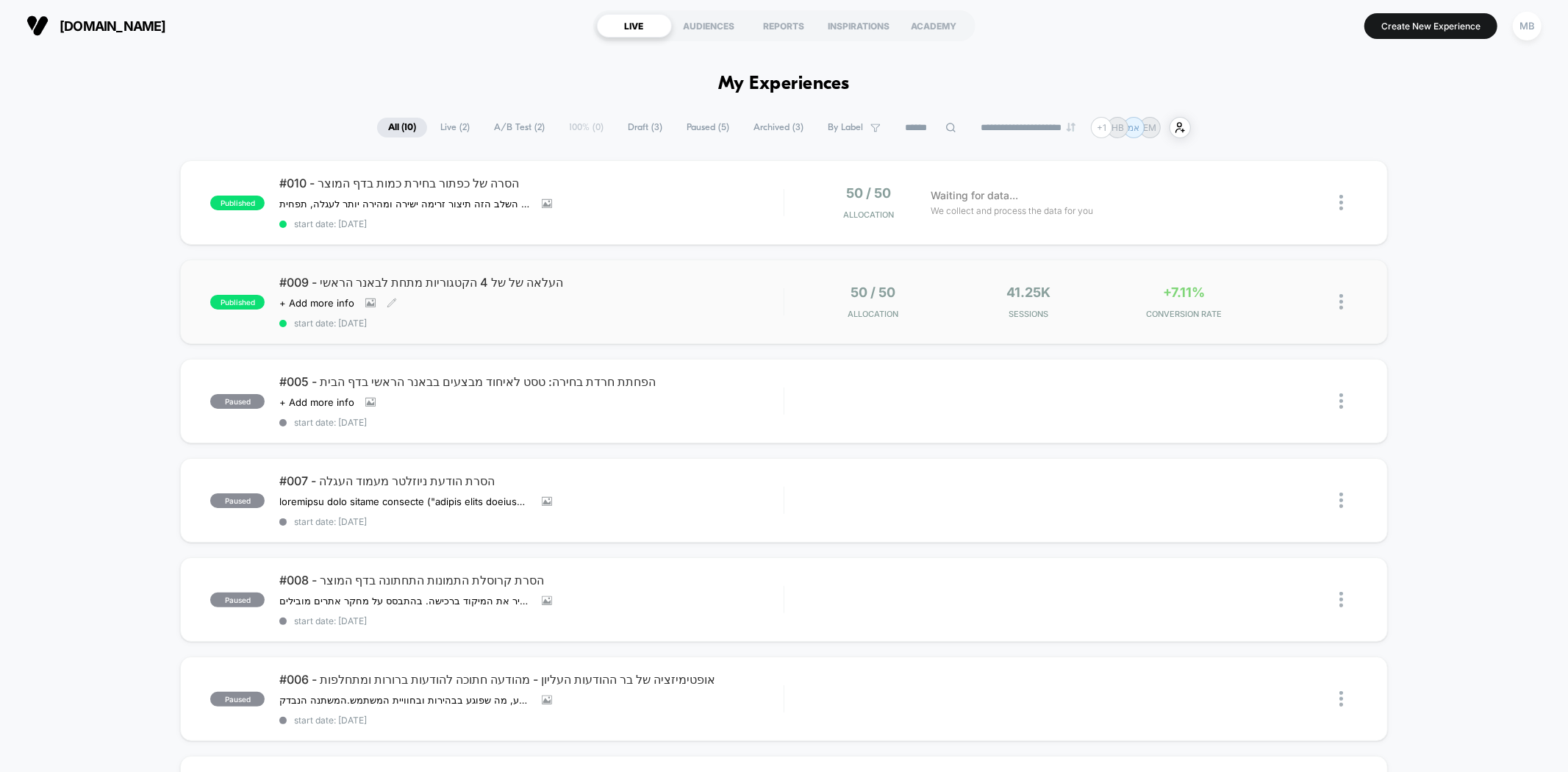
click at [584, 307] on div "Click to view images Click to edit experience details + Add more info" at bounding box center [456, 302] width 353 height 12
click at [444, 133] on span "Live ( 2 )" at bounding box center [455, 127] width 51 height 20
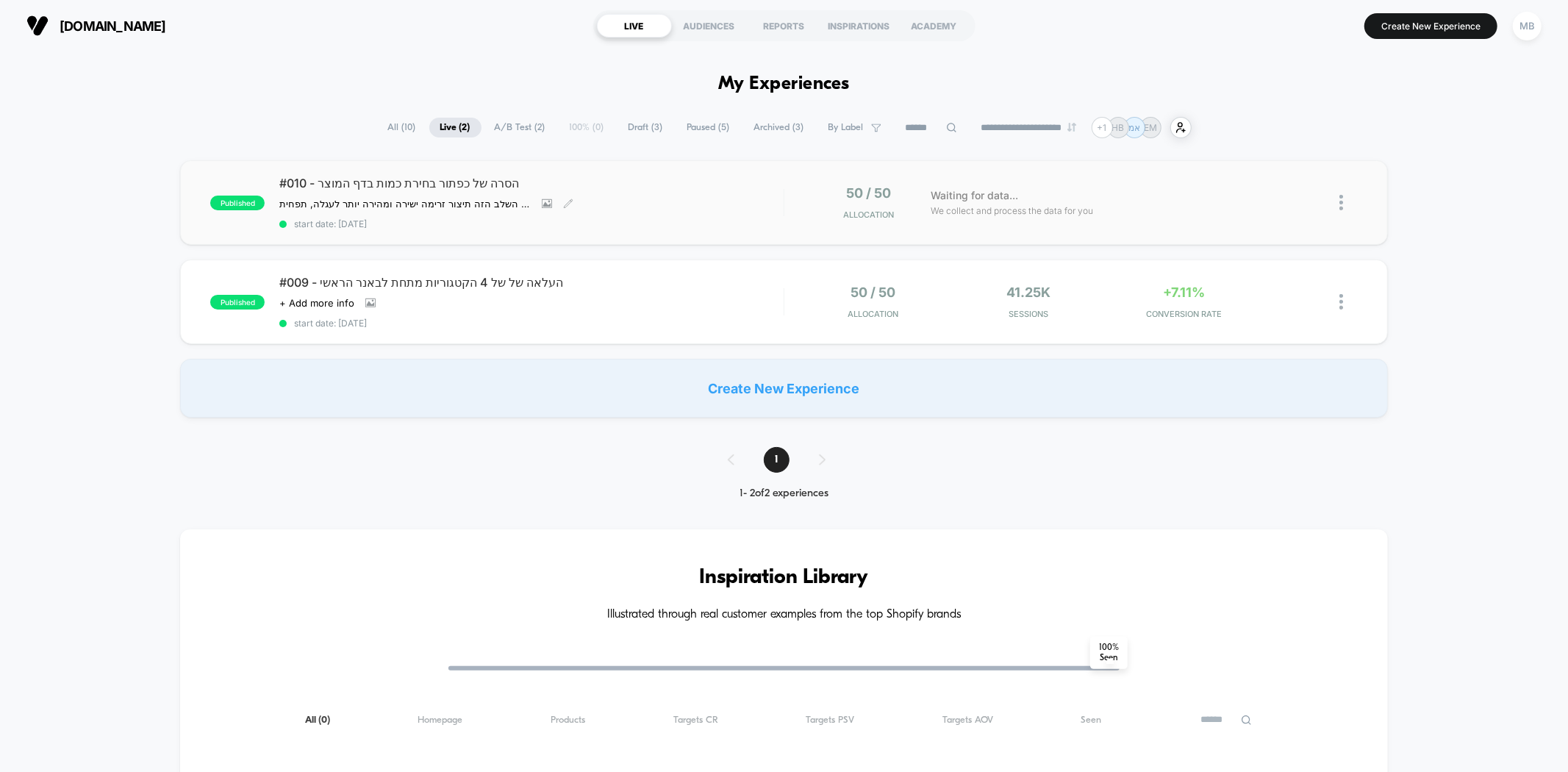
click at [690, 206] on div "#010 - הסרה של כפתור בחירת כמות בדף המוצר הסרת כפתור בחירת הכמות מדף המוצר תשפר…" at bounding box center [531, 203] width 503 height 54
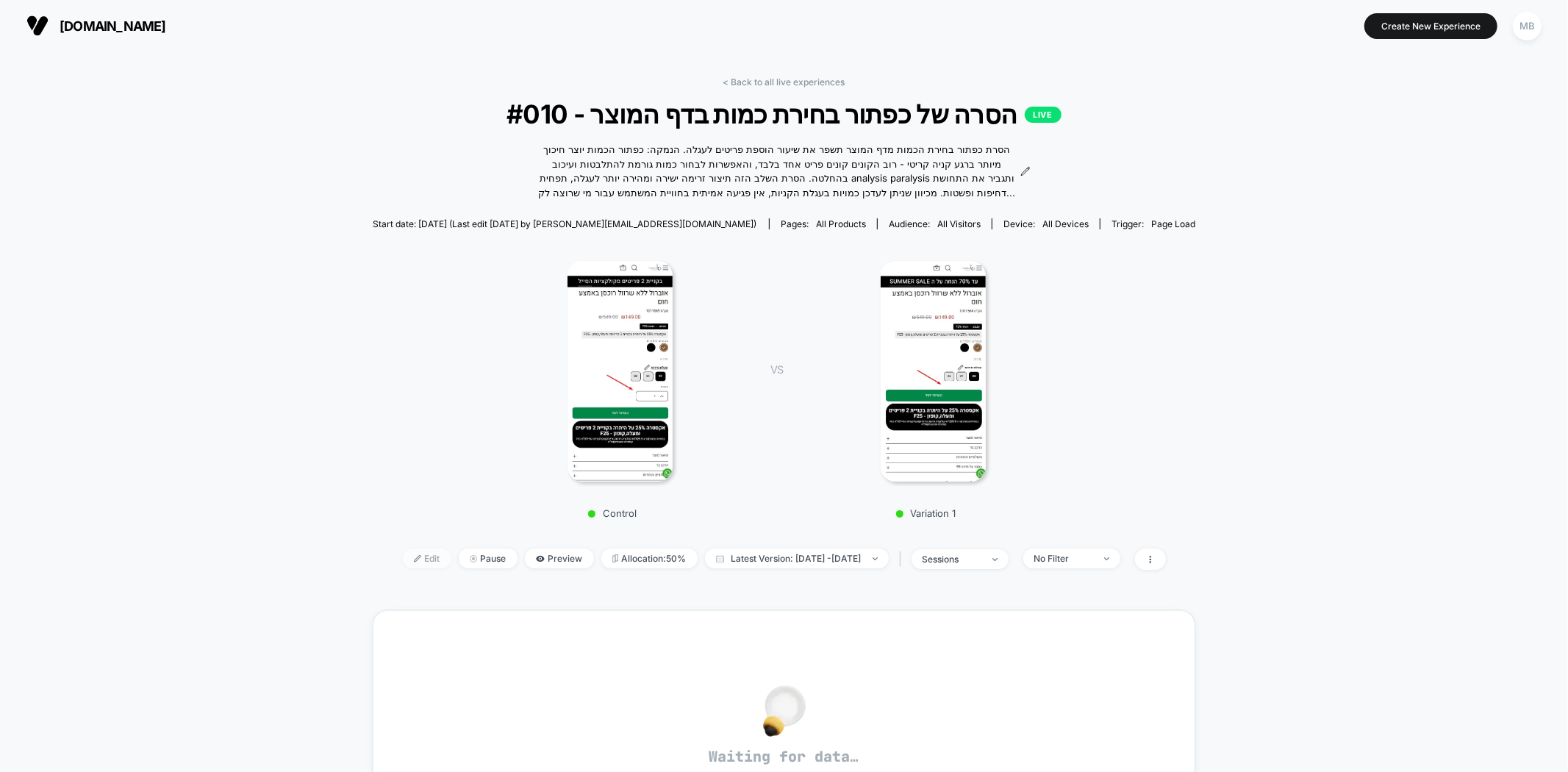
click at [403, 561] on span "Edit" at bounding box center [427, 558] width 48 height 20
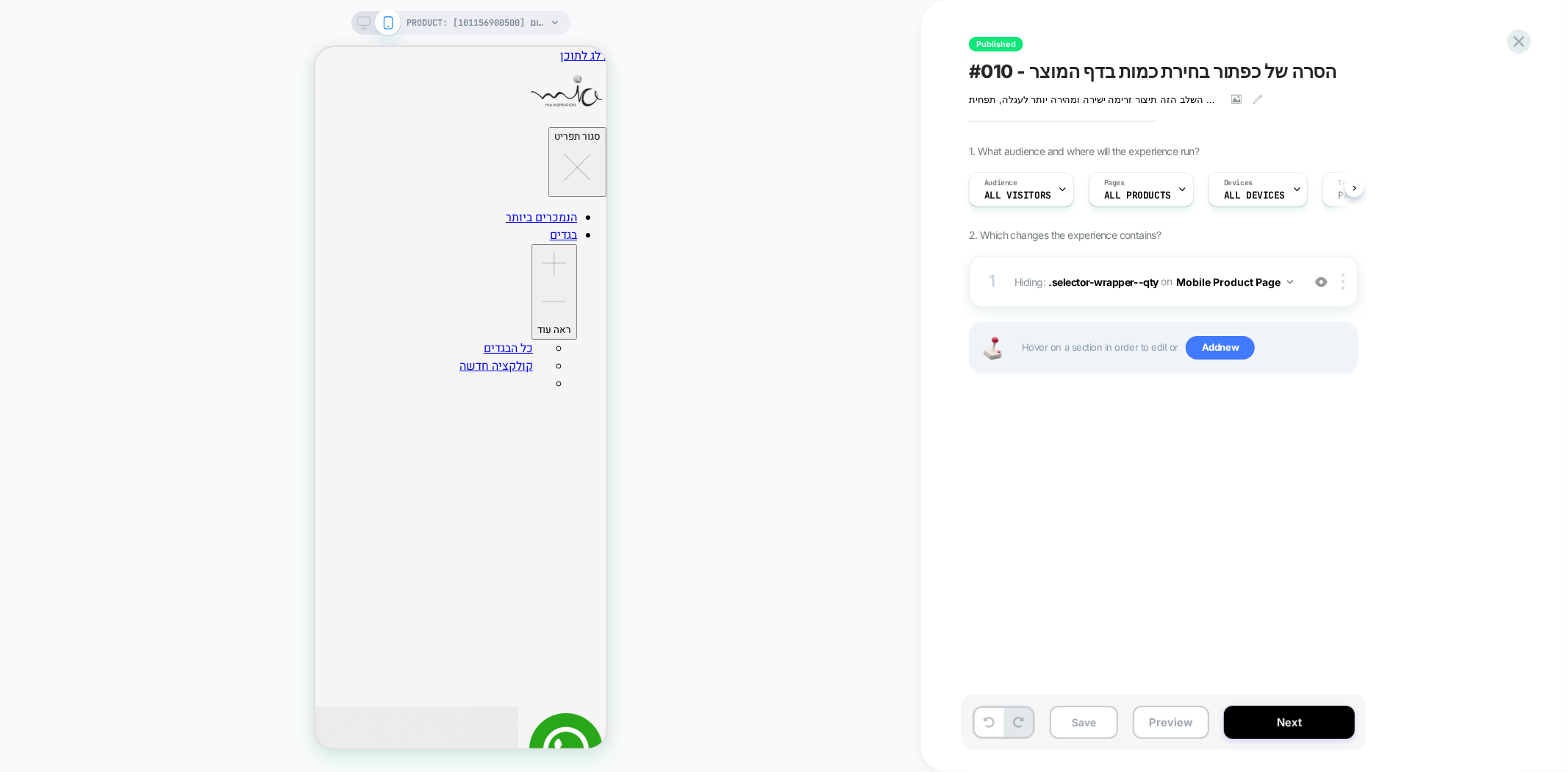
scroll to position [0, 1]
click at [1259, 727] on button "Next" at bounding box center [1289, 722] width 131 height 33
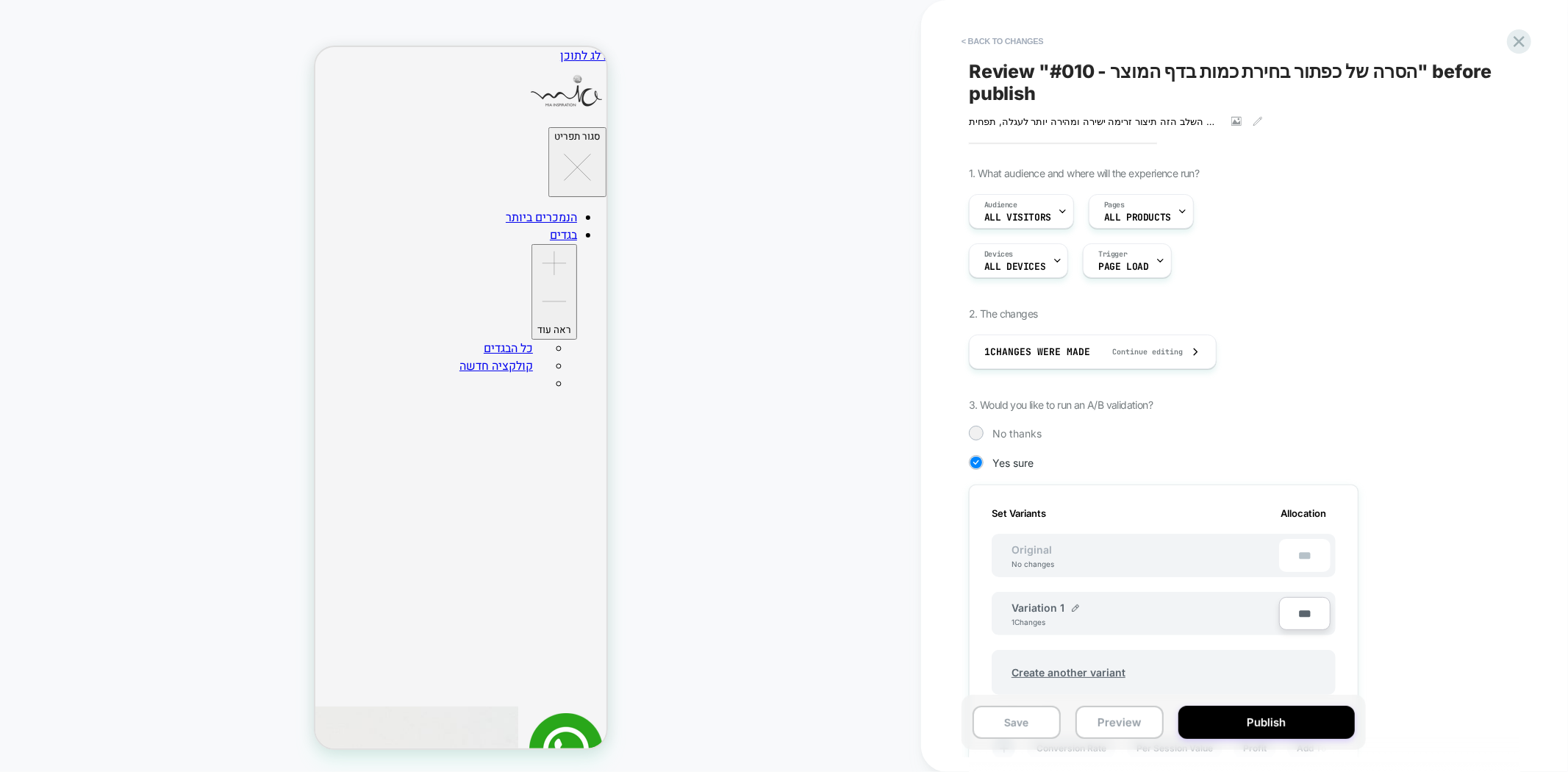
scroll to position [0, 2]
click at [1521, 47] on icon at bounding box center [1519, 41] width 20 height 20
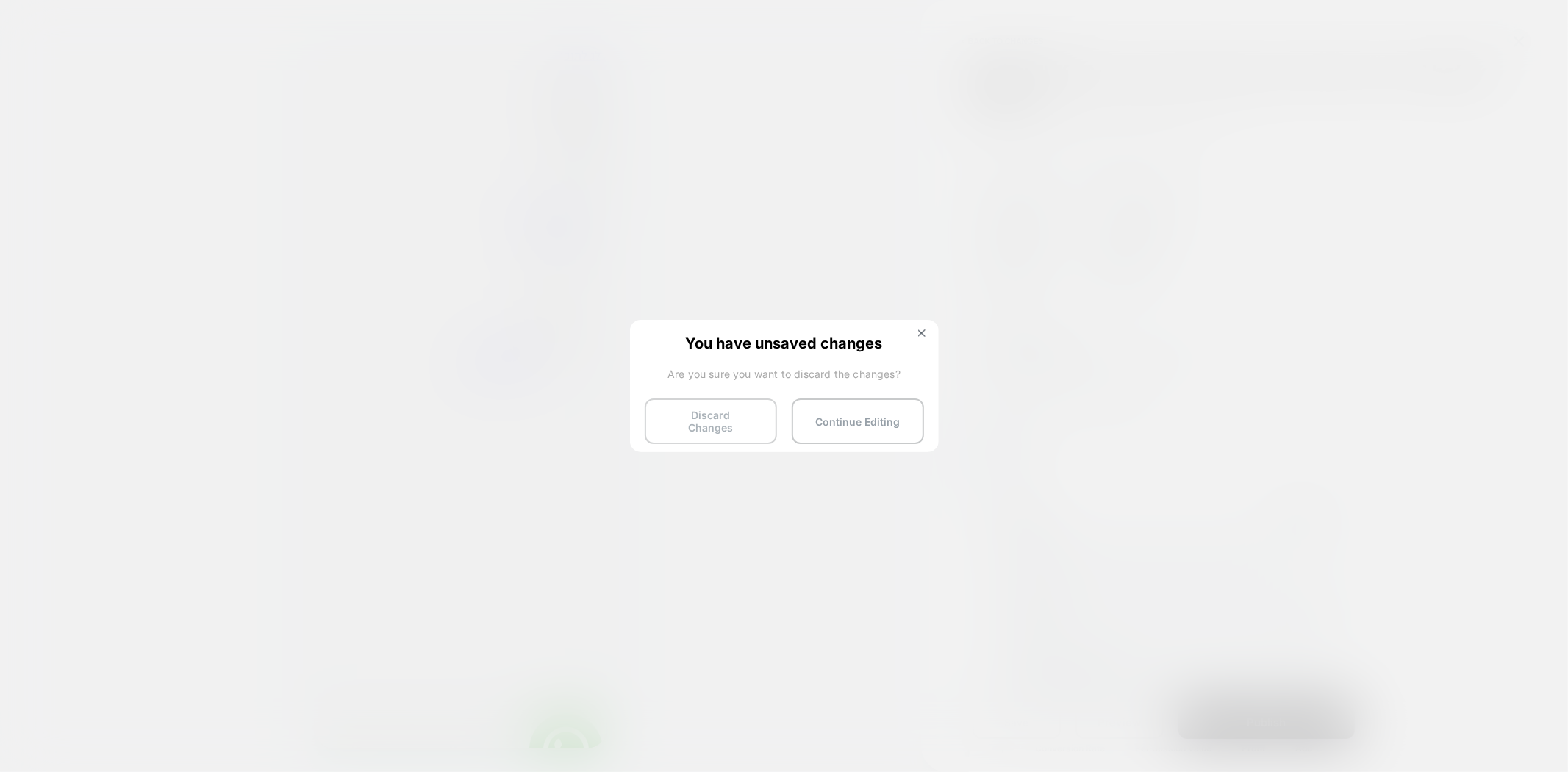
click at [697, 420] on button "Discard Changes" at bounding box center [710, 421] width 133 height 46
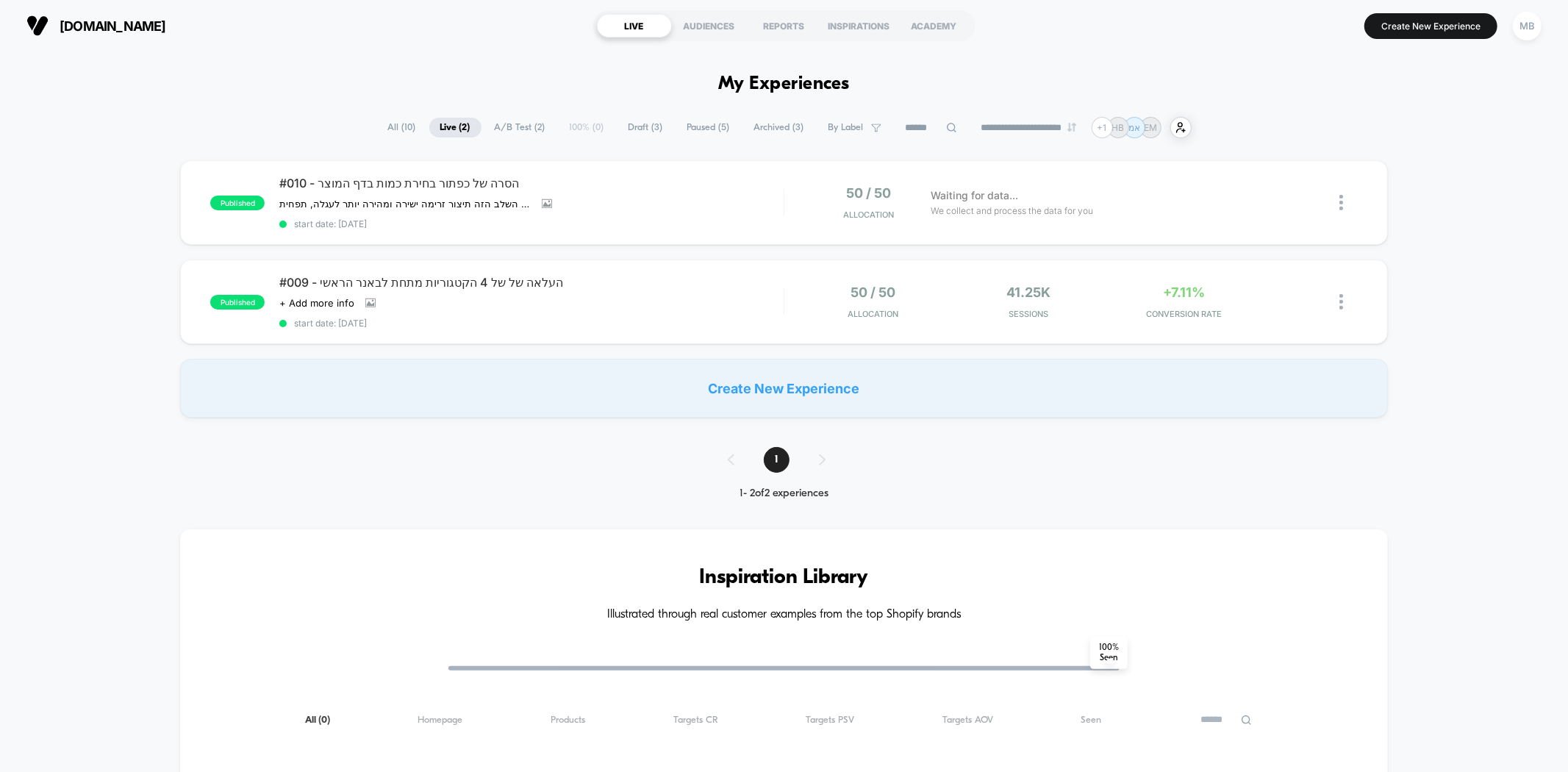
click at [387, 129] on span "All ( 10 )" at bounding box center [402, 127] width 50 height 20
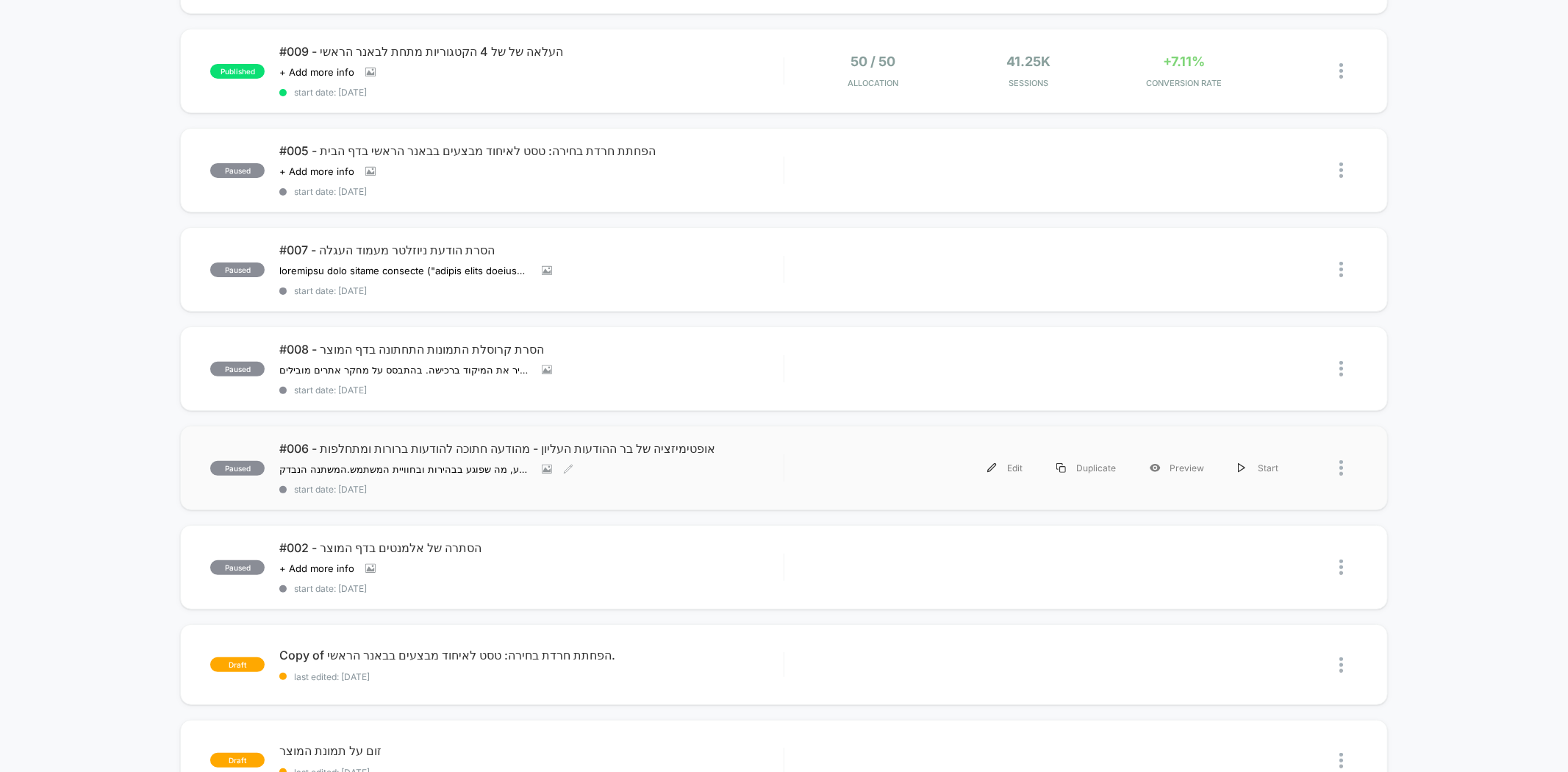
scroll to position [245, 0]
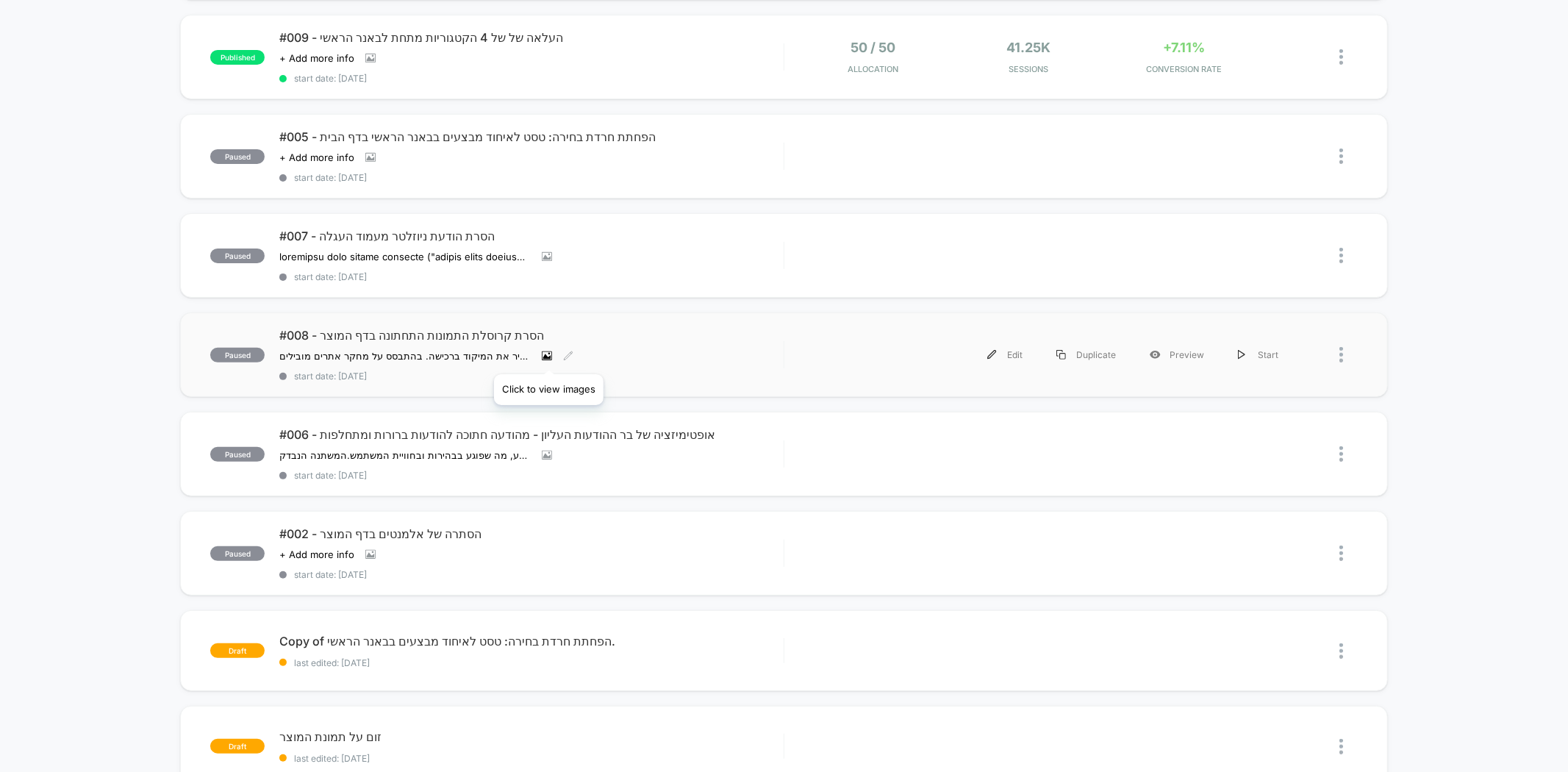
click at [548, 355] on icon at bounding box center [547, 356] width 8 height 5
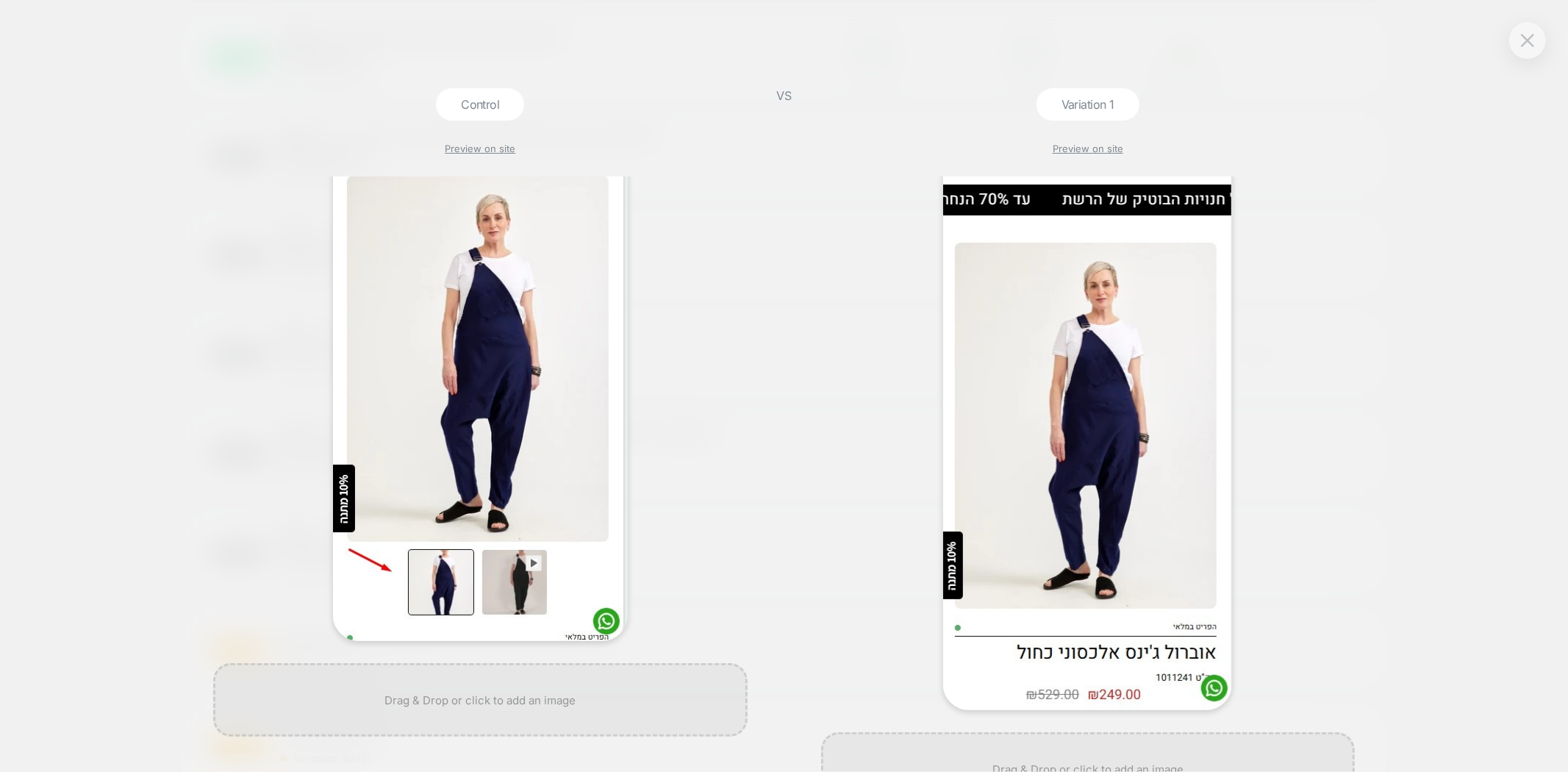
scroll to position [136, 0]
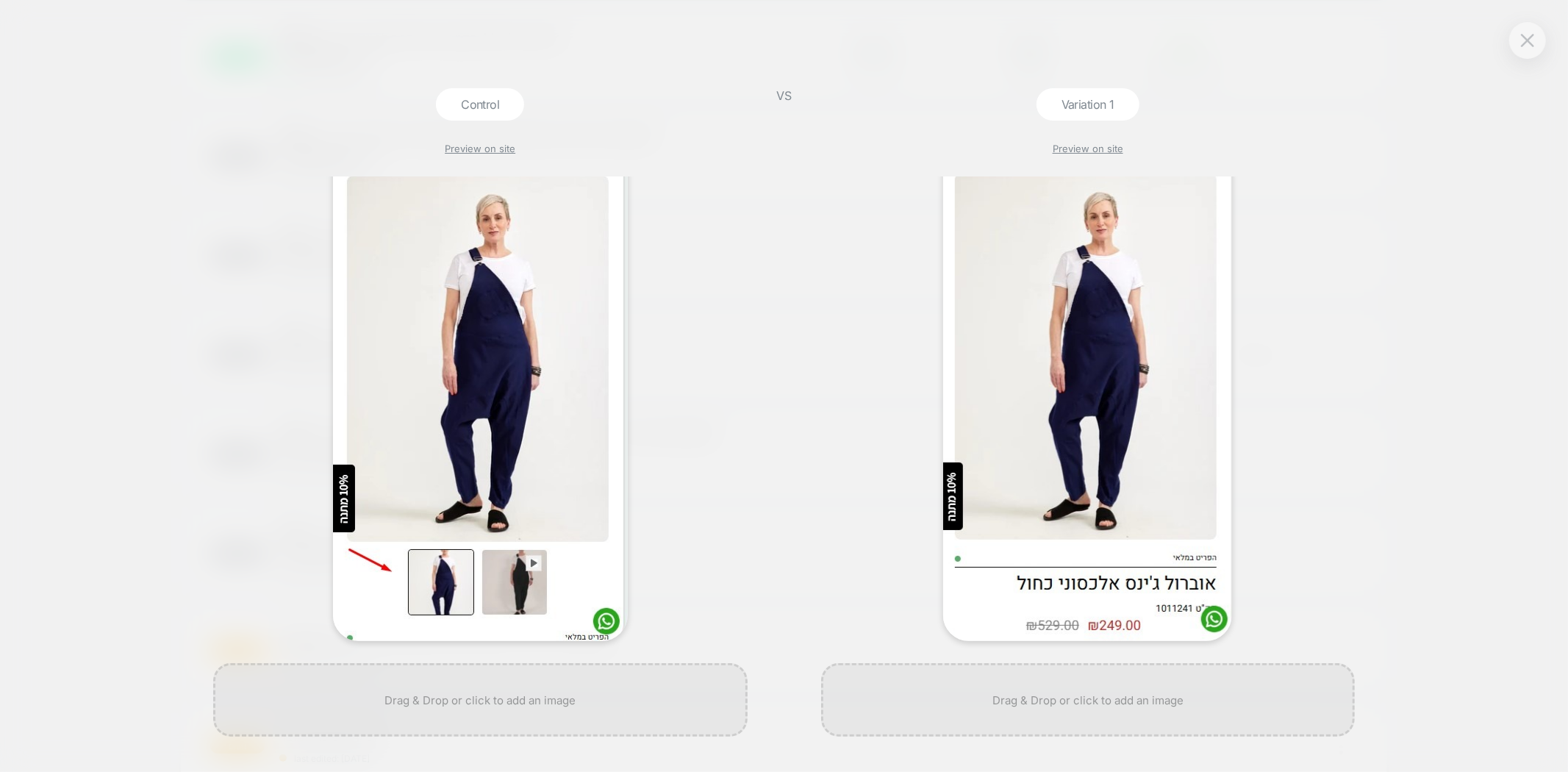
click at [1541, 26] on div "Control Preview on site VS Variation 1 Preview on site" at bounding box center [784, 386] width 1568 height 772
click at [1537, 41] on button at bounding box center [1527, 40] width 22 height 22
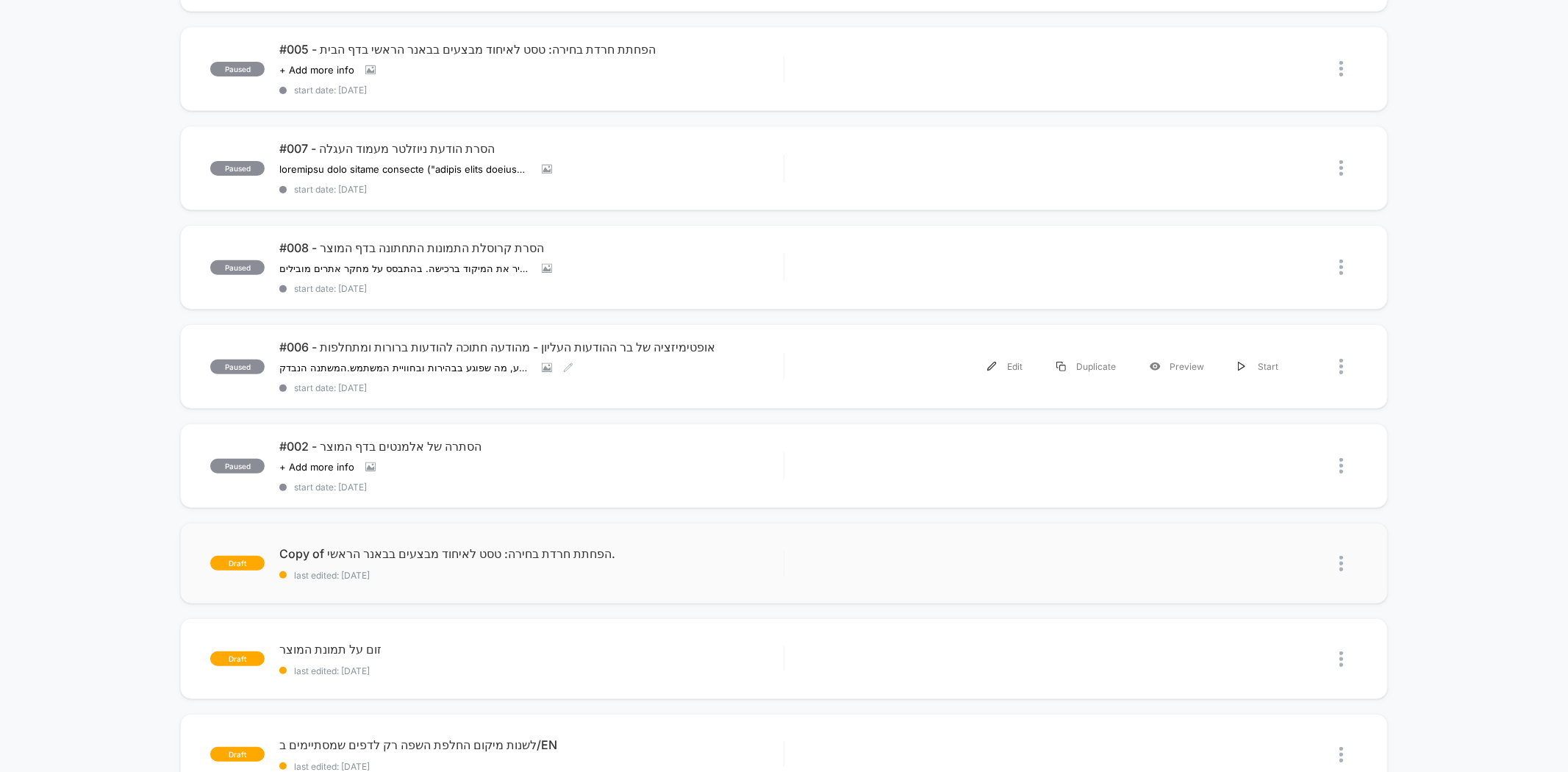
scroll to position [490, 0]
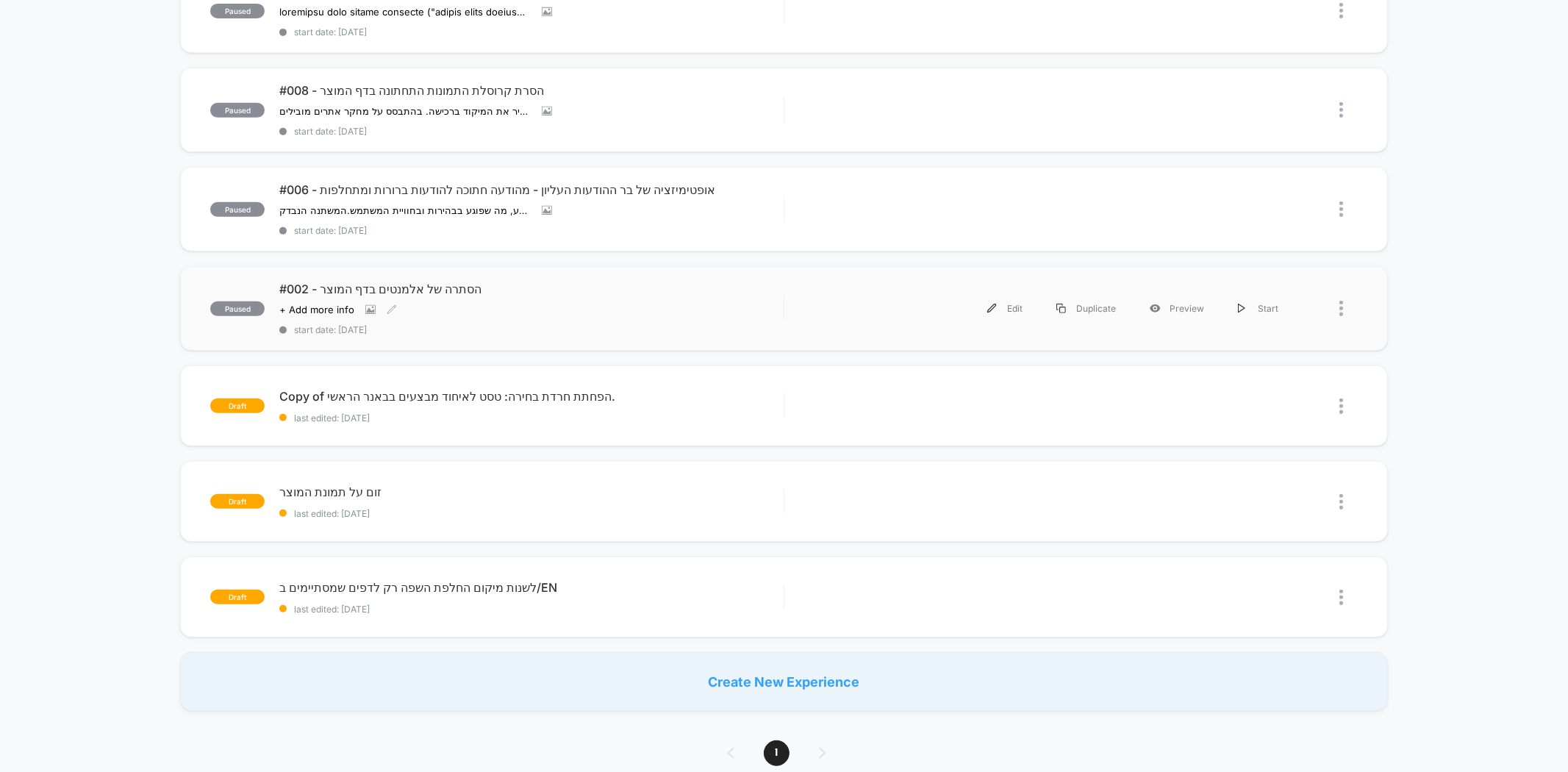
click at [487, 319] on div "#002 - הסתרה של אלמנטים בדף המוצר Click to view images Click to edit experience…" at bounding box center [531, 308] width 503 height 54
